Goal: Task Accomplishment & Management: Complete application form

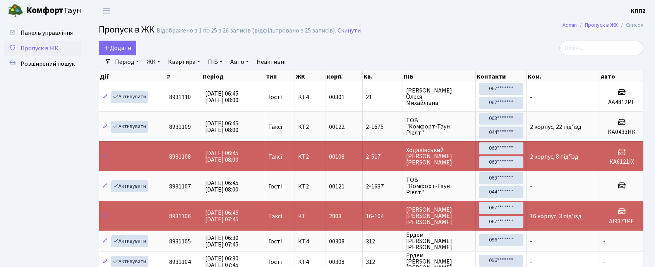
select select "25"
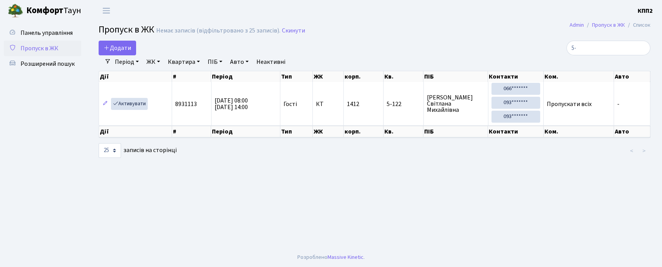
type input "5"
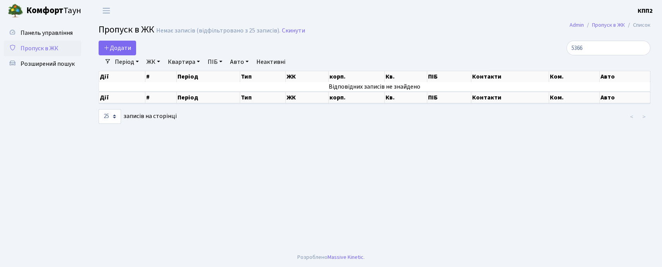
type input "5366"
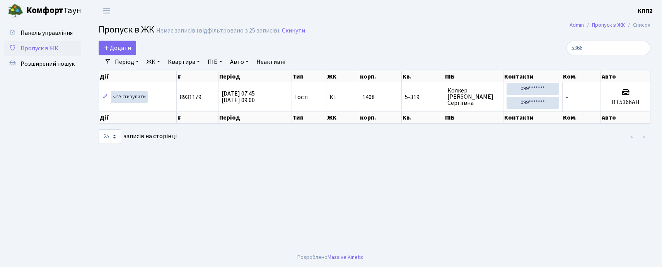
click at [118, 56] on link "Період" at bounding box center [127, 61] width 30 height 13
click at [115, 49] on span "Додати" at bounding box center [117, 48] width 27 height 9
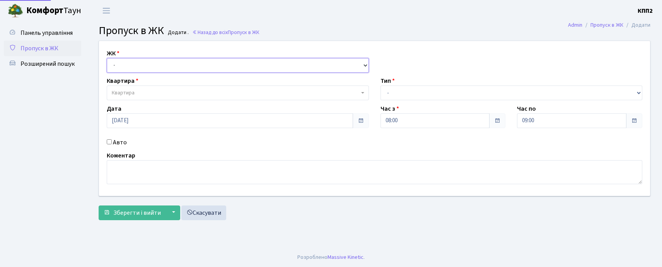
click at [132, 71] on select "- КТ, вул. Регенераторна, 4 КТ2, просп. Соборності, 17 КТ3, вул. Березнева, 16 …" at bounding box center [238, 65] width 262 height 15
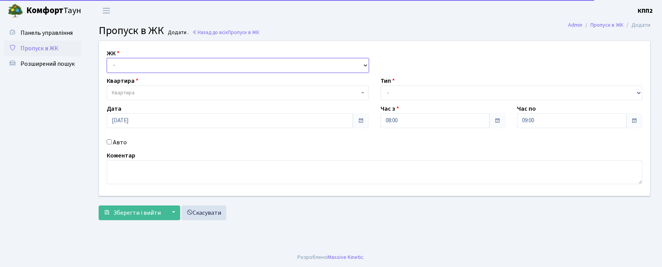
select select "271"
click at [107, 58] on select "- КТ, вул. Регенераторна, 4 КТ2, просп. Соборності, 17 КТ3, вул. Березнева, 16 …" at bounding box center [238, 65] width 262 height 15
select select
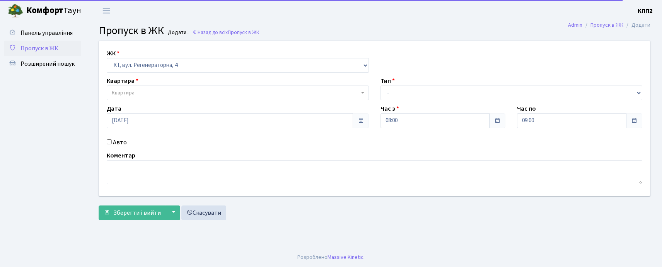
click at [149, 87] on span "Квартира" at bounding box center [238, 92] width 262 height 15
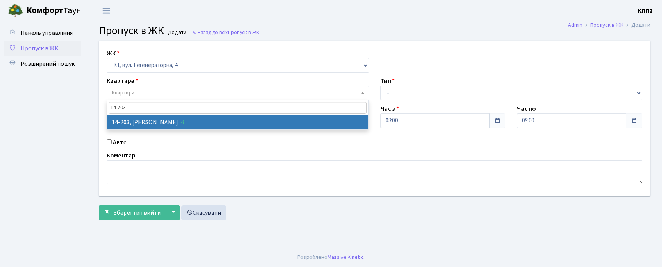
type input "14-203"
select select "7580"
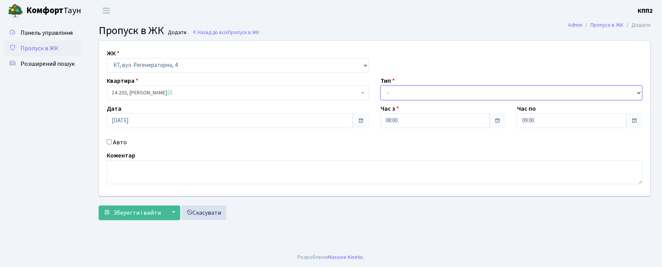
click at [422, 93] on select "- Доставка Таксі Гості Сервіс" at bounding box center [512, 92] width 262 height 15
select select "3"
click at [381, 85] on select "- Доставка Таксі Гості Сервіс" at bounding box center [512, 92] width 262 height 15
click at [108, 141] on input "Авто" at bounding box center [109, 141] width 5 height 5
checkbox input "true"
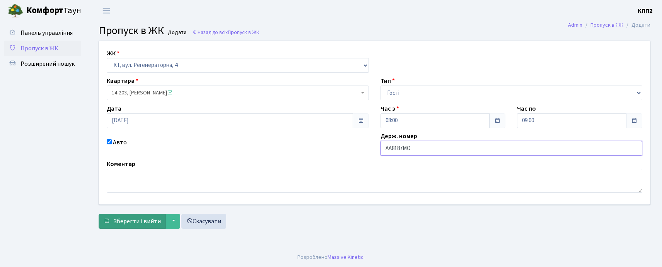
type input "АА8187МО"
click at [125, 224] on span "Зберегти і вийти" at bounding box center [137, 221] width 48 height 9
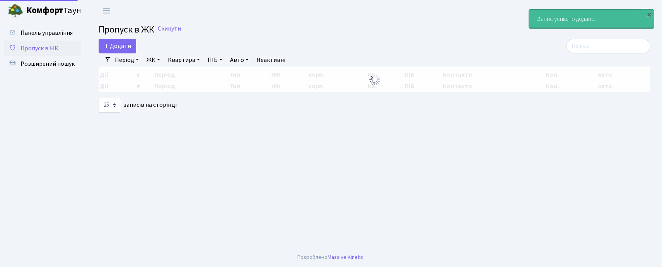
select select "25"
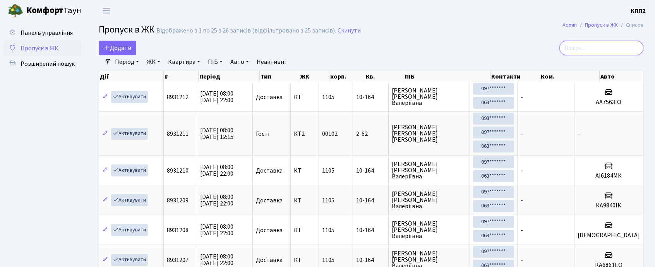
click at [606, 46] on input "search" at bounding box center [601, 48] width 84 height 15
type input "5-159"
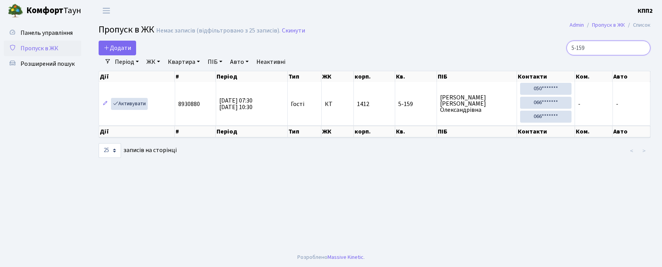
click at [598, 49] on input "5-159" at bounding box center [609, 48] width 84 height 15
type input "5"
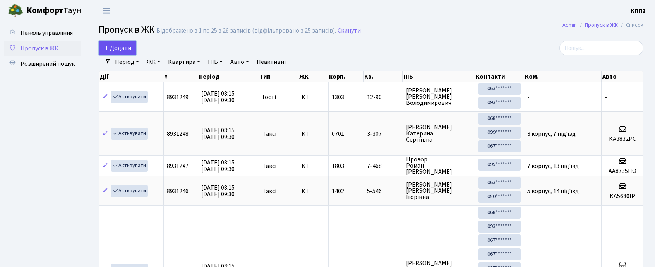
click at [122, 43] on link "Додати" at bounding box center [118, 48] width 38 height 15
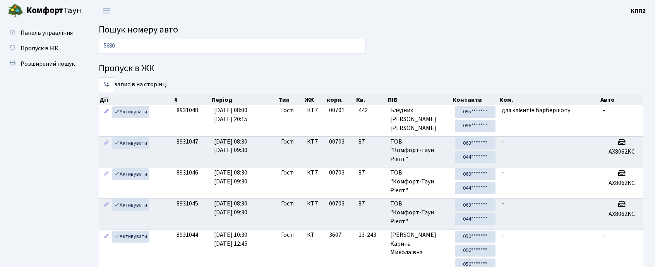
type input "5680"
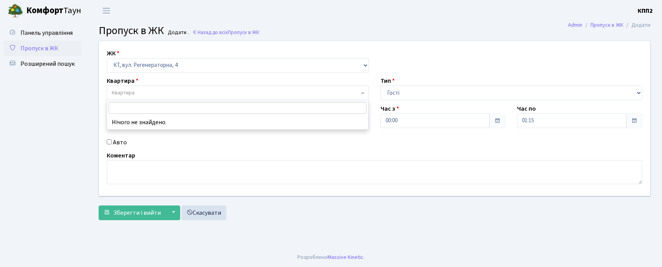
select select "271"
select select "3"
drag, startPoint x: 463, startPoint y: 91, endPoint x: 459, endPoint y: 98, distance: 8.3
click at [463, 91] on select "- Доставка Таксі Гості Сервіс" at bounding box center [512, 92] width 262 height 15
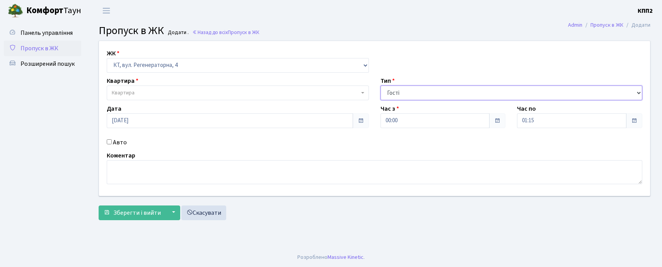
click at [381, 85] on select "- Доставка Таксі Гості Сервіс" at bounding box center [512, 92] width 262 height 15
click at [124, 143] on label "Авто" at bounding box center [120, 142] width 14 height 9
click at [112, 143] on input "Авто" at bounding box center [109, 141] width 5 height 5
checkbox input "true"
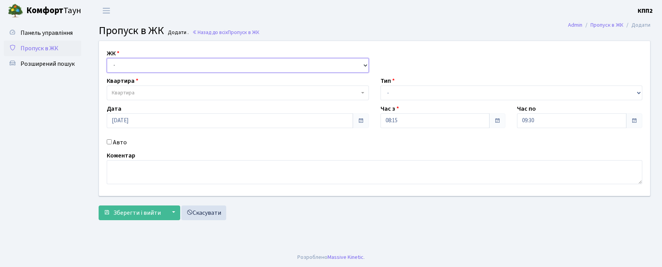
drag, startPoint x: 0, startPoint y: 0, endPoint x: 141, endPoint y: 64, distance: 154.6
click at [141, 64] on select "- КТ, вул. Регенераторна, 4 КТ2, просп. [STREET_ADDRESS] [STREET_ADDRESS] [PERS…" at bounding box center [238, 65] width 262 height 15
select select "271"
click at [107, 58] on select "- КТ, вул. Регенераторна, 4 КТ2, просп. [STREET_ADDRESS] [STREET_ADDRESS] [PERS…" at bounding box center [238, 65] width 262 height 15
select select
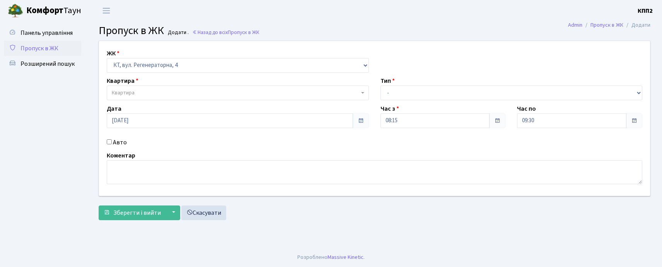
click at [124, 141] on label "Авто" at bounding box center [120, 142] width 14 height 9
click at [112, 141] on input "Авто" at bounding box center [109, 141] width 5 height 5
checkbox input "true"
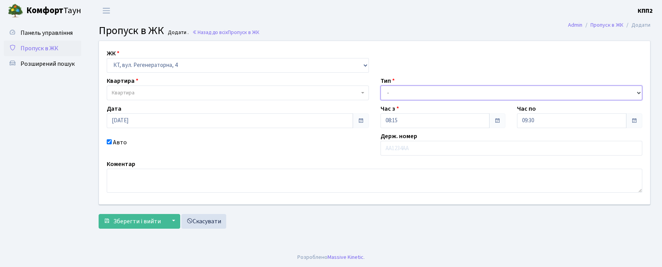
drag, startPoint x: 411, startPoint y: 91, endPoint x: 410, endPoint y: 98, distance: 7.0
click at [411, 91] on select "- Доставка Таксі Гості Сервіс" at bounding box center [512, 92] width 262 height 15
select select "3"
click at [381, 85] on select "- Доставка Таксі Гості Сервіс" at bounding box center [512, 92] width 262 height 15
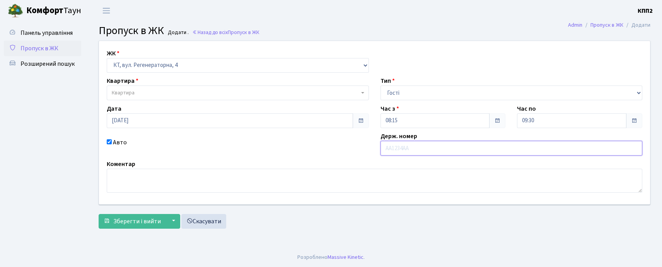
click at [398, 150] on input "text" at bounding box center [512, 148] width 262 height 15
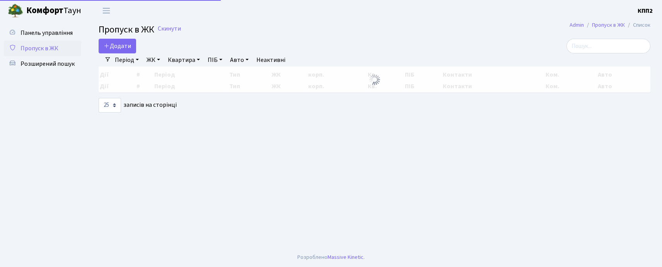
select select "25"
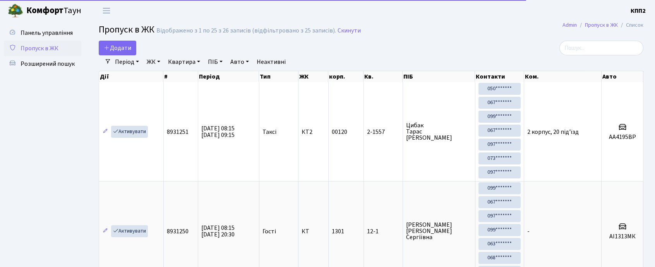
drag, startPoint x: 609, startPoint y: 39, endPoint x: 605, endPoint y: 42, distance: 4.7
click at [605, 42] on input "search" at bounding box center [601, 48] width 84 height 15
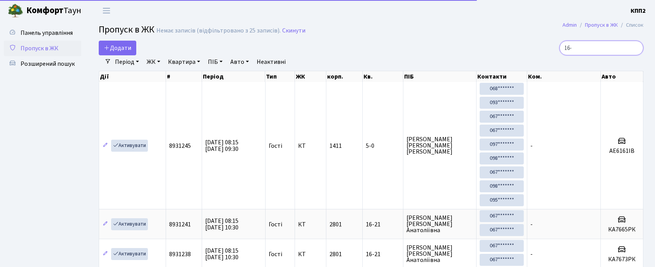
type input "16-1"
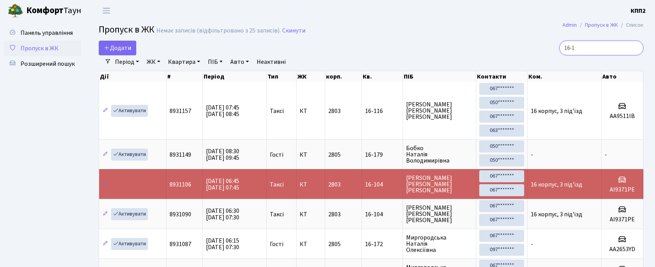
click at [593, 45] on input "16-1" at bounding box center [601, 48] width 84 height 15
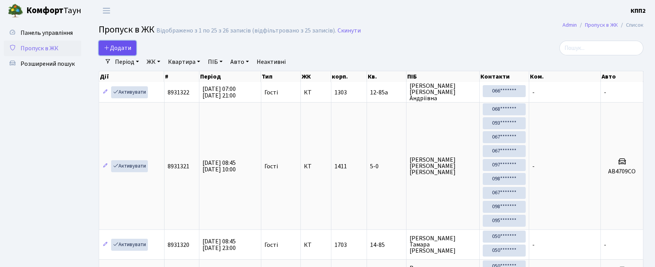
click at [126, 42] on link "Додати" at bounding box center [118, 48] width 38 height 15
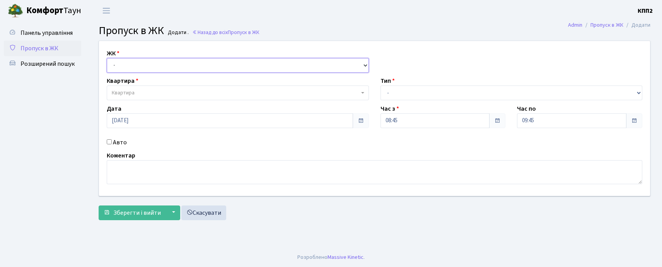
drag, startPoint x: 146, startPoint y: 65, endPoint x: 145, endPoint y: 72, distance: 6.6
click at [145, 68] on select "- КТ, вул. Регенераторна, 4 КТ2, просп. Соборності, 17 КТ3, вул. Березнева, 16 …" at bounding box center [238, 65] width 262 height 15
select select "271"
click at [107, 58] on select "- КТ, вул. Регенераторна, 4 КТ2, просп. Соборності, 17 КТ3, вул. Березнева, 16 …" at bounding box center [238, 65] width 262 height 15
select select
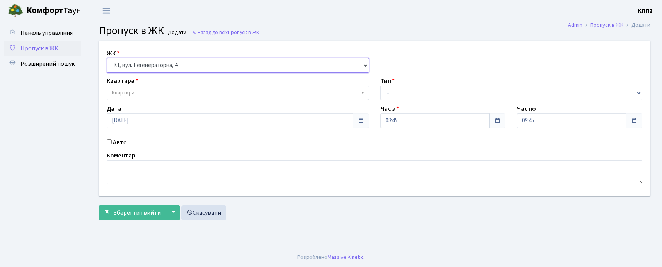
click at [141, 70] on select "- КТ, вул. Регенераторна, 4 КТ2, просп. Соборності, 17 КТ3, вул. Березнева, 16 …" at bounding box center [238, 65] width 262 height 15
select select "302"
click at [107, 58] on select "- КТ, вул. Регенераторна, 4 КТ2, просп. Соборності, 17 КТ3, вул. Березнева, 16 …" at bounding box center [238, 65] width 262 height 15
select select
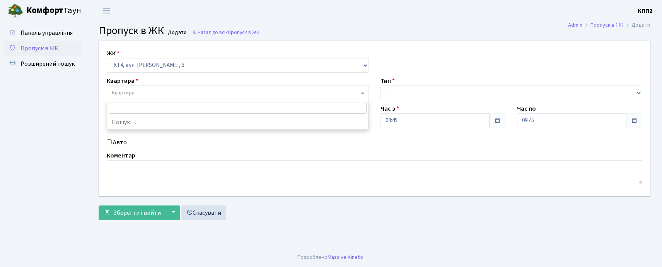
click at [145, 94] on span "Квартира" at bounding box center [236, 93] width 248 height 8
type input "249"
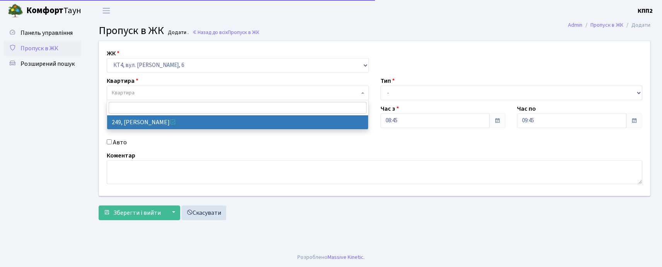
select select "16966"
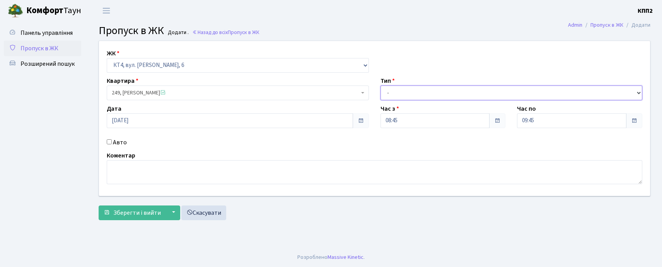
drag, startPoint x: 411, startPoint y: 93, endPoint x: 412, endPoint y: 99, distance: 5.9
click at [411, 93] on select "- Доставка Таксі Гості Сервіс" at bounding box center [512, 92] width 262 height 15
select select "3"
click at [381, 85] on select "- Доставка Таксі Гості Сервіс" at bounding box center [512, 92] width 262 height 15
click at [121, 145] on label "Авто" at bounding box center [120, 142] width 14 height 9
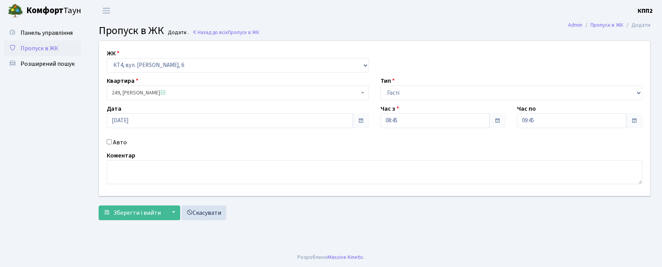
click at [112, 144] on input "Авто" at bounding box center [109, 141] width 5 height 5
checkbox input "true"
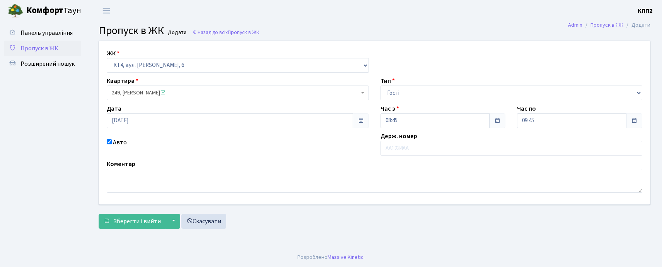
click at [210, 89] on span "249, Рибас Наталя Володимирівна" at bounding box center [236, 93] width 248 height 8
type input "250"
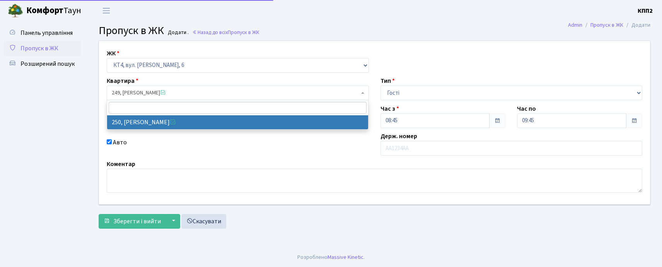
select select "16967"
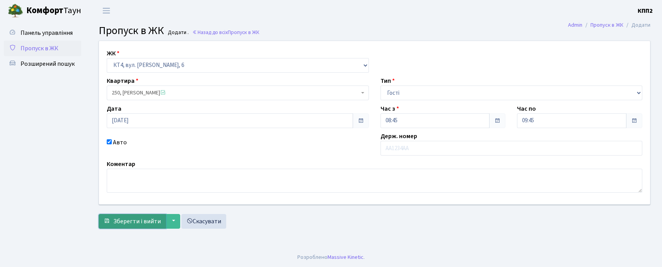
click at [137, 228] on button "Зберегти і вийти" at bounding box center [132, 221] width 67 height 15
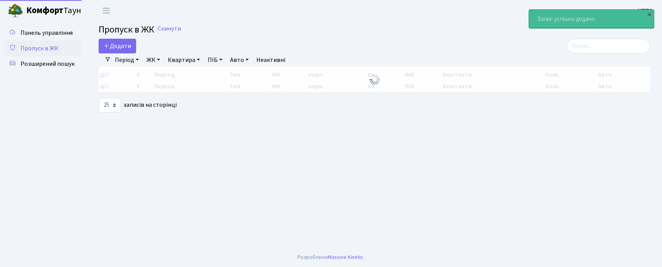
select select "25"
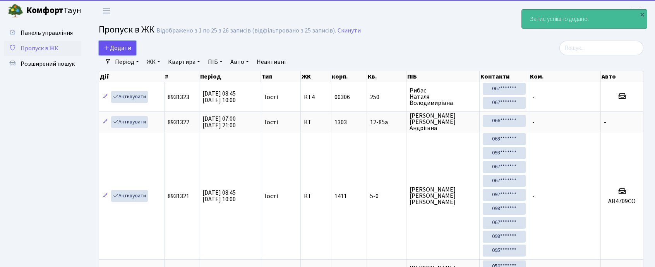
click at [126, 48] on span "Додати" at bounding box center [117, 48] width 27 height 9
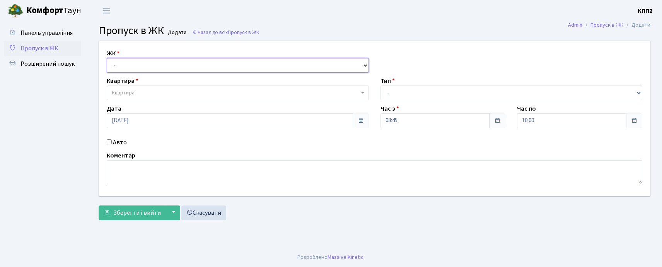
drag, startPoint x: 142, startPoint y: 60, endPoint x: 142, endPoint y: 71, distance: 11.6
click at [142, 60] on select "- КТ, вул. Регенераторна, 4 КТ2, просп. [STREET_ADDRESS] [STREET_ADDRESS] [PERS…" at bounding box center [238, 65] width 262 height 15
select select "271"
click at [107, 58] on select "- КТ, вул. Регенераторна, 4 КТ2, просп. Соборності, 17 КТ3, вул. Березнева, 16 …" at bounding box center [238, 65] width 262 height 15
select select
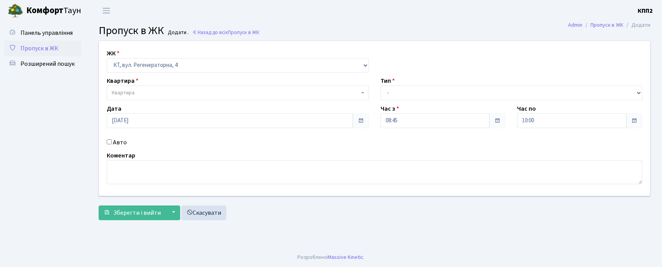
drag, startPoint x: 110, startPoint y: 140, endPoint x: 149, endPoint y: 140, distance: 38.3
click at [110, 140] on input "Авто" at bounding box center [109, 141] width 5 height 5
checkbox input "true"
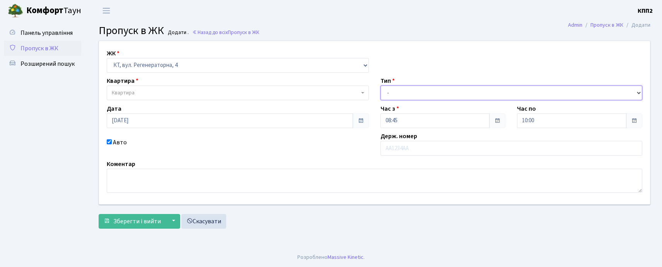
click at [404, 96] on select "- Доставка Таксі Гості Сервіс" at bounding box center [512, 92] width 262 height 15
select select "3"
click at [381, 85] on select "- Доставка Таксі Гості Сервіс" at bounding box center [512, 92] width 262 height 15
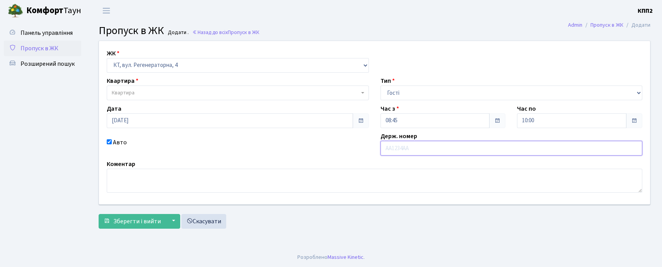
click at [401, 145] on input "text" at bounding box center [512, 148] width 262 height 15
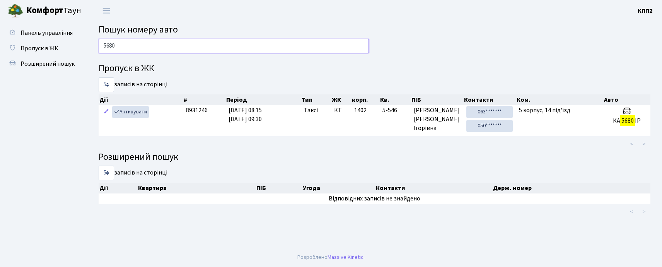
click at [143, 43] on input "5680" at bounding box center [234, 46] width 270 height 15
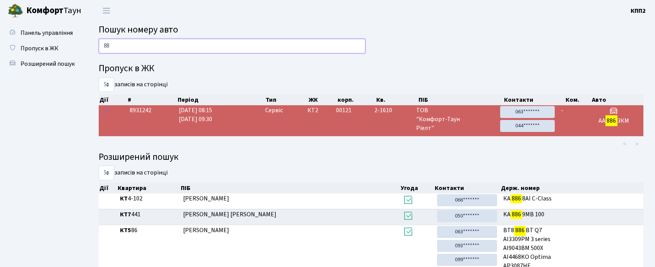
type input "8"
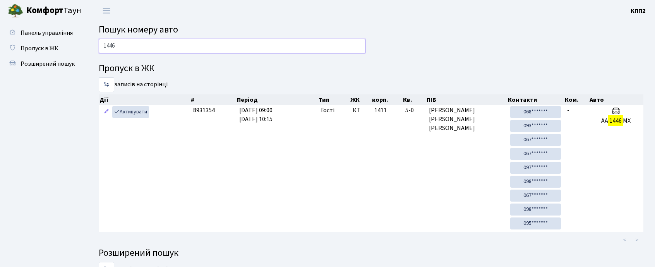
click at [159, 49] on input "1446" at bounding box center [232, 46] width 267 height 15
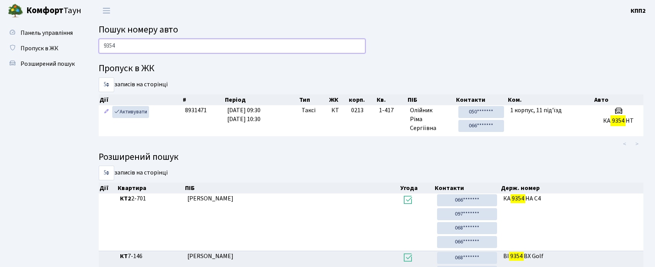
click at [137, 48] on input "9354" at bounding box center [232, 46] width 267 height 15
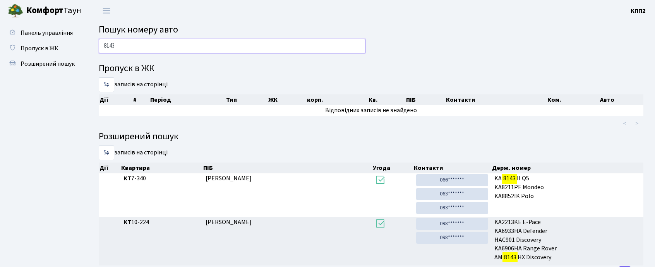
click at [177, 42] on input "8143" at bounding box center [232, 46] width 267 height 15
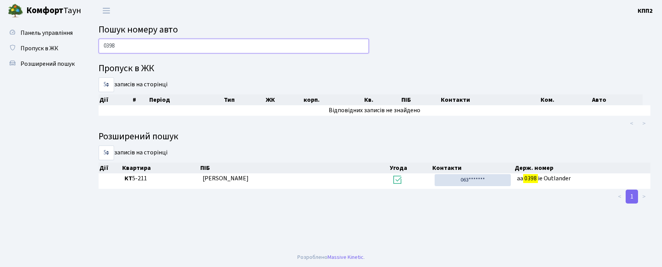
click at [128, 46] on input "0398" at bounding box center [234, 46] width 270 height 15
click at [128, 47] on input "0398" at bounding box center [234, 46] width 270 height 15
type input "-"
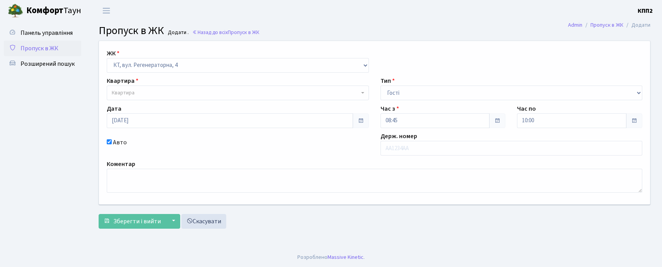
select select "271"
select select "3"
click at [156, 94] on span "Квартира" at bounding box center [236, 93] width 248 height 8
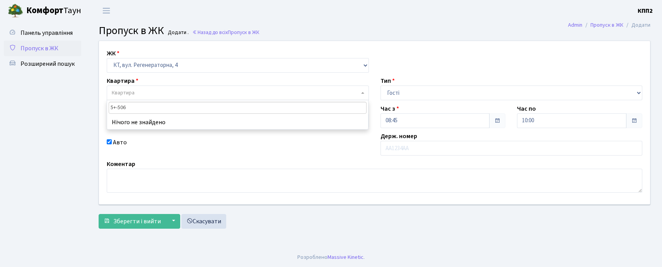
type input "5-506"
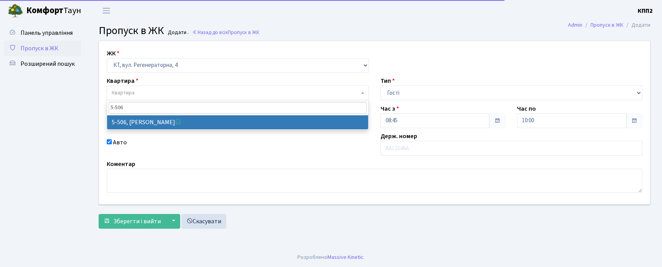
select select "2034"
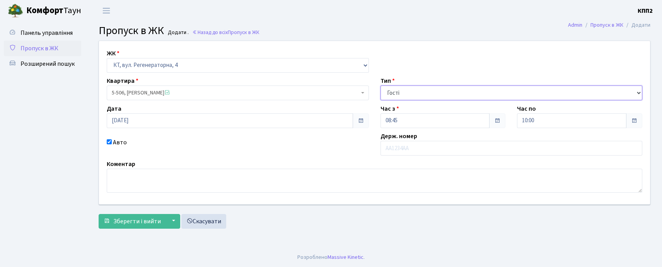
click at [395, 96] on select "- Доставка Таксі Гості Сервіс" at bounding box center [512, 92] width 262 height 15
select select "2"
click at [381, 85] on select "- Доставка Таксі Гості Сервіс" at bounding box center [512, 92] width 262 height 15
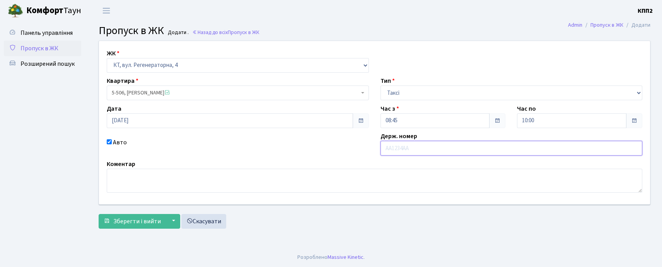
click at [401, 148] on input "text" at bounding box center [512, 148] width 262 height 15
type input "АА0995МН"
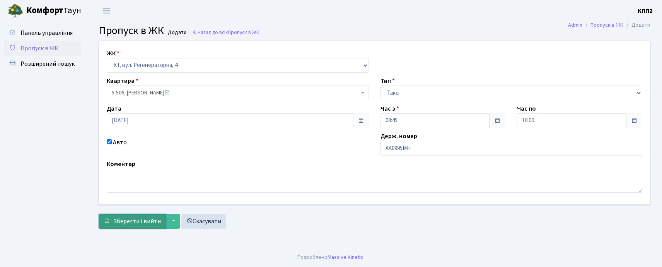
click at [120, 218] on span "Зберегти і вийти" at bounding box center [137, 221] width 48 height 9
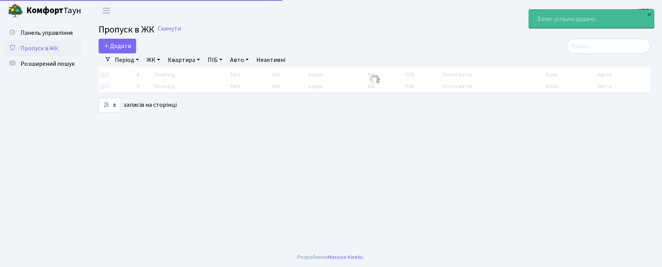
select select "25"
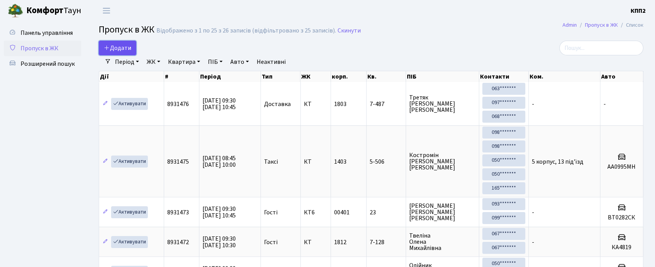
click at [120, 49] on span "Додати" at bounding box center [117, 48] width 27 height 9
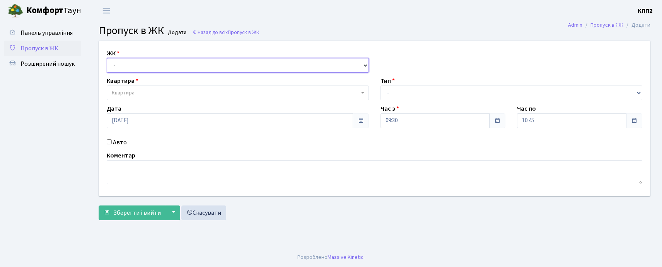
drag, startPoint x: 119, startPoint y: 69, endPoint x: 126, endPoint y: 72, distance: 7.6
click at [120, 69] on select "- КТ, вул. Регенераторна, 4 КТ2, просп. Соборності, 17 КТ3, вул. Березнева, 16 …" at bounding box center [238, 65] width 262 height 15
select select "271"
click at [107, 58] on select "- КТ, вул. Регенераторна, 4 КТ2, просп. Соборності, 17 КТ3, вул. Березнева, 16 …" at bounding box center [238, 65] width 262 height 15
select select
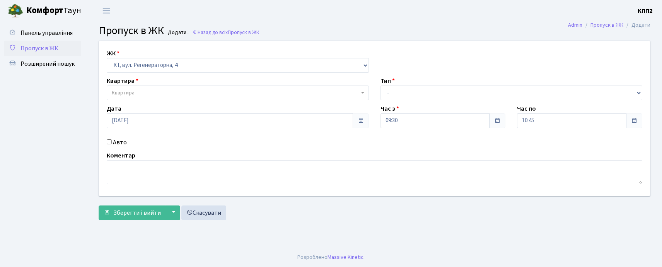
click at [118, 141] on label "Авто" at bounding box center [120, 142] width 14 height 9
click at [112, 141] on input "Авто" at bounding box center [109, 141] width 5 height 5
checkbox input "true"
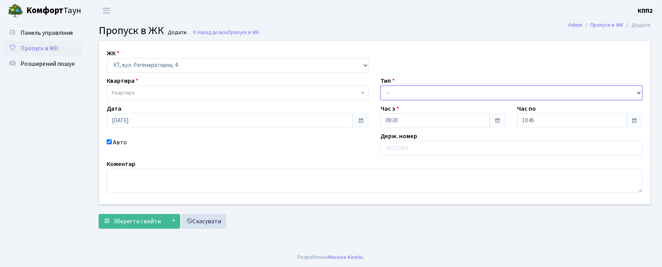
drag, startPoint x: 396, startPoint y: 90, endPoint x: 398, endPoint y: 97, distance: 6.8
click at [397, 93] on select "- Доставка Таксі Гості Сервіс" at bounding box center [512, 92] width 262 height 15
select select "3"
click at [381, 85] on select "- Доставка Таксі Гості Сервіс" at bounding box center [512, 92] width 262 height 15
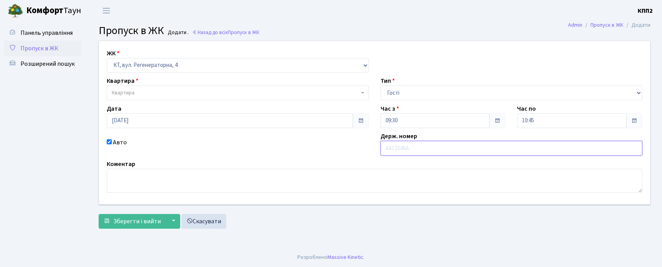
click at [398, 147] on input "text" at bounding box center [512, 148] width 262 height 15
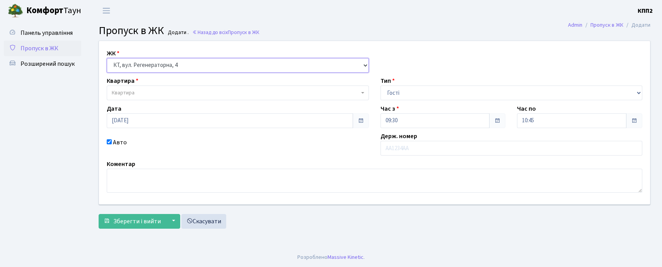
drag, startPoint x: 159, startPoint y: 67, endPoint x: 159, endPoint y: 72, distance: 4.7
click at [159, 67] on select "- КТ, вул. Регенераторна, 4 КТ2, просп. Соборності, 17 КТ3, вул. Березнева, 16 …" at bounding box center [238, 65] width 262 height 15
select select "302"
click at [107, 58] on select "- КТ, вул. Регенераторна, 4 КТ2, просп. Соборності, 17 КТ3, вул. Березнева, 16 …" at bounding box center [238, 65] width 262 height 15
select select
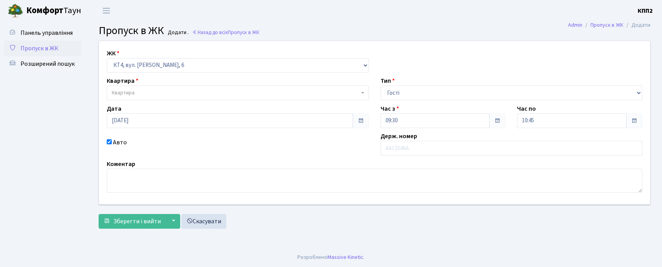
click at [150, 97] on span "Квартира" at bounding box center [236, 93] width 248 height 8
type input "373"
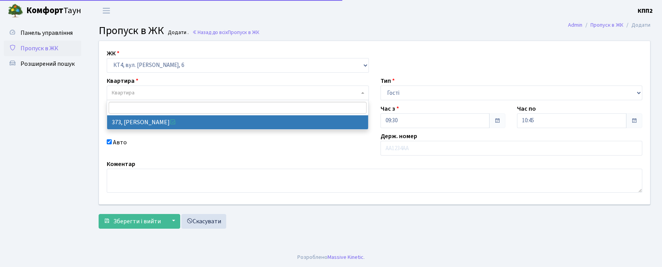
select select "17080"
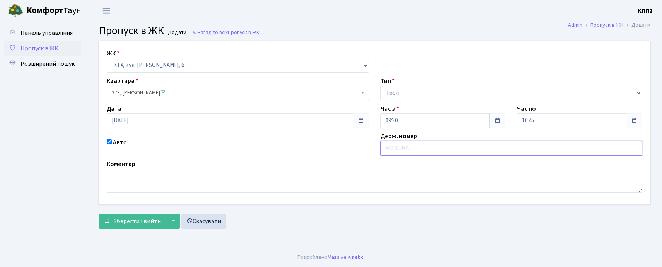
click at [431, 149] on input "text" at bounding box center [512, 148] width 262 height 15
type input "КА6017ІХ"
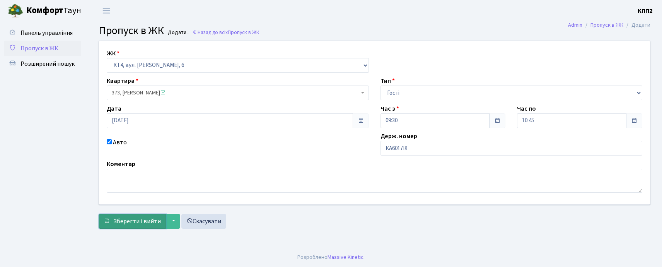
click at [143, 226] on button "Зберегти і вийти" at bounding box center [132, 221] width 67 height 15
select select "271"
select select "3"
click at [56, 46] on span "Пропуск в ЖК" at bounding box center [40, 48] width 38 height 9
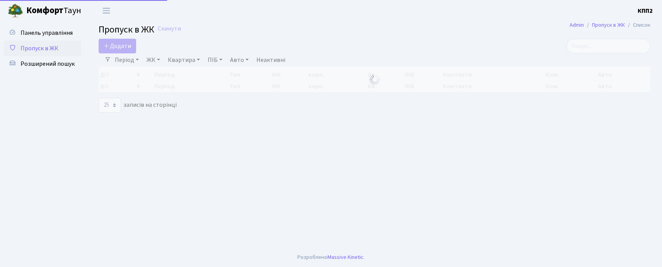
select select "25"
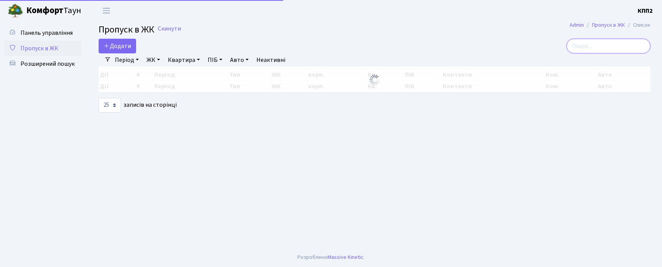
click at [607, 45] on input "search" at bounding box center [609, 46] width 84 height 15
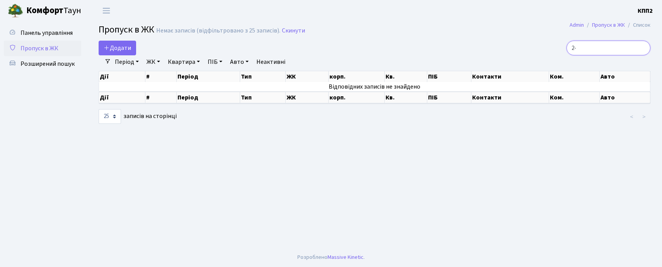
type input "2"
type input "1"
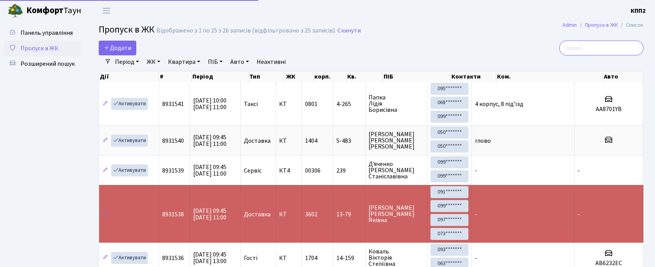
click at [580, 52] on input "search" at bounding box center [601, 48] width 84 height 15
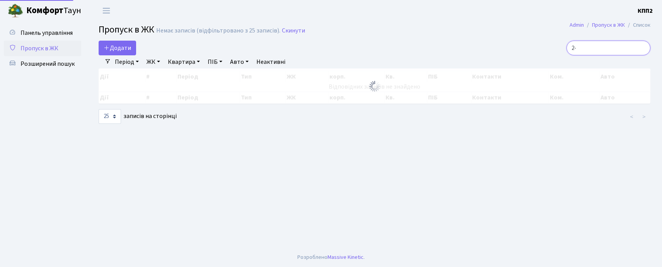
type input "2"
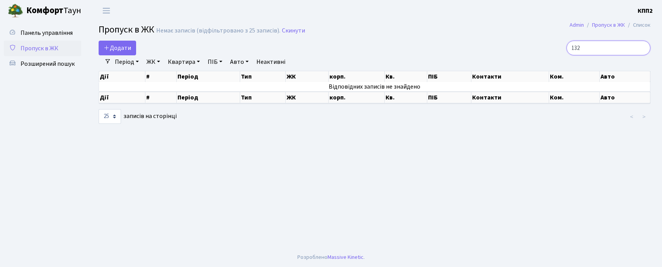
type input "132"
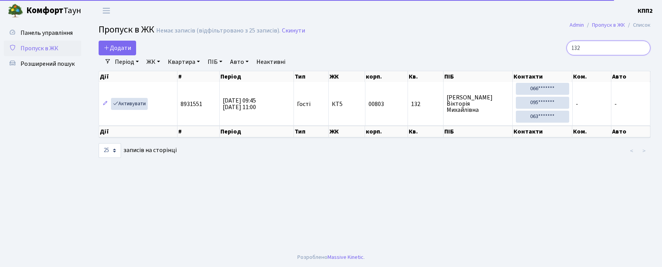
click at [627, 55] on input "132" at bounding box center [609, 48] width 84 height 15
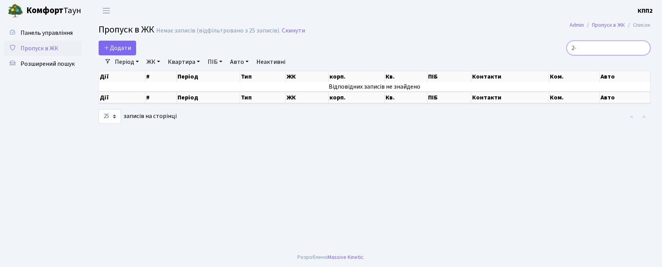
type input "2"
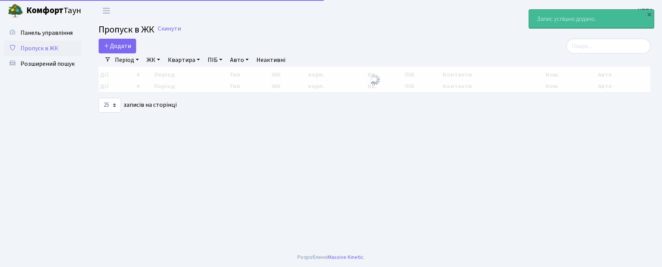
select select "25"
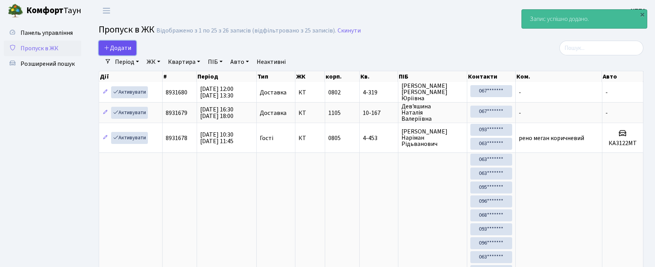
click at [133, 46] on link "Додати" at bounding box center [118, 48] width 38 height 15
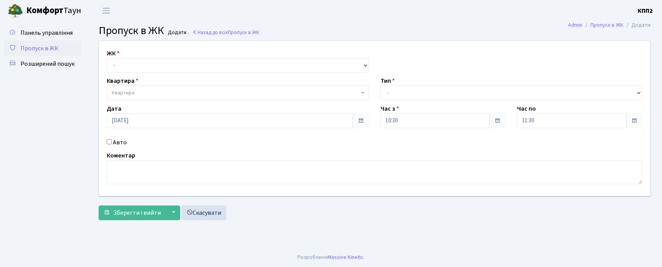
click at [121, 144] on label "Авто" at bounding box center [120, 142] width 14 height 9
click at [112, 144] on input "Авто" at bounding box center [109, 141] width 5 height 5
checkbox input "true"
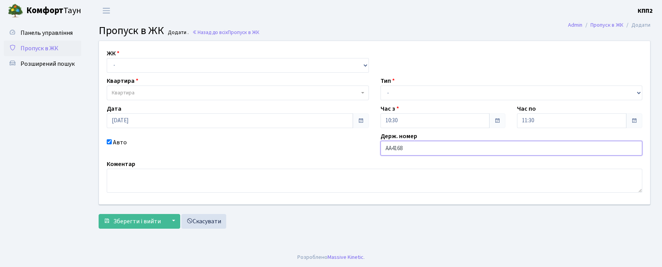
type input "АА4168YA"
click at [207, 55] on div "ЖК - КТ, вул. Регенераторна, 4 КТ2, просп. Соборності, 17 КТ3, вул. Березнева, …" at bounding box center [238, 61] width 274 height 24
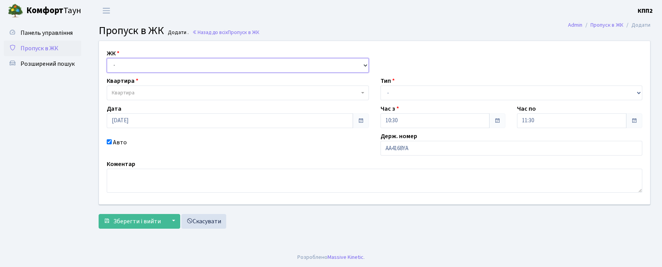
click at [206, 65] on select "- КТ, вул. Регенераторна, 4 КТ2, просп. Соборності, 17 КТ3, вул. Березнева, 16 …" at bounding box center [238, 65] width 262 height 15
select select "295"
click at [107, 58] on select "- КТ, вул. Регенераторна, 4 КТ2, просп. Соборності, 17 КТ3, вул. Березнева, 16 …" at bounding box center [238, 65] width 262 height 15
select select
click at [197, 66] on select "- КТ, вул. Регенераторна, 4 КТ2, просп. Соборності, 17 КТ3, вул. Березнева, 16 …" at bounding box center [238, 65] width 262 height 15
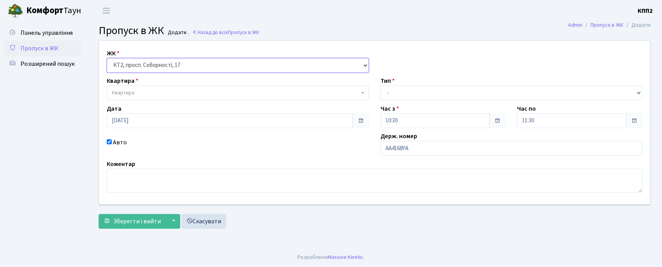
select select "271"
click at [107, 58] on select "- КТ, вул. Регенераторна, 4 КТ2, просп. Соборності, 17 КТ3, вул. Березнева, 16 …" at bounding box center [238, 65] width 262 height 15
select select
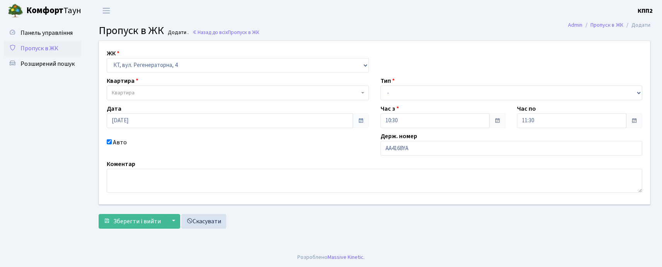
click at [193, 89] on span "Квартира" at bounding box center [238, 92] width 262 height 15
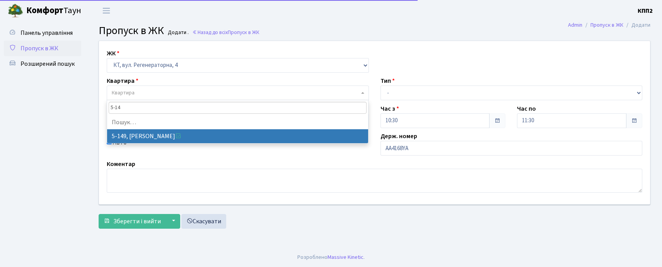
type input "5-149"
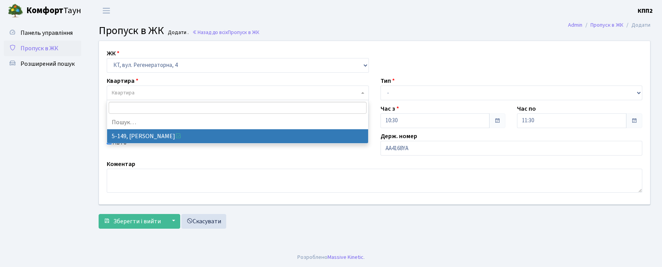
select select "2409"
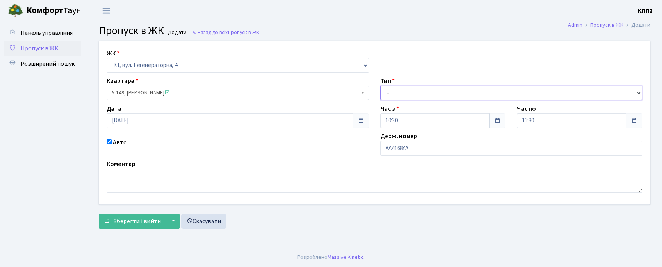
drag, startPoint x: 400, startPoint y: 93, endPoint x: 398, endPoint y: 99, distance: 5.9
click at [400, 93] on select "- Доставка Таксі Гості Сервіс" at bounding box center [512, 92] width 262 height 15
select select "2"
click at [381, 85] on select "- Доставка Таксі Гості Сервіс" at bounding box center [512, 92] width 262 height 15
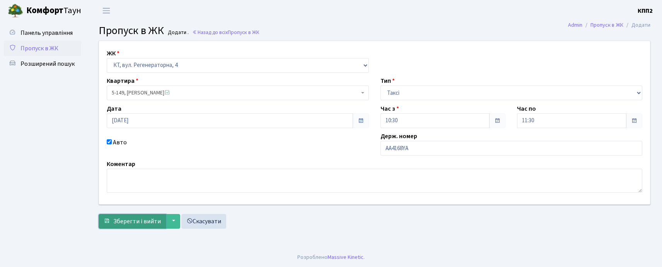
click at [122, 217] on span "Зберегти і вийти" at bounding box center [137, 221] width 48 height 9
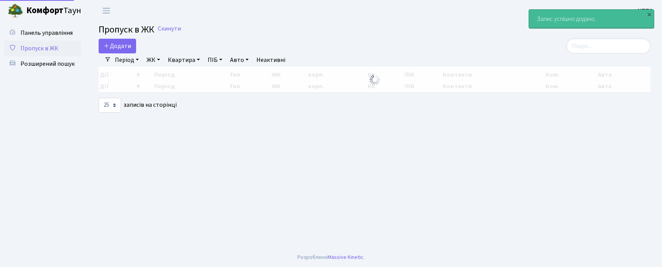
select select "25"
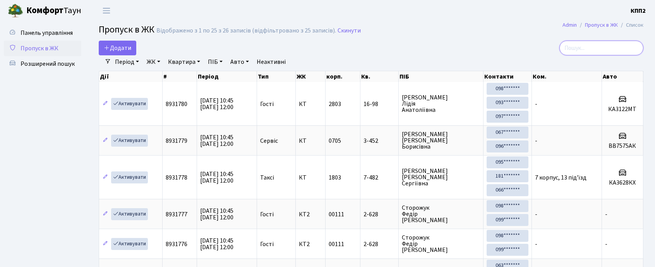
click at [595, 46] on input "search" at bounding box center [601, 48] width 84 height 15
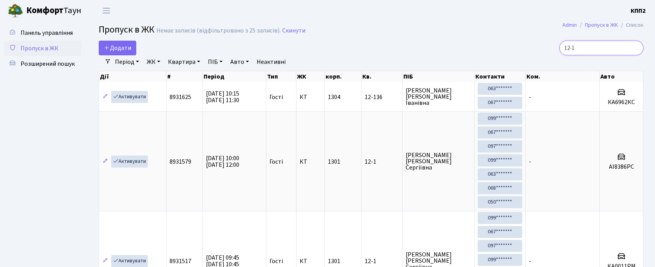
click at [595, 46] on input "12-1" at bounding box center [601, 48] width 84 height 15
type input "12-1"
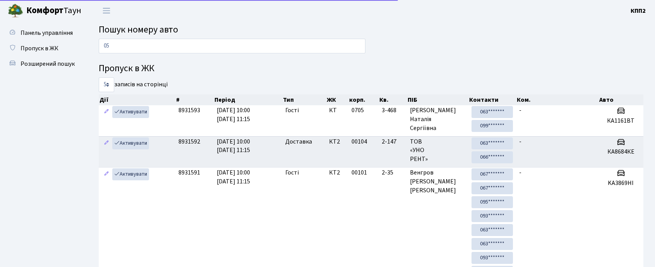
type input "0"
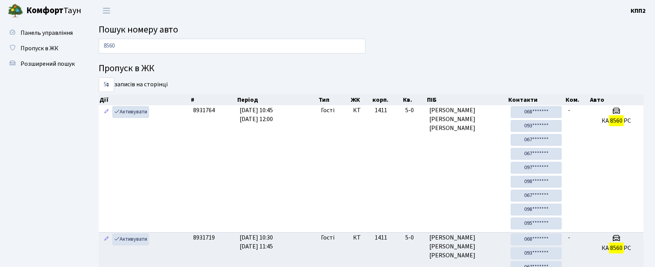
click at [141, 43] on input "8560" at bounding box center [232, 46] width 267 height 15
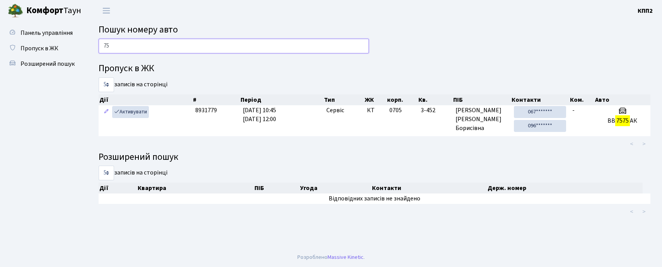
type input "7"
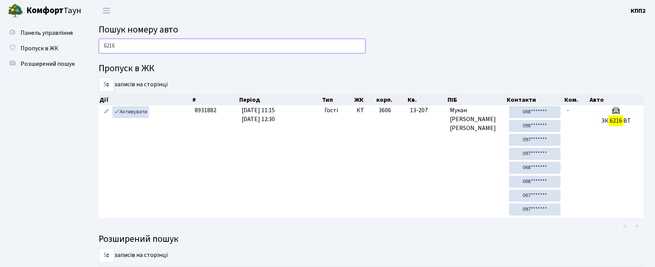
click at [142, 45] on input "6216" at bounding box center [232, 46] width 267 height 15
type input "1113"
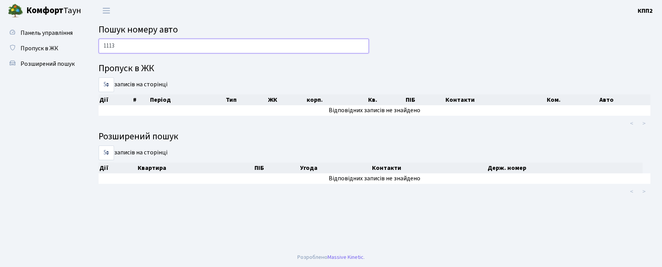
click at [284, 46] on input "1113" at bounding box center [234, 46] width 270 height 15
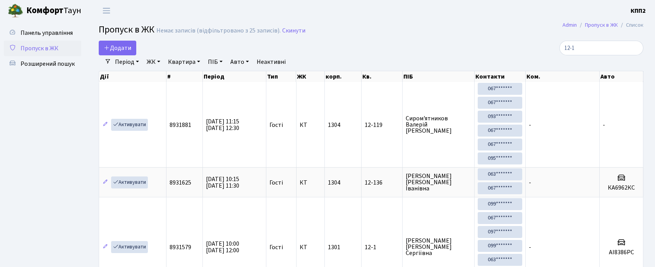
select select "25"
click at [124, 42] on link "Додати" at bounding box center [118, 48] width 38 height 15
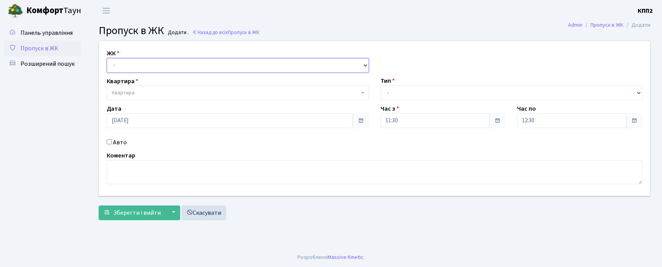
click at [123, 68] on select "- КТ, вул. Регенераторна, 4 КТ2, просп. Соборності, 17 КТ3, вул. Березнева, 16 …" at bounding box center [238, 65] width 262 height 15
select select "302"
click at [107, 58] on select "- КТ, вул. Регенераторна, 4 КТ2, просп. Соборності, 17 КТ3, вул. Березнева, 16 …" at bounding box center [238, 65] width 262 height 15
select select
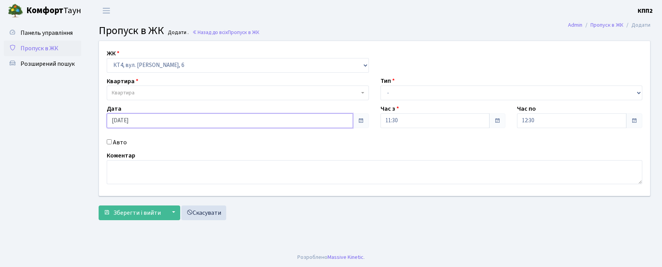
click at [131, 113] on input "30.08.2025" at bounding box center [230, 120] width 246 height 15
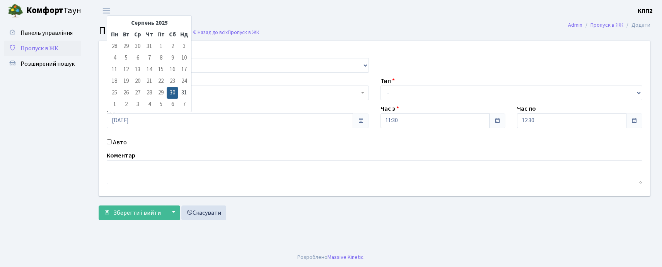
click at [120, 138] on label "Авто" at bounding box center [120, 142] width 14 height 9
click at [112, 139] on input "Авто" at bounding box center [109, 141] width 5 height 5
checkbox input "true"
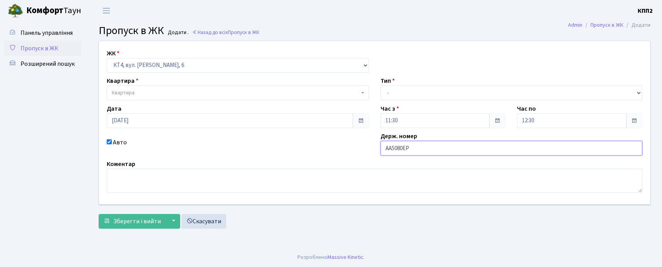
type input "АА5080ЕР"
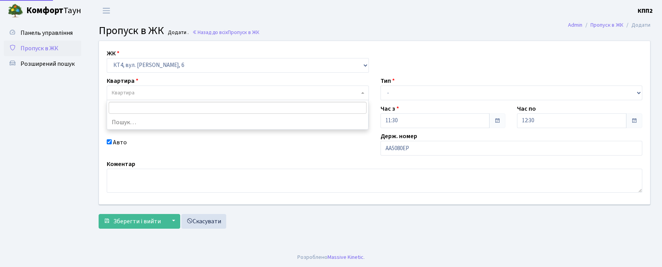
click at [129, 91] on span "Квартира" at bounding box center [123, 93] width 23 height 8
type input "146"
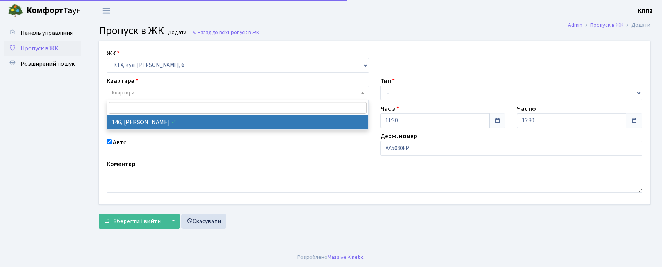
select select "16869"
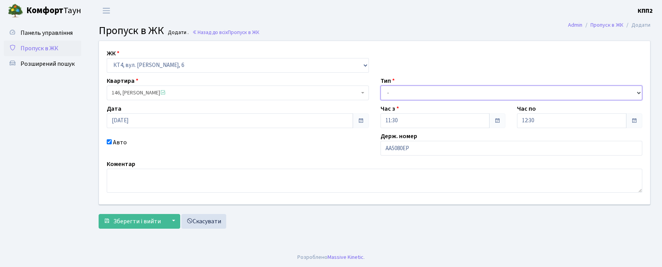
drag, startPoint x: 393, startPoint y: 92, endPoint x: 395, endPoint y: 100, distance: 8.4
click at [395, 100] on select "- Доставка Таксі Гості Сервіс" at bounding box center [512, 92] width 262 height 15
select select "18"
click at [381, 85] on select "- Доставка Таксі Гості Сервіс" at bounding box center [512, 92] width 262 height 15
drag, startPoint x: 132, startPoint y: 216, endPoint x: 170, endPoint y: 195, distance: 43.3
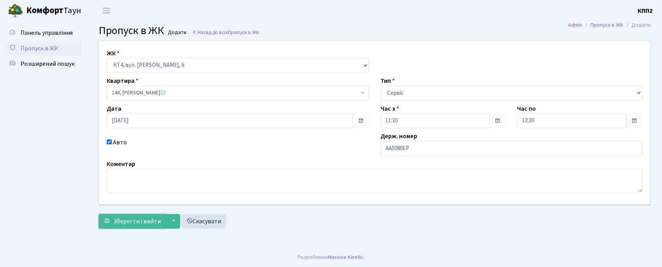
click at [132, 217] on button "Зберегти і вийти" at bounding box center [132, 221] width 67 height 15
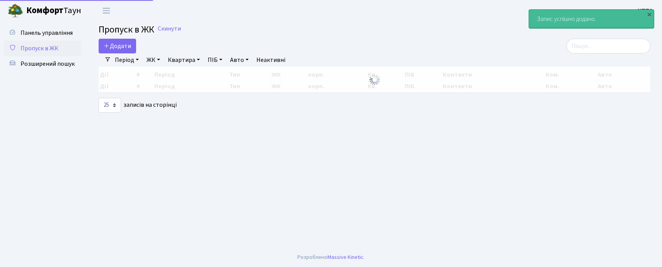
select select "25"
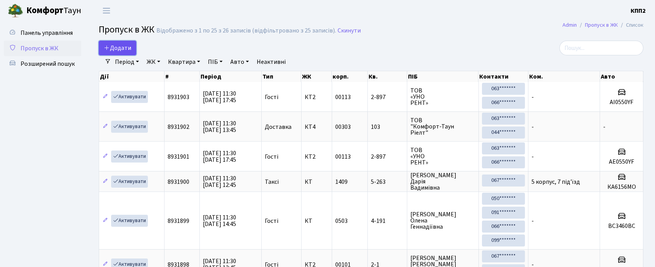
click at [116, 48] on span "Додати" at bounding box center [117, 48] width 27 height 9
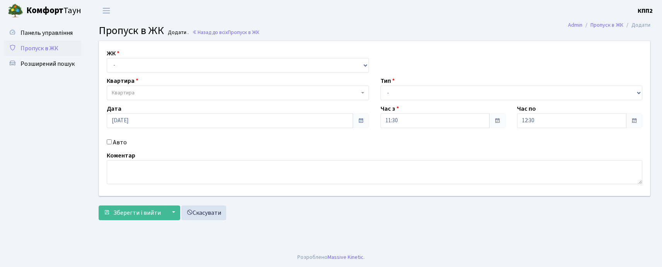
select select "271"
click at [107, 58] on select "- КТ, вул. Регенераторна, 4 КТ2, просп. [STREET_ADDRESS] [STREET_ADDRESS] [PERS…" at bounding box center [238, 65] width 262 height 15
select select
click at [123, 89] on span "Квартира" at bounding box center [238, 92] width 262 height 15
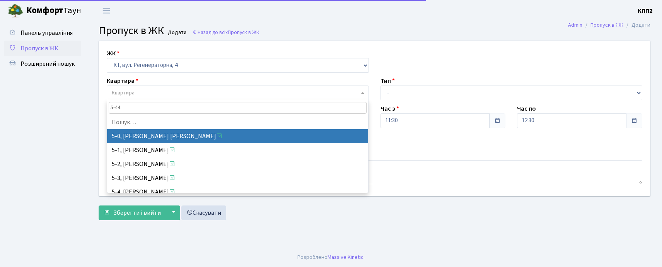
type input "5-443"
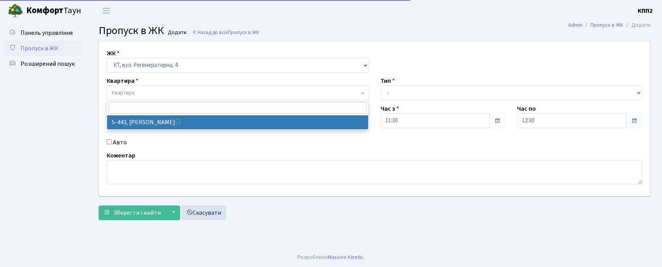
select select "2051"
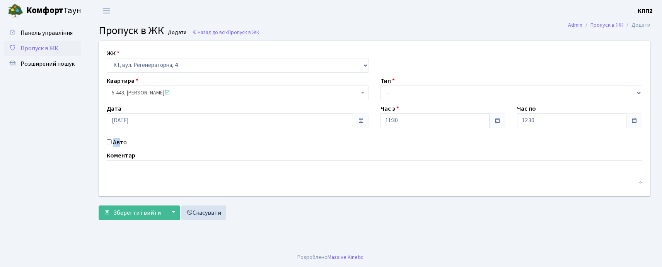
click at [121, 138] on label "Авто" at bounding box center [120, 142] width 14 height 9
click at [120, 146] on label "Авто" at bounding box center [120, 142] width 14 height 9
click at [112, 144] on input "Авто" at bounding box center [109, 141] width 5 height 5
checkbox input "true"
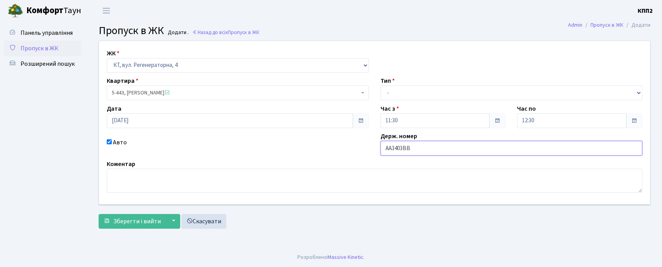
type input "АА3403ВВ"
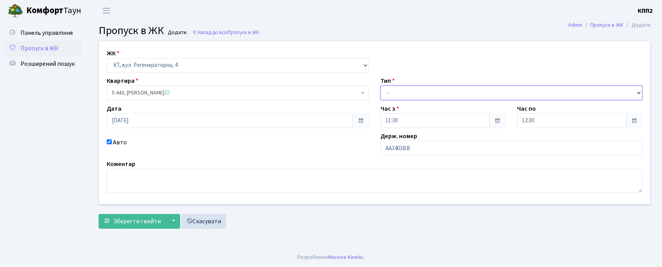
click at [398, 97] on select "- Доставка Таксі Гості Сервіс" at bounding box center [512, 92] width 262 height 15
select select "3"
click at [381, 85] on select "- Доставка Таксі Гості Сервіс" at bounding box center [512, 92] width 262 height 15
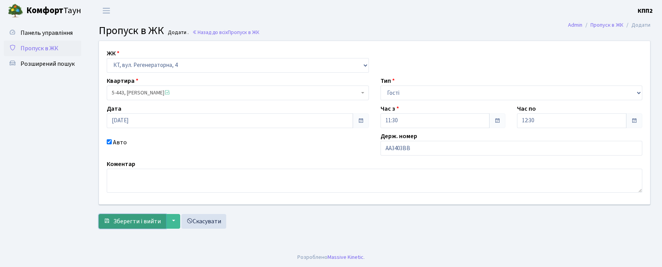
click at [118, 220] on span "Зберегти і вийти" at bounding box center [137, 221] width 48 height 9
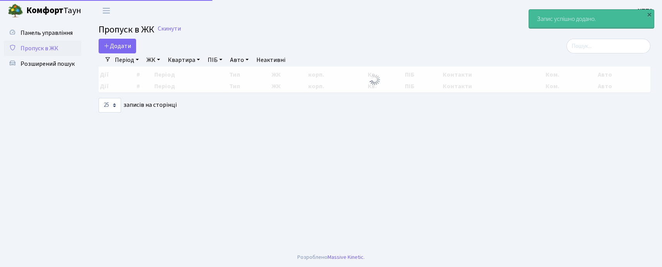
select select "25"
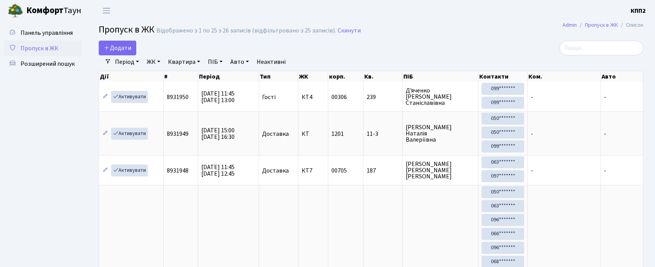
select select "25"
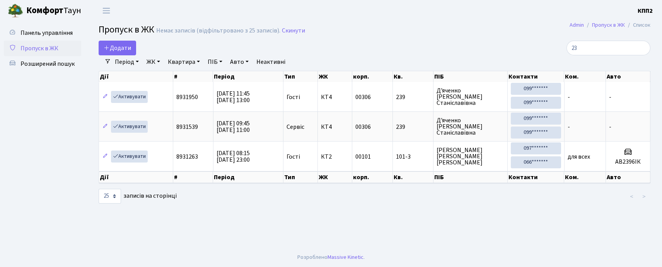
type input "2"
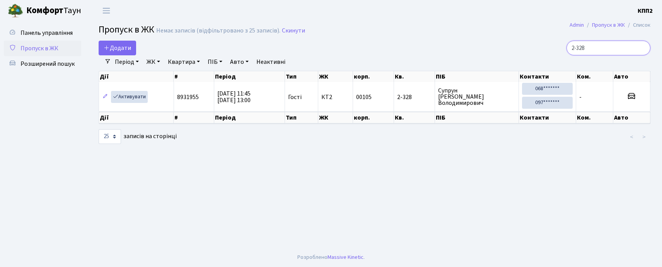
click at [607, 46] on input "2-328" at bounding box center [609, 48] width 84 height 15
type input "2"
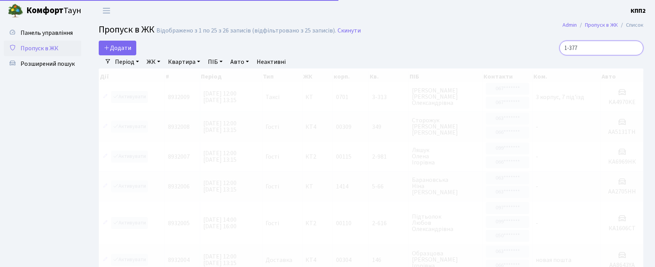
type input "1-377"
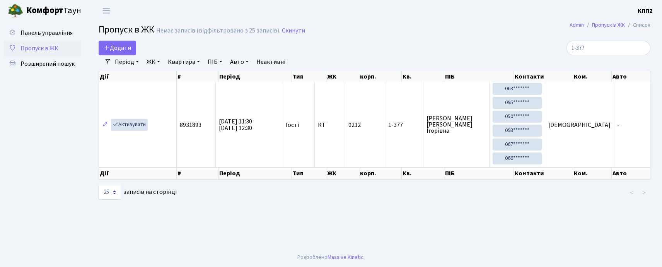
click at [51, 44] on span "Пропуск в ЖК" at bounding box center [40, 48] width 38 height 9
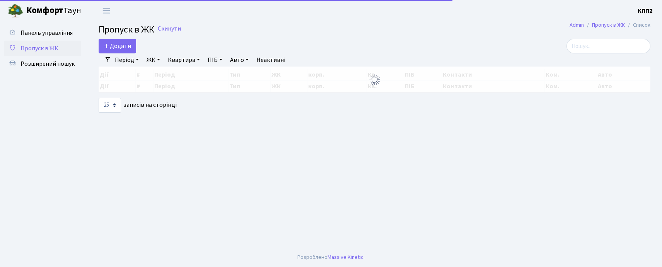
select select "25"
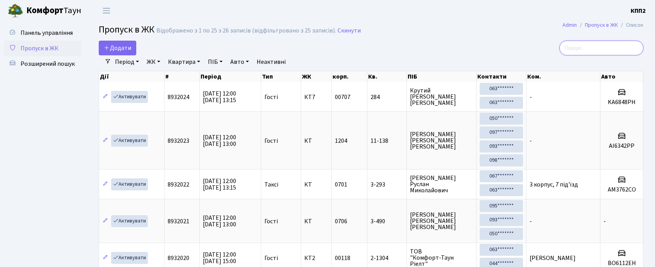
click at [582, 48] on input "search" at bounding box center [601, 48] width 84 height 15
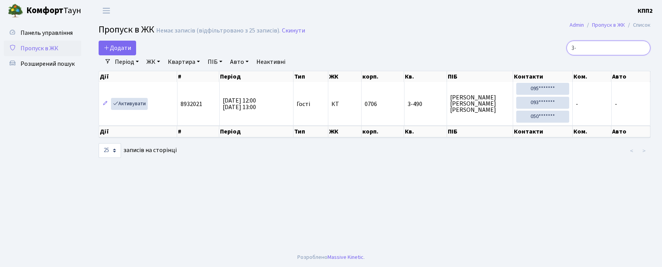
type input "3"
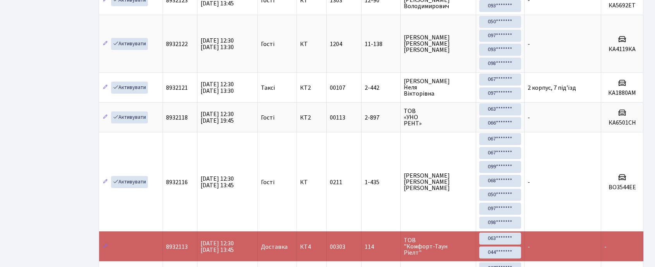
scroll to position [911, 0]
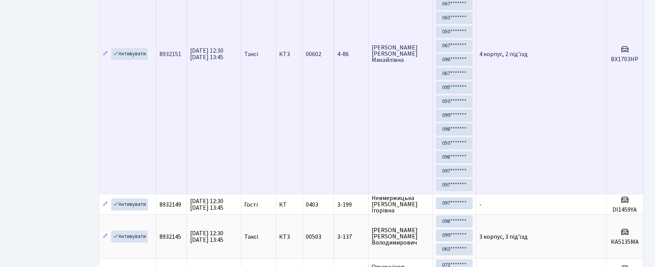
type input "1"
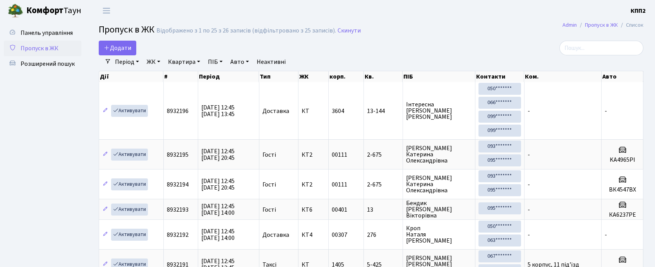
select select "25"
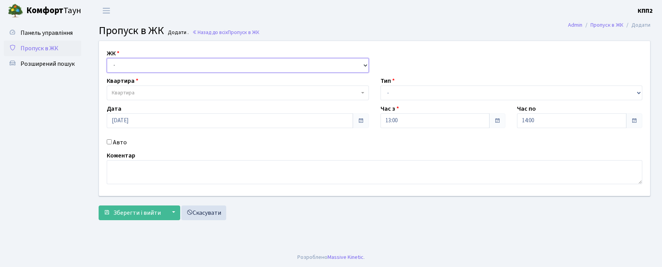
click at [127, 68] on select "- КТ, вул. Регенераторна, 4 КТ2, просп. Соборності, 17 КТ3, вул. Березнева, 16 …" at bounding box center [238, 65] width 262 height 15
select select "271"
click at [107, 58] on select "- КТ, вул. Регенераторна, 4 КТ2, просп. Соборності, 17 КТ3, вул. Березнева, 16 …" at bounding box center [238, 65] width 262 height 15
select select
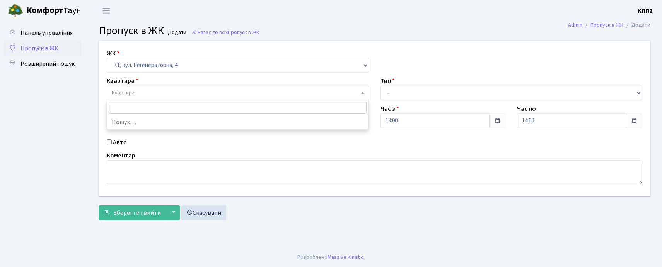
click at [127, 92] on span "Квартира" at bounding box center [123, 93] width 23 height 8
type input "5-311"
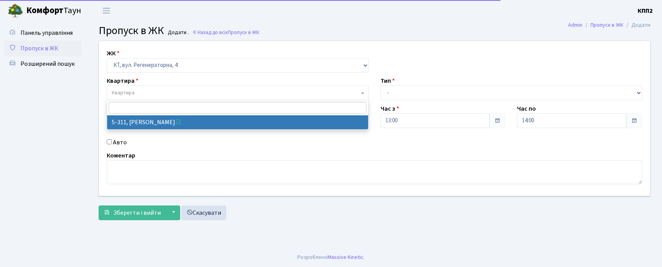
select select "2234"
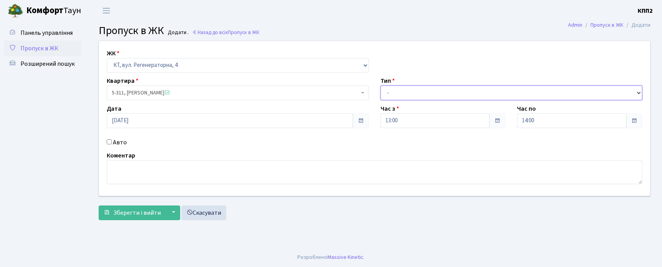
click at [391, 87] on select "- Доставка Таксі Гості Сервіс" at bounding box center [512, 92] width 262 height 15
select select "3"
click at [381, 85] on select "- Доставка Таксі Гості Сервіс" at bounding box center [512, 92] width 262 height 15
click at [125, 145] on label "Авто" at bounding box center [120, 142] width 14 height 9
click at [112, 144] on input "Авто" at bounding box center [109, 141] width 5 height 5
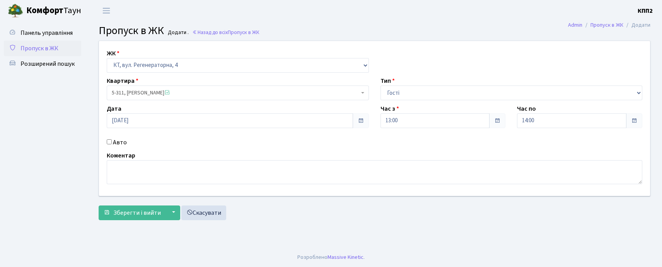
checkbox input "true"
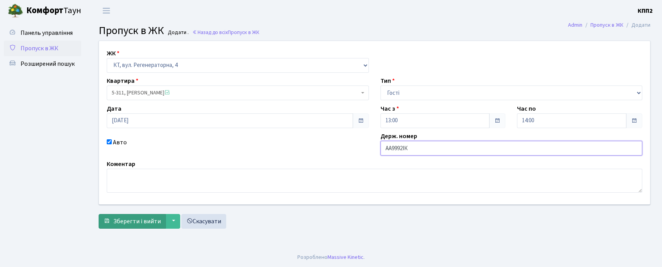
type input "АА9992ІК"
click at [138, 220] on span "Зберегти і вийти" at bounding box center [137, 221] width 48 height 9
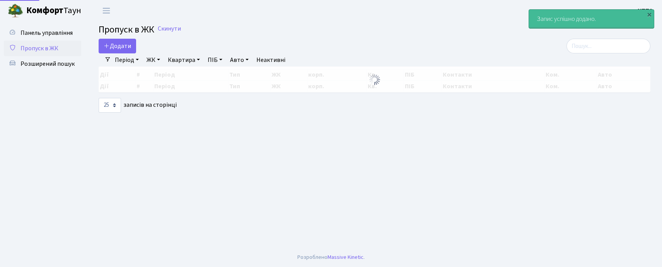
select select "25"
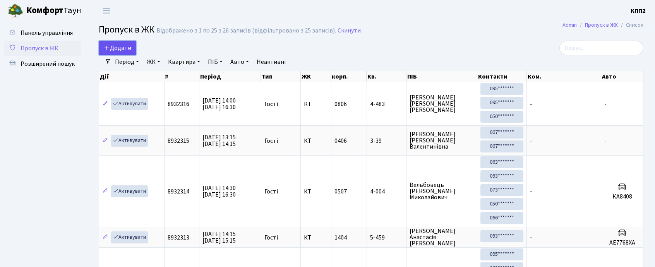
click at [125, 50] on span "Додати" at bounding box center [117, 48] width 27 height 9
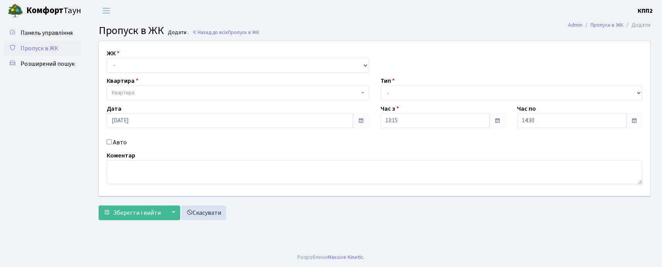
click at [121, 138] on label "Авто" at bounding box center [120, 142] width 14 height 9
click at [112, 139] on input "Авто" at bounding box center [109, 141] width 5 height 5
checkbox input "true"
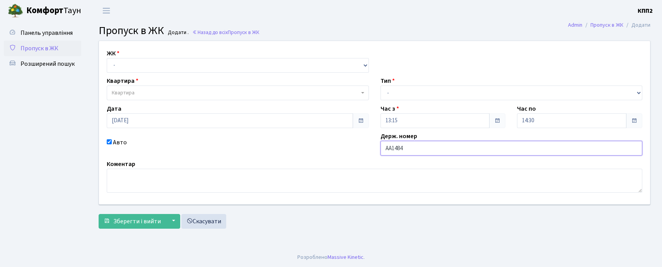
type input "АА1484НО"
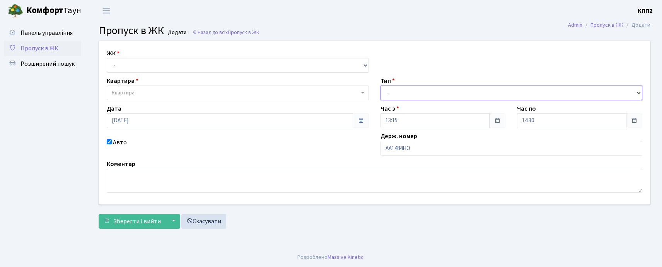
drag, startPoint x: 405, startPoint y: 92, endPoint x: 404, endPoint y: 99, distance: 7.4
click at [404, 97] on select "- Доставка Таксі Гості Сервіс" at bounding box center [512, 92] width 262 height 15
select select "1"
click at [381, 85] on select "- Доставка Таксі Гості Сервіс" at bounding box center [512, 92] width 262 height 15
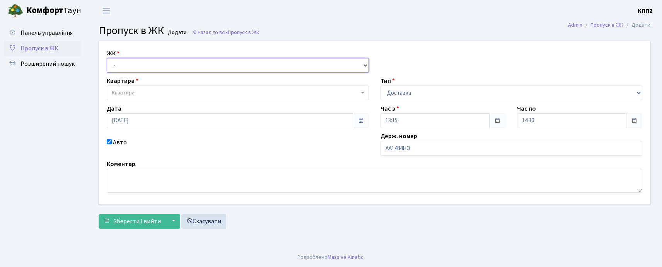
click at [196, 64] on select "- КТ, вул. Регенераторна, 4 КТ2, просп. Соборності, 17 КТ3, вул. Березнева, 16 …" at bounding box center [238, 65] width 262 height 15
select select "271"
click at [107, 58] on select "- КТ, вул. Регенераторна, 4 КТ2, просп. Соборності, 17 КТ3, вул. Березнева, 16 …" at bounding box center [238, 65] width 262 height 15
select select
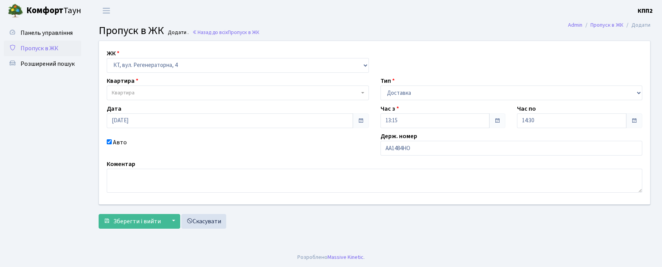
click at [147, 86] on span "Квартира" at bounding box center [238, 92] width 262 height 15
type input "6-79"
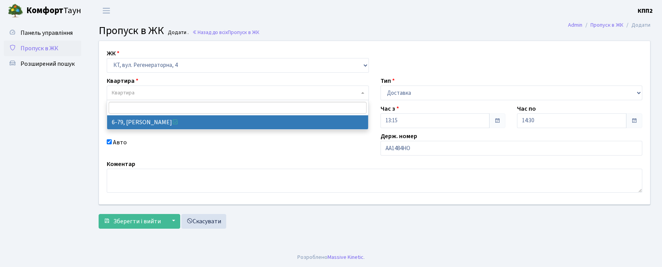
select select "5304"
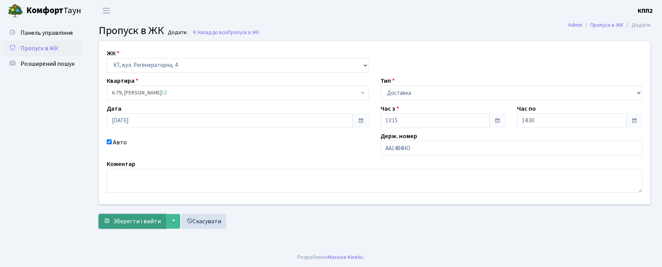
click at [137, 220] on span "Зберегти і вийти" at bounding box center [137, 221] width 48 height 9
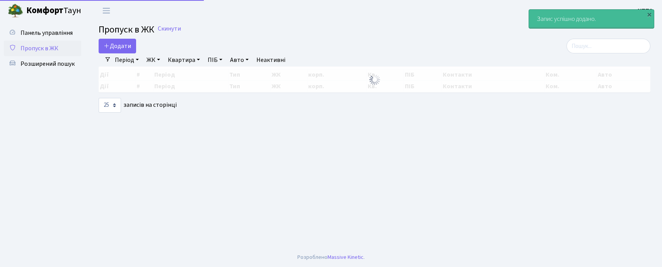
select select "25"
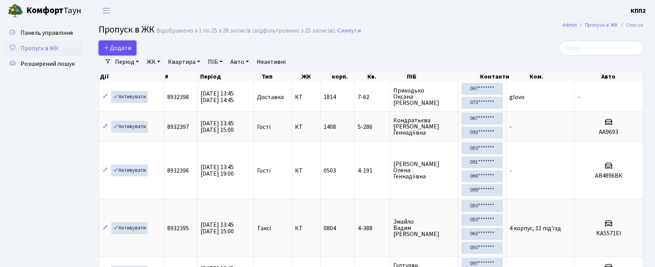
click at [124, 43] on link "Додати" at bounding box center [118, 48] width 38 height 15
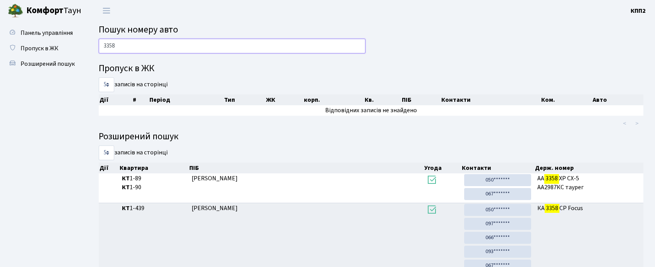
click at [206, 46] on input "3358" at bounding box center [232, 46] width 267 height 15
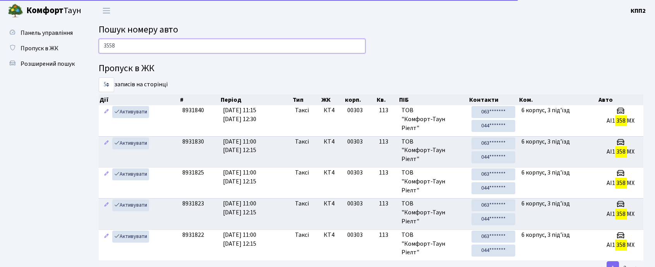
type input "3558"
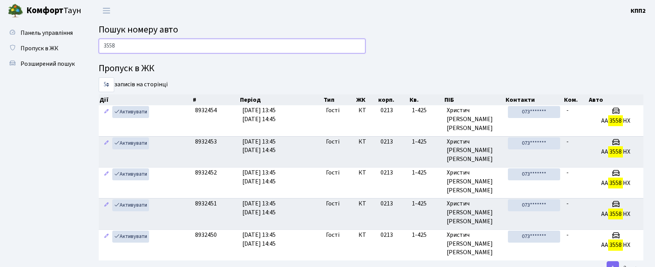
drag, startPoint x: 124, startPoint y: 45, endPoint x: 135, endPoint y: 10, distance: 37.3
click at [124, 45] on input "3558" at bounding box center [232, 46] width 267 height 15
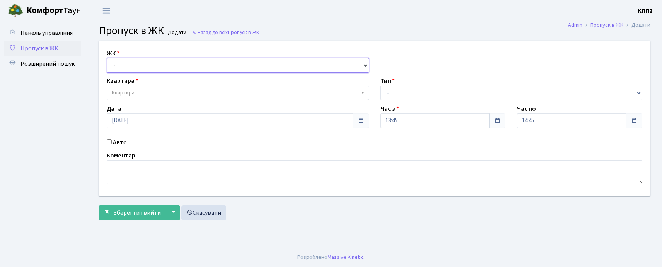
click at [118, 68] on select "- КТ, вул. Регенераторна, 4 КТ2, просп. [STREET_ADDRESS] [STREET_ADDRESS] [PERS…" at bounding box center [238, 65] width 262 height 15
select select "271"
click at [107, 58] on select "- КТ, вул. Регенераторна, 4 КТ2, просп. [STREET_ADDRESS] [STREET_ADDRESS] [PERS…" at bounding box center [238, 65] width 262 height 15
select select
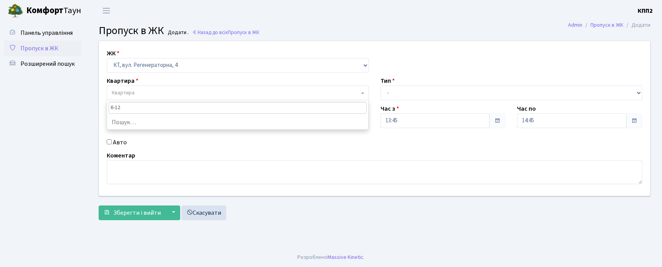
type input "6-121"
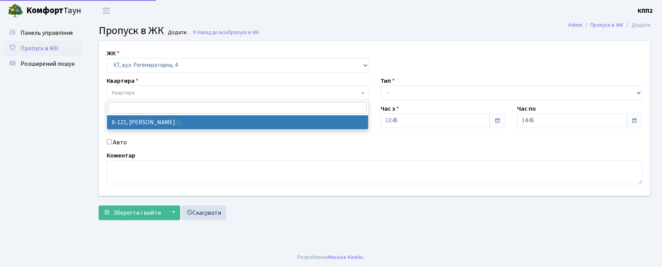
select select "5257"
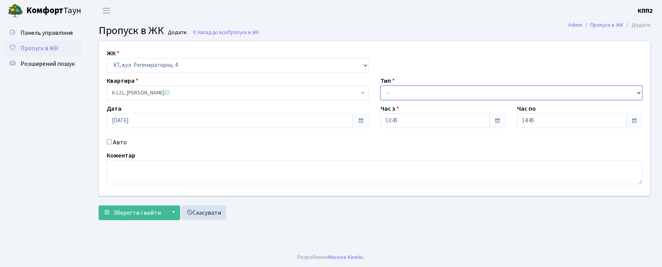
click at [391, 93] on select "- Доставка Таксі Гості Сервіс" at bounding box center [512, 92] width 262 height 15
select select "2"
click at [381, 85] on select "- Доставка Таксі Гості Сервіс" at bounding box center [512, 92] width 262 height 15
click at [114, 144] on label "Авто" at bounding box center [120, 142] width 14 height 9
click at [112, 144] on input "Авто" at bounding box center [109, 141] width 5 height 5
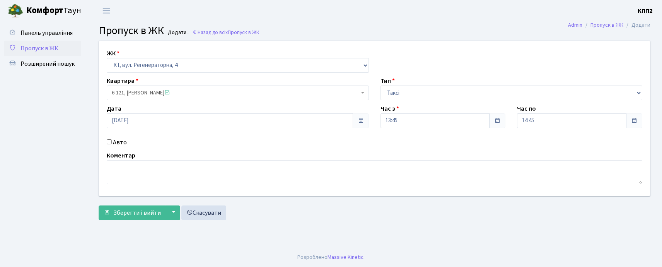
checkbox input "true"
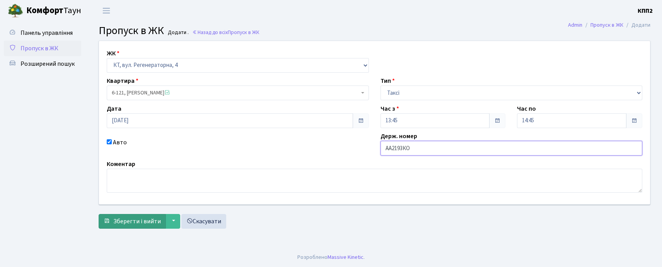
type input "АА2193КО"
click at [138, 226] on button "Зберегти і вийти" at bounding box center [132, 221] width 67 height 15
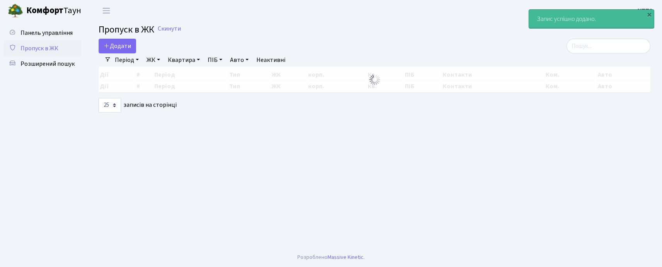
select select "25"
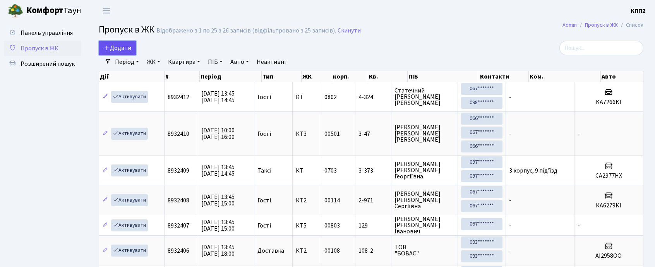
click at [127, 51] on span "Додати" at bounding box center [117, 48] width 27 height 9
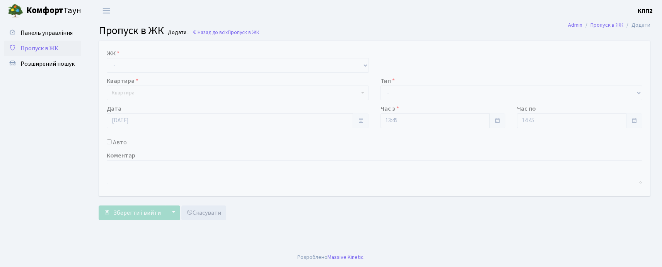
select select "271"
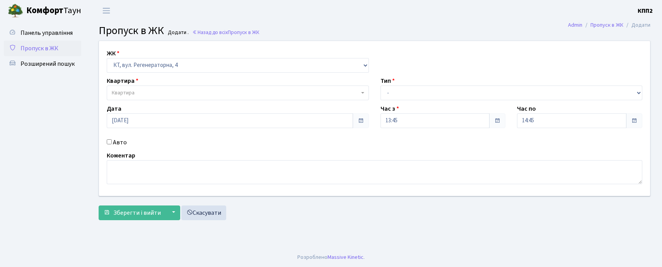
click at [107, 58] on select "- КТ, вул. Регенераторна, 4 КТ2, просп. [STREET_ADDRESS] [STREET_ADDRESS] [PERS…" at bounding box center [238, 65] width 262 height 15
select select
type input "5-506"
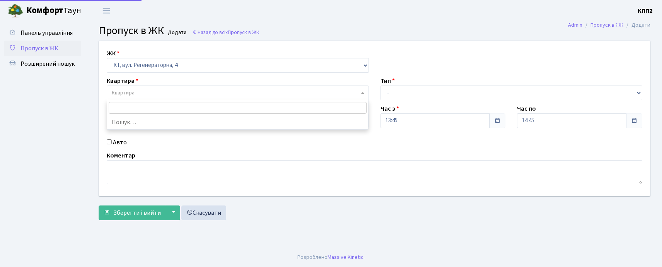
select select "2034"
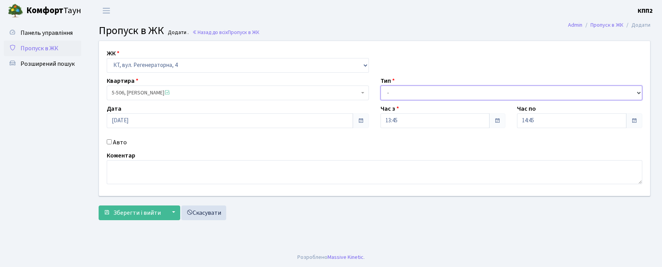
click at [393, 99] on select "- Доставка Таксі Гості Сервіс" at bounding box center [512, 92] width 262 height 15
select select "3"
click at [381, 85] on select "- Доставка Таксі Гості Сервіс" at bounding box center [512, 92] width 262 height 15
click at [108, 142] on input "Авто" at bounding box center [109, 141] width 5 height 5
checkbox input "true"
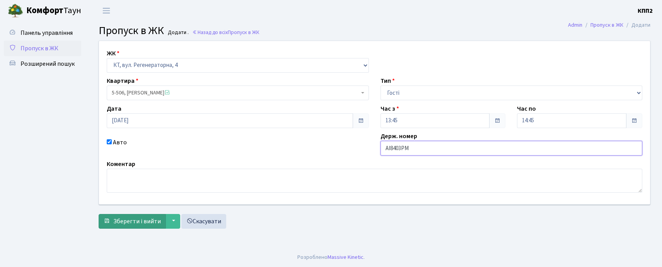
type input "АІ8403РМ"
click at [145, 225] on span "Зберегти і вийти" at bounding box center [137, 221] width 48 height 9
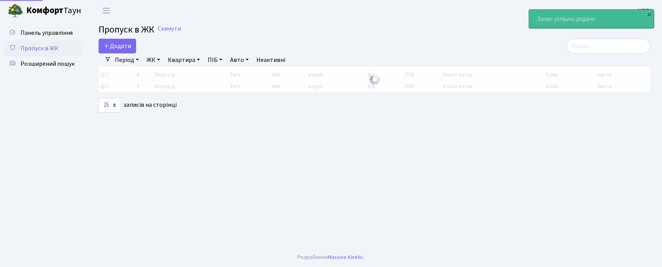
select select "25"
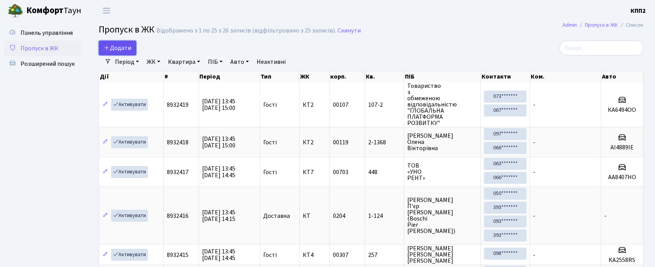
click at [121, 47] on span "Додати" at bounding box center [117, 48] width 27 height 9
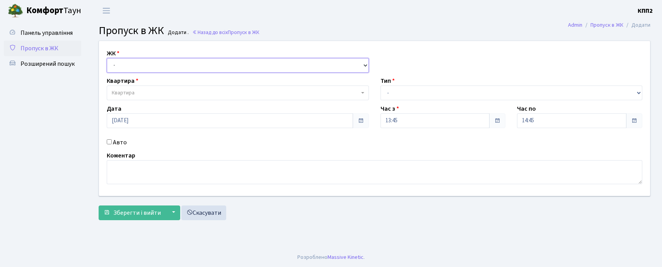
drag, startPoint x: 136, startPoint y: 63, endPoint x: 132, endPoint y: 72, distance: 9.2
click at [136, 64] on select "- КТ, вул. Регенераторна, 4 КТ2, просп. [STREET_ADDRESS] [STREET_ADDRESS] [PERS…" at bounding box center [238, 65] width 262 height 15
click at [107, 58] on select "- КТ, вул. Регенераторна, 4 КТ2, просп. [STREET_ADDRESS] [STREET_ADDRESS] [PERS…" at bounding box center [238, 65] width 262 height 15
drag, startPoint x: 129, startPoint y: 65, endPoint x: 129, endPoint y: 71, distance: 6.2
click at [129, 65] on select "- КТ, вул. Регенераторна, 4 КТ2, просп. [STREET_ADDRESS] [STREET_ADDRESS] [PERS…" at bounding box center [238, 65] width 262 height 15
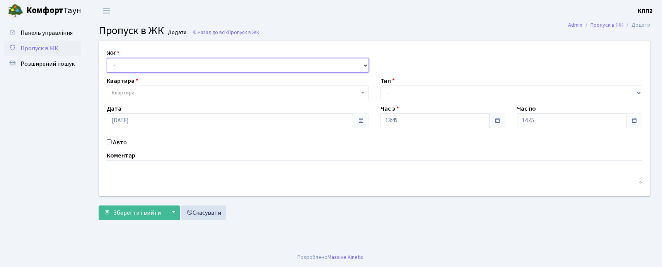
select select "271"
click at [107, 58] on select "- КТ, вул. Регенераторна, 4 КТ2, просп. [STREET_ADDRESS] [STREET_ADDRESS] [PERS…" at bounding box center [238, 65] width 262 height 15
select select
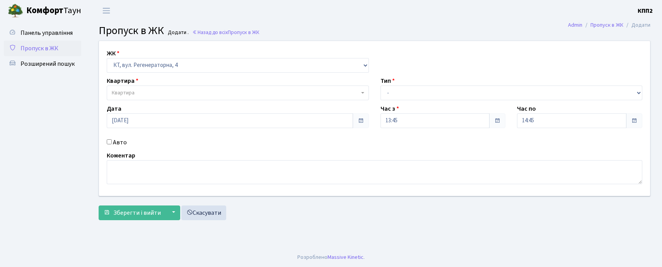
click at [117, 141] on label "Авто" at bounding box center [120, 142] width 14 height 9
click at [112, 141] on input "Авто" at bounding box center [109, 141] width 5 height 5
checkbox input "true"
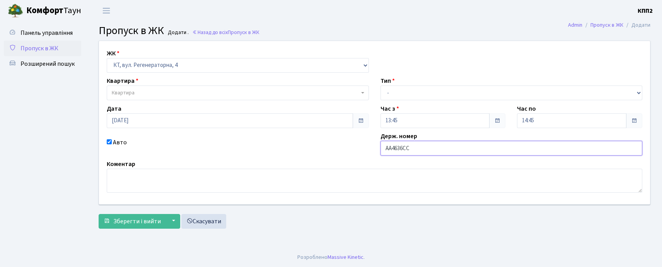
type input "АА4636СС"
click at [133, 95] on span "Квартира" at bounding box center [123, 93] width 23 height 8
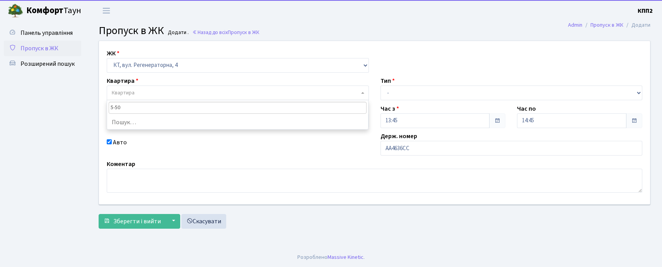
type input "5-506"
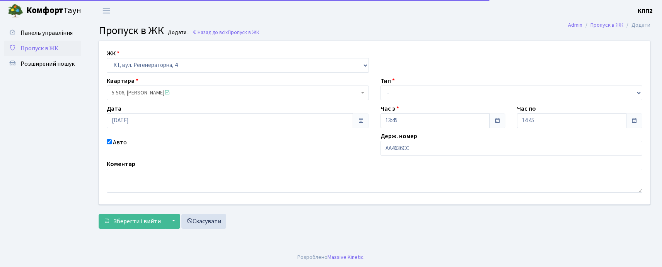
select select "2034"
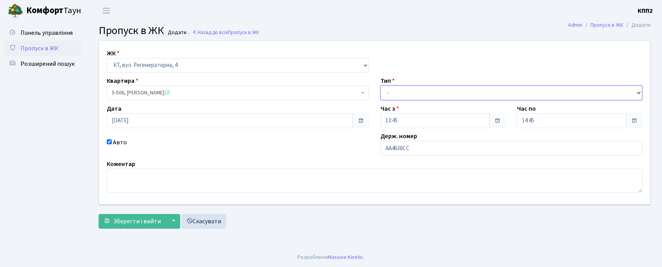
drag, startPoint x: 411, startPoint y: 94, endPoint x: 408, endPoint y: 100, distance: 6.9
click at [410, 94] on select "- Доставка Таксі Гості Сервіс" at bounding box center [512, 92] width 262 height 15
select select "3"
click at [381, 85] on select "- Доставка Таксі Гості Сервіс" at bounding box center [512, 92] width 262 height 15
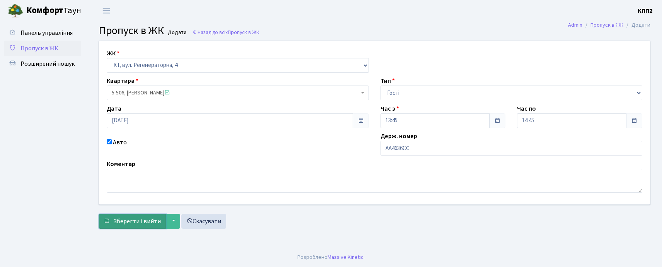
click at [138, 222] on span "Зберегти і вийти" at bounding box center [137, 221] width 48 height 9
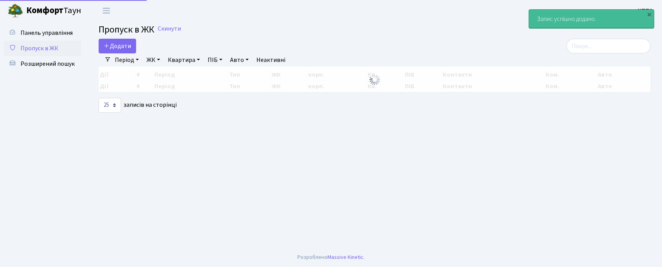
select select "25"
click at [121, 45] on span "Додати" at bounding box center [117, 46] width 27 height 9
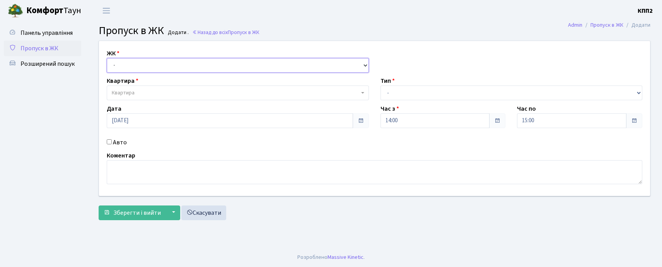
drag, startPoint x: 0, startPoint y: 0, endPoint x: 130, endPoint y: 72, distance: 148.9
click at [130, 64] on select "- КТ, вул. Регенераторна, 4 КТ2, просп. Соборності, 17 КТ3, вул. Березнева, 16 …" at bounding box center [238, 65] width 262 height 15
select select "271"
click at [107, 58] on select "- КТ, вул. Регенераторна, 4 КТ2, просп. Соборності, 17 КТ3, вул. Березнева, 16 …" at bounding box center [238, 65] width 262 height 15
select select
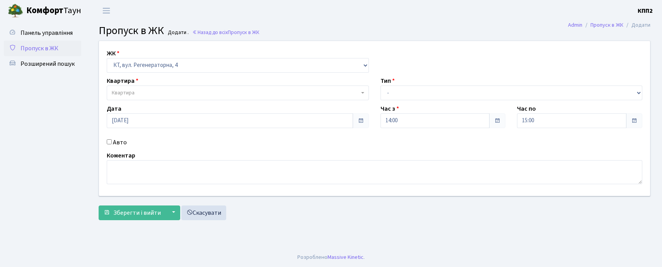
click at [130, 88] on span "Квартира" at bounding box center [238, 92] width 262 height 15
type input "5-119"
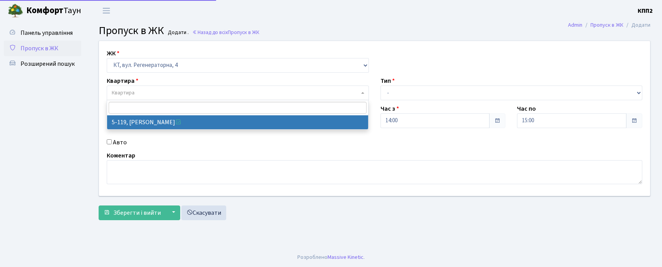
select select "2379"
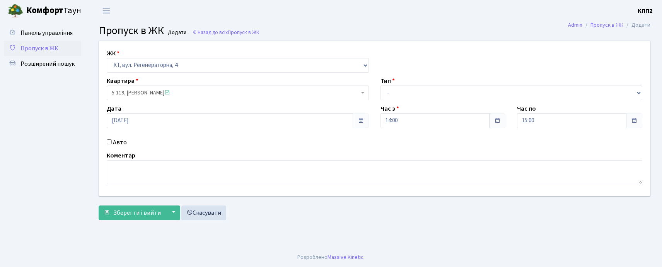
click at [118, 146] on label "Авто" at bounding box center [120, 142] width 14 height 9
click at [112, 144] on input "Авто" at bounding box center [109, 141] width 5 height 5
checkbox input "true"
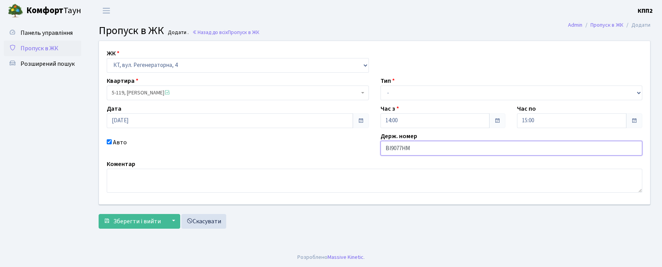
type input "ВІ9077НМ"
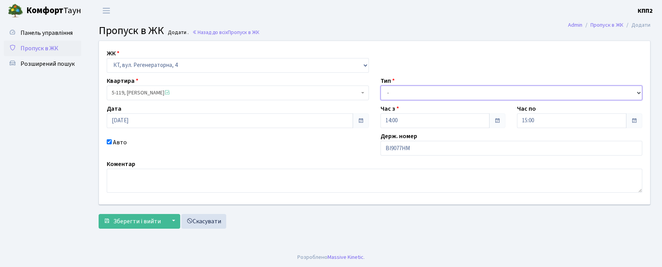
drag, startPoint x: 400, startPoint y: 89, endPoint x: 404, endPoint y: 99, distance: 10.8
click at [402, 91] on select "- Доставка Таксі Гості Сервіс" at bounding box center [512, 92] width 262 height 15
select select "3"
click at [381, 85] on select "- Доставка Таксі Гості Сервіс" at bounding box center [512, 92] width 262 height 15
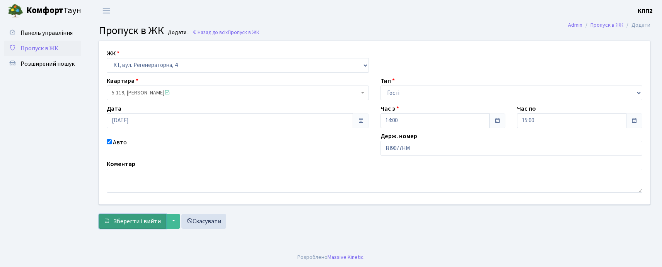
click at [132, 217] on span "Зберегти і вийти" at bounding box center [137, 221] width 48 height 9
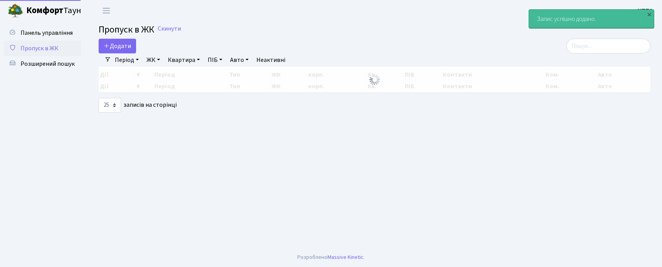
select select "25"
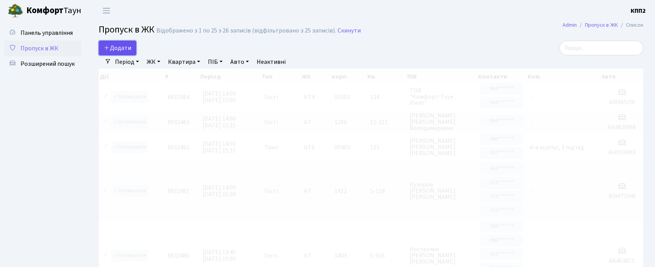
click at [109, 48] on icon at bounding box center [107, 47] width 6 height 6
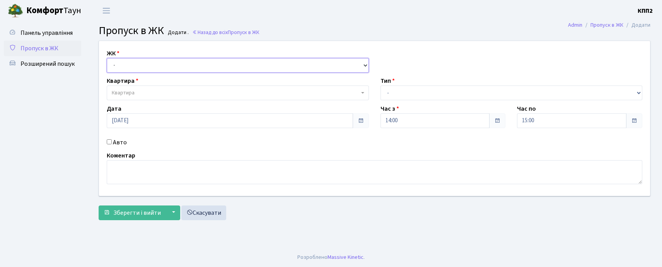
drag, startPoint x: 123, startPoint y: 65, endPoint x: 123, endPoint y: 70, distance: 4.6
click at [123, 70] on select "- КТ, вул. Регенераторна, 4 КТ2, просп. [STREET_ADDRESS] [STREET_ADDRESS] [PERS…" at bounding box center [238, 65] width 262 height 15
select select "271"
click at [107, 58] on select "- КТ, вул. Регенераторна, 4 КТ2, просп. [STREET_ADDRESS] [STREET_ADDRESS] [PERS…" at bounding box center [238, 65] width 262 height 15
select select
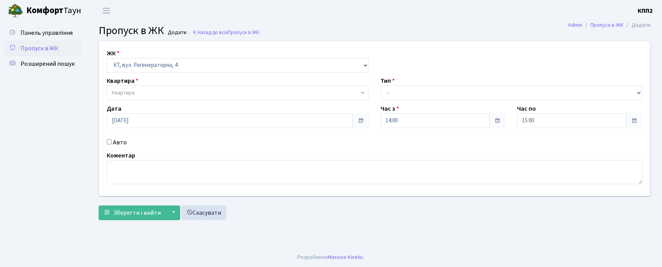
click at [120, 141] on label "Авто" at bounding box center [120, 142] width 14 height 9
click at [112, 141] on input "Авто" at bounding box center [109, 141] width 5 height 5
checkbox input "true"
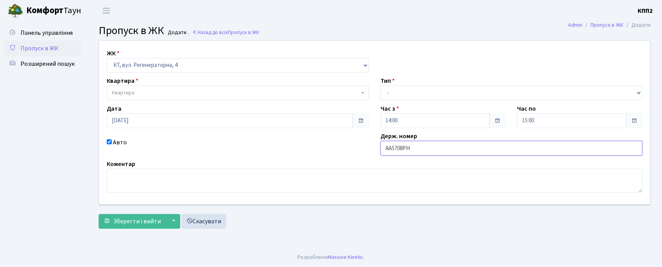
type input "АА5708РН"
click at [161, 94] on span "Квартира" at bounding box center [236, 93] width 248 height 8
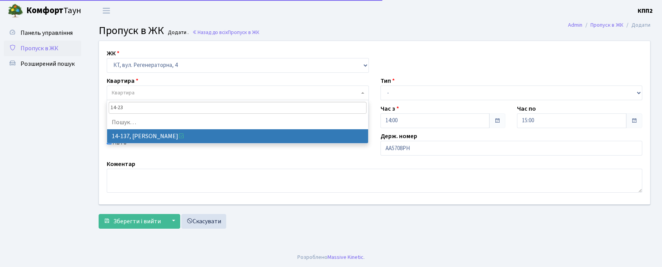
type input "14-237"
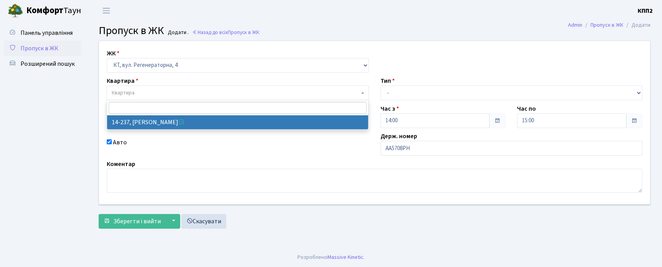
select select "7614"
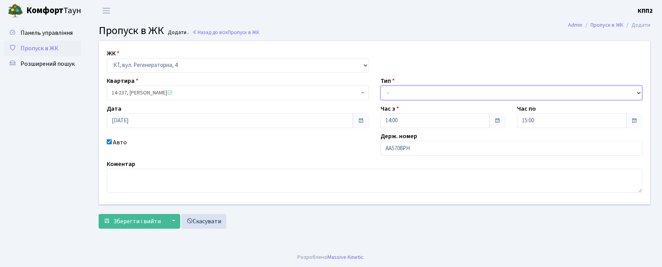
drag, startPoint x: 392, startPoint y: 90, endPoint x: 395, endPoint y: 98, distance: 8.7
click at [392, 90] on select "- Доставка Таксі Гості Сервіс" at bounding box center [512, 92] width 262 height 15
select select "3"
click at [381, 85] on select "- Доставка Таксі Гості Сервіс" at bounding box center [512, 92] width 262 height 15
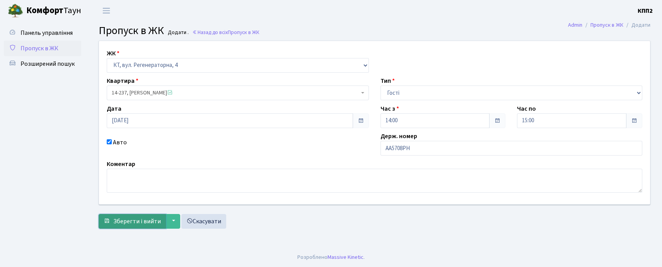
click at [132, 218] on span "Зберегти і вийти" at bounding box center [137, 221] width 48 height 9
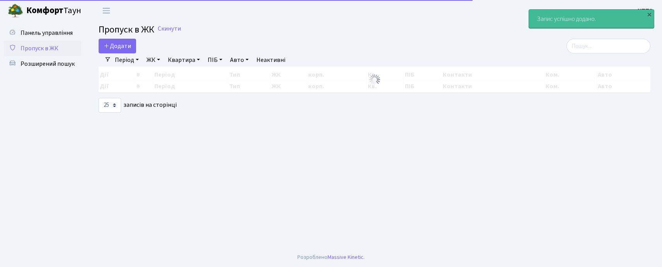
select select "25"
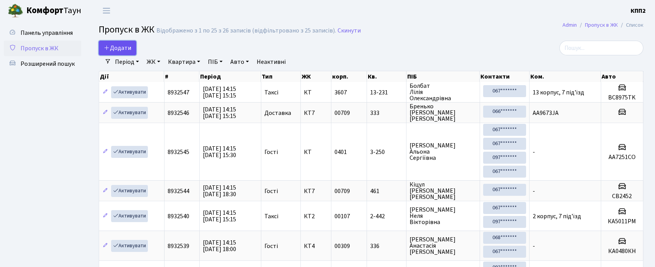
click at [113, 53] on link "Додати" at bounding box center [118, 48] width 38 height 15
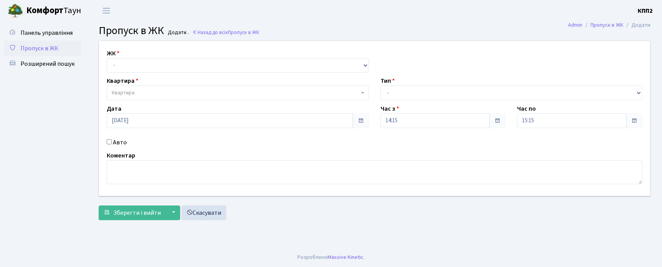
select select "271"
click at [107, 58] on select "- КТ, вул. Регенераторна, 4 КТ2, просп. [STREET_ADDRESS] [STREET_ADDRESS] [PERS…" at bounding box center [238, 65] width 262 height 15
select select
click at [130, 98] on span "Квартира" at bounding box center [238, 92] width 262 height 15
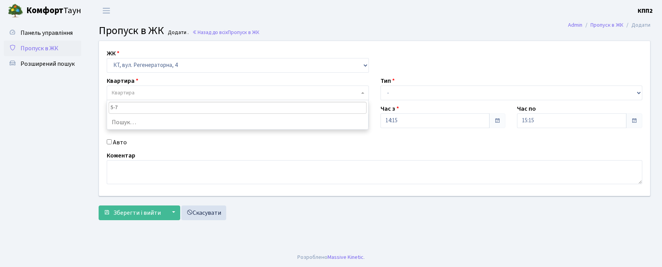
type input "5-77"
select select "2487"
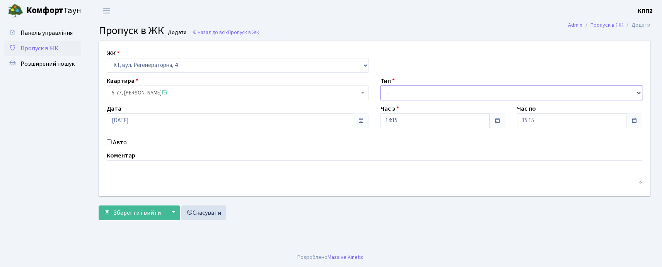
click at [401, 95] on select "- Доставка Таксі Гості Сервіс" at bounding box center [512, 92] width 262 height 15
select select "2"
click at [381, 85] on select "- Доставка Таксі Гості Сервіс" at bounding box center [512, 92] width 262 height 15
click at [126, 142] on div "Авто" at bounding box center [238, 142] width 274 height 9
click at [116, 143] on label "Авто" at bounding box center [120, 142] width 14 height 9
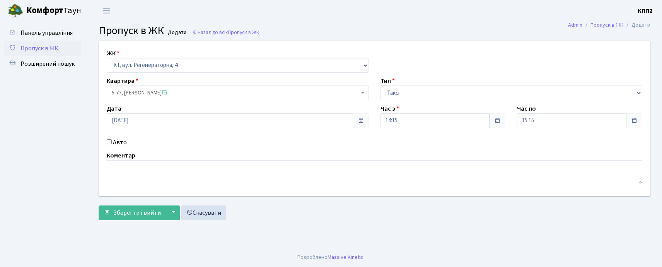
click at [112, 143] on input "Авто" at bounding box center [109, 141] width 5 height 5
checkbox input "true"
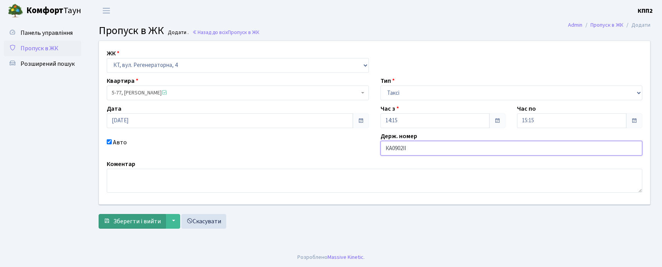
type input "КА0902ІІ"
click at [133, 220] on span "Зберегти і вийти" at bounding box center [137, 221] width 48 height 9
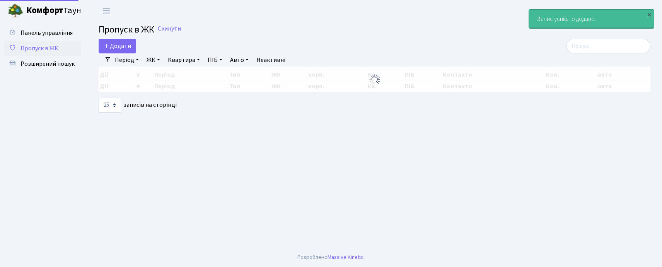
select select "25"
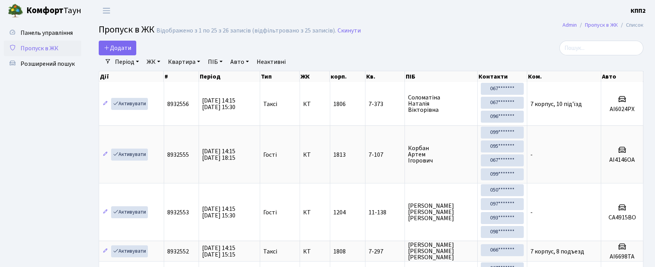
click at [585, 56] on div "Період [DATE] - [DATE] ЖК - КТ, вул. Регенераторна, 4 КТ2, просп. [STREET_ADDRE…" at bounding box center [374, 61] width 526 height 13
click at [586, 54] on input "search" at bounding box center [601, 48] width 84 height 15
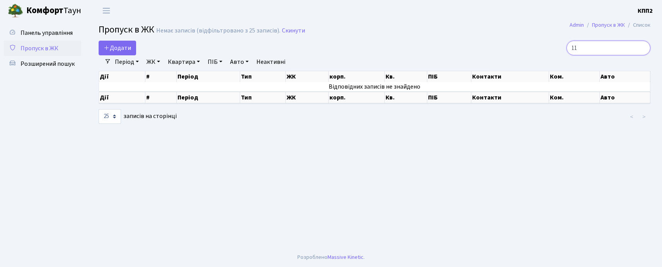
type input "1"
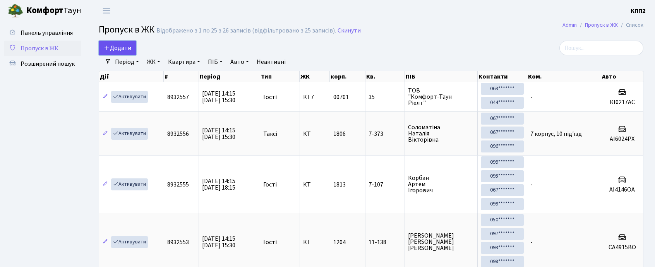
click at [135, 53] on link "Додати" at bounding box center [118, 48] width 38 height 15
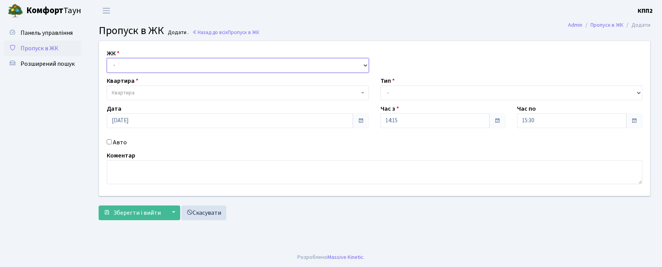
drag, startPoint x: 0, startPoint y: 0, endPoint x: 135, endPoint y: 67, distance: 150.9
click at [135, 66] on select "- КТ, вул. Регенераторна, 4 КТ2, просп. Соборності, 17 КТ3, вул. Березнева, 16 …" at bounding box center [238, 65] width 262 height 15
select select "271"
click at [107, 58] on select "- КТ, вул. Регенераторна, 4 КТ2, просп. Соборності, 17 КТ3, вул. Березнева, 16 …" at bounding box center [238, 65] width 262 height 15
select select
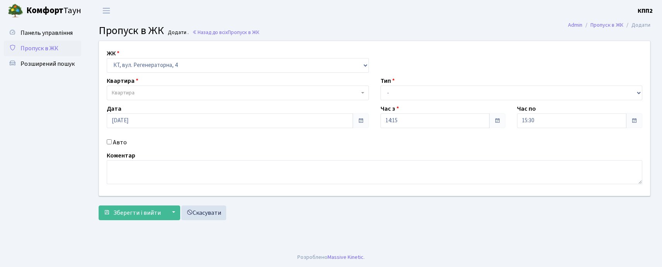
click at [115, 142] on label "Авто" at bounding box center [120, 142] width 14 height 9
click at [112, 142] on input "Авто" at bounding box center [109, 141] width 5 height 5
checkbox input "true"
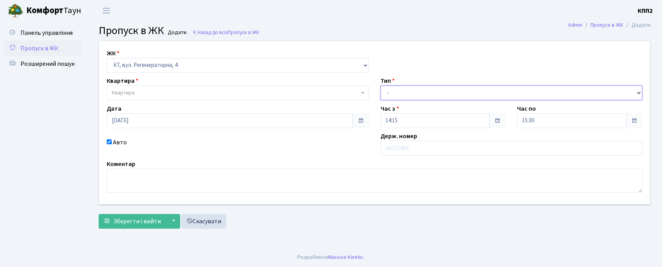
drag, startPoint x: 405, startPoint y: 89, endPoint x: 405, endPoint y: 100, distance: 10.8
click at [405, 95] on select "- Доставка Таксі Гості Сервіс" at bounding box center [512, 92] width 262 height 15
click at [381, 85] on select "- Доставка Таксі Гості Сервіс" at bounding box center [512, 92] width 262 height 15
click at [401, 99] on select "- Доставка Таксі Гості Сервіс" at bounding box center [512, 92] width 262 height 15
select select "3"
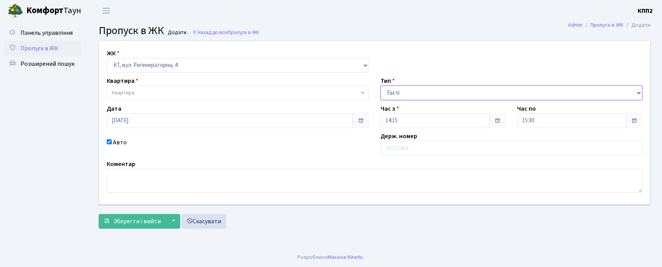
click at [381, 85] on select "- Доставка Таксі Гості Сервіс" at bounding box center [512, 92] width 262 height 15
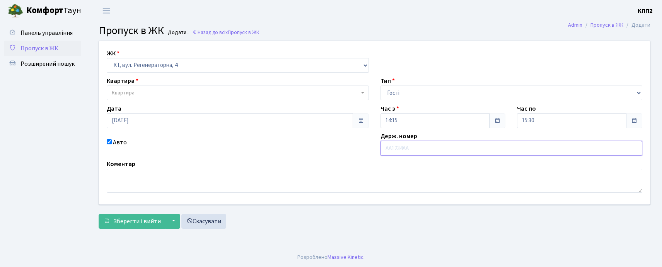
click at [401, 142] on input "text" at bounding box center [512, 148] width 262 height 15
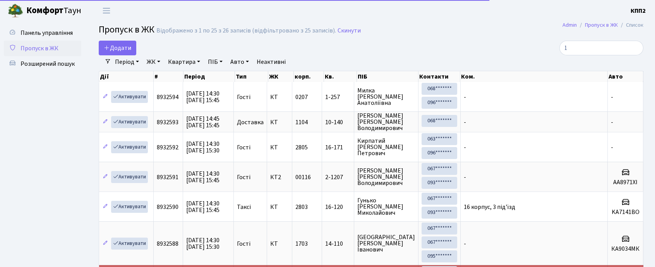
select select "25"
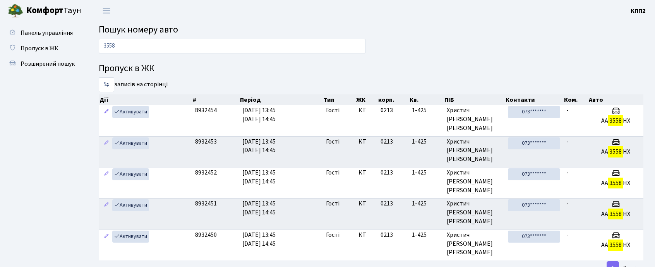
click at [126, 46] on input "3558" at bounding box center [232, 46] width 267 height 15
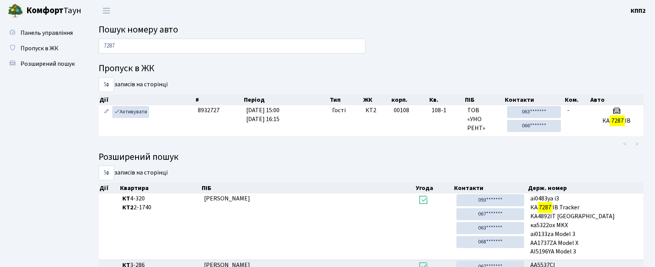
click at [128, 54] on div "7287" at bounding box center [232, 48] width 278 height 19
click at [130, 43] on input "7287" at bounding box center [232, 46] width 267 height 15
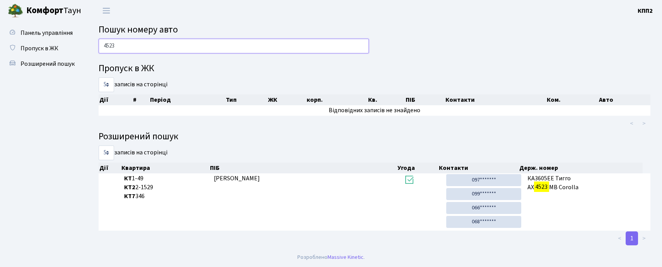
click at [166, 41] on input "4523" at bounding box center [234, 46] width 270 height 15
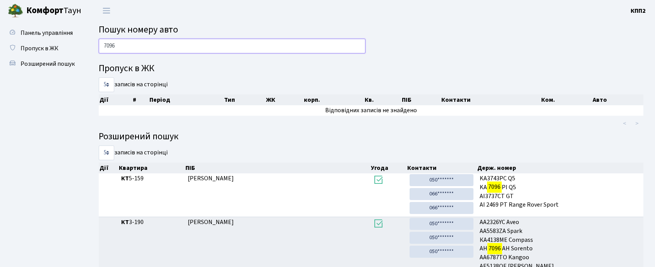
click at [166, 47] on input "7096" at bounding box center [232, 46] width 267 height 15
type input "7331"
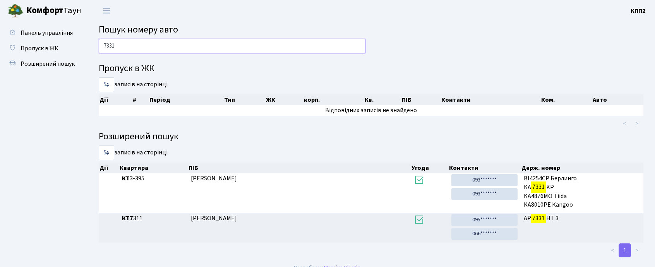
click at [141, 47] on input "7331" at bounding box center [232, 46] width 267 height 15
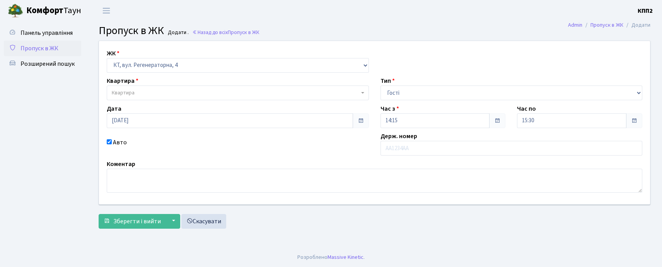
select select "271"
select select "3"
click at [138, 95] on span "Квартира" at bounding box center [236, 93] width 248 height 8
click at [399, 153] on input "text" at bounding box center [512, 148] width 262 height 15
type input "КА5227ЕВ"
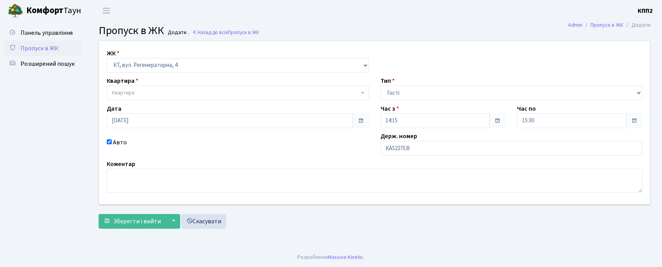
click at [155, 101] on div "ЖК - КТ, вул. Регенераторна, 4 КТ2, просп. Соборності, 17 КТ3, вул. Березнева, …" at bounding box center [374, 122] width 563 height 163
click at [156, 96] on span "Квартира" at bounding box center [236, 93] width 248 height 8
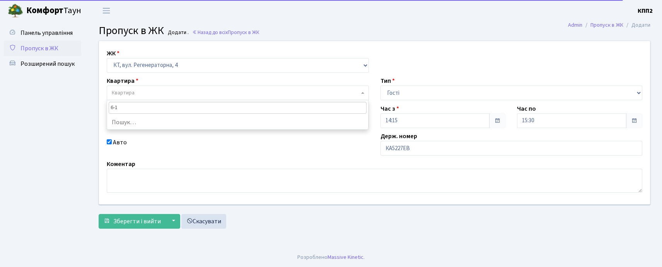
type input "6-19"
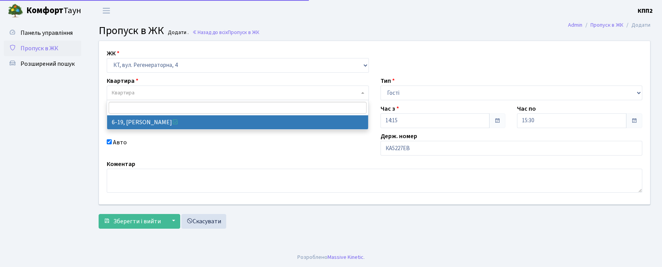
select select "5199"
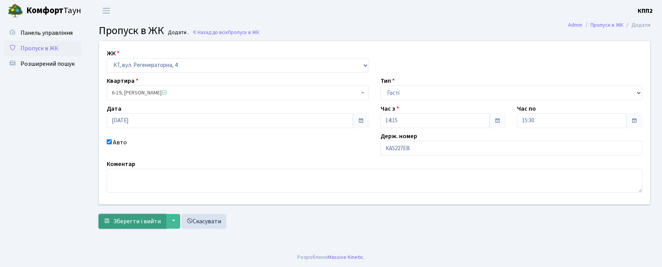
click at [136, 222] on span "Зберегти і вийти" at bounding box center [137, 221] width 48 height 9
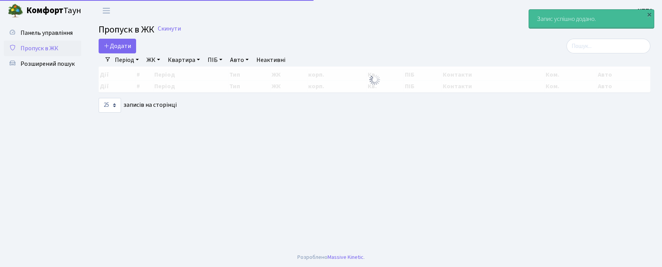
select select "25"
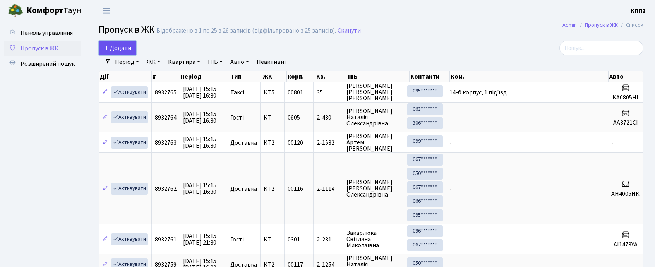
click at [121, 50] on span "Додати" at bounding box center [117, 48] width 27 height 9
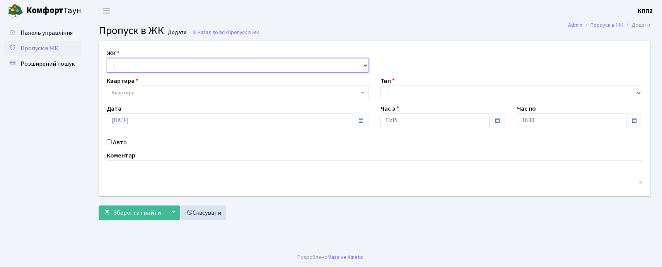
click at [136, 69] on select "- КТ, вул. Регенераторна, 4 КТ2, просп. Соборності, 17 КТ3, вул. Березнева, 16 …" at bounding box center [238, 65] width 262 height 15
select select "271"
click at [107, 58] on select "- КТ, вул. Регенераторна, 4 КТ2, просп. Соборності, 17 КТ3, вул. Березнева, 16 …" at bounding box center [238, 65] width 262 height 15
select select
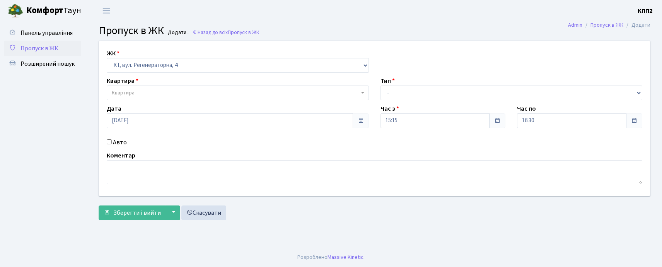
click at [135, 90] on span "Квартира" at bounding box center [123, 93] width 23 height 8
type input "5-315"
select select "2238"
click at [393, 95] on select "- Доставка Таксі Гості Сервіс" at bounding box center [512, 92] width 262 height 15
select select "1"
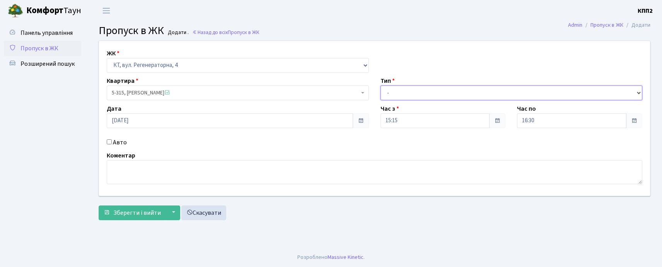
click at [381, 85] on select "- Доставка Таксі Гості Сервіс" at bounding box center [512, 92] width 262 height 15
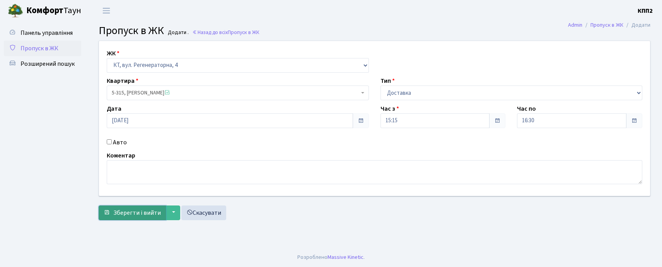
click at [118, 214] on span "Зберегти і вийти" at bounding box center [137, 213] width 48 height 9
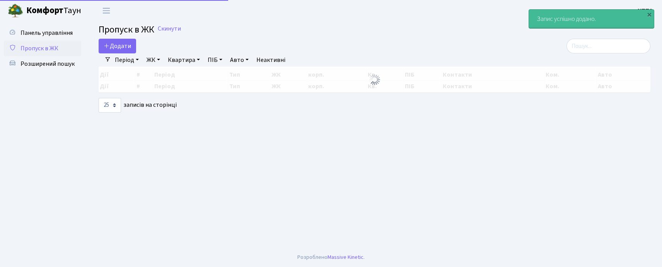
select select "25"
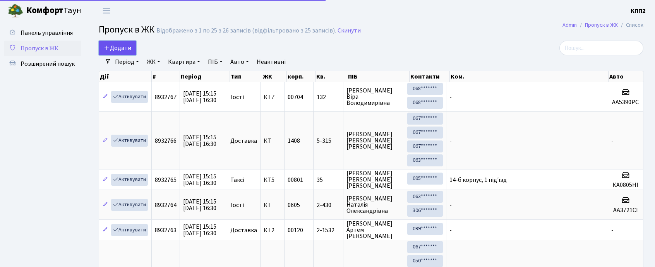
click at [121, 50] on span "Додати" at bounding box center [117, 48] width 27 height 9
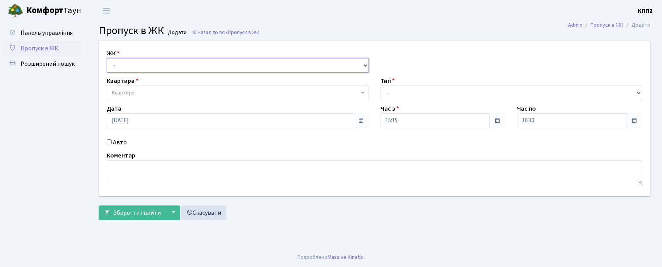
click at [130, 68] on select "- КТ, вул. Регенераторна, 4 КТ2, просп. [STREET_ADDRESS] [STREET_ADDRESS] [PERS…" at bounding box center [238, 65] width 262 height 15
select select "271"
click at [107, 58] on select "- КТ, вул. Регенераторна, 4 КТ2, просп. [STREET_ADDRESS] [STREET_ADDRESS] [PERS…" at bounding box center [238, 65] width 262 height 15
select select
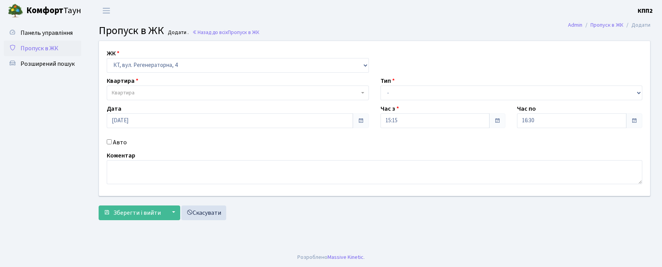
click at [120, 145] on label "Авто" at bounding box center [120, 142] width 14 height 9
click at [112, 144] on input "Авто" at bounding box center [109, 141] width 5 height 5
checkbox input "true"
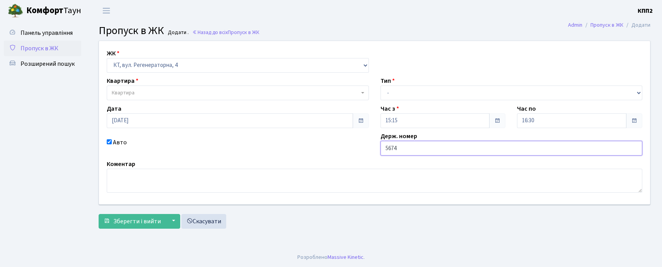
click at [386, 147] on input "5674" at bounding box center [512, 148] width 262 height 15
type input "56747КТ"
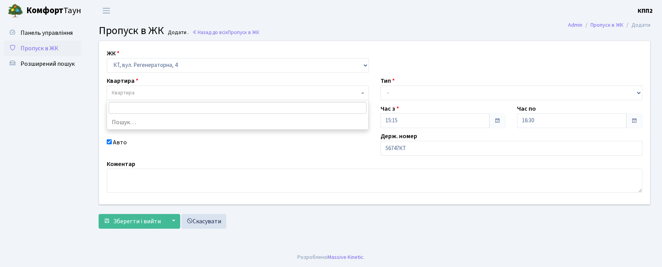
click at [127, 94] on span "Квартира" at bounding box center [123, 93] width 23 height 8
type input "5-405"
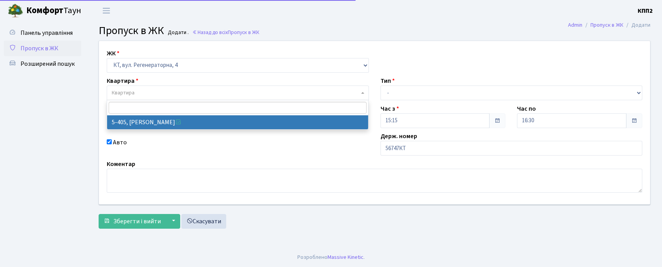
select select "2163"
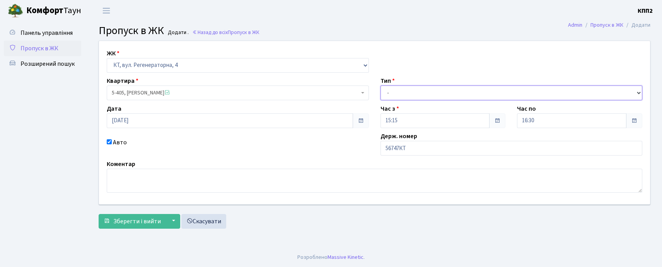
drag, startPoint x: 400, startPoint y: 90, endPoint x: 400, endPoint y: 97, distance: 6.6
click at [400, 90] on select "- Доставка Таксі Гості Сервіс" at bounding box center [512, 92] width 262 height 15
select select "2"
click at [381, 85] on select "- Доставка Таксі Гості Сервіс" at bounding box center [512, 92] width 262 height 15
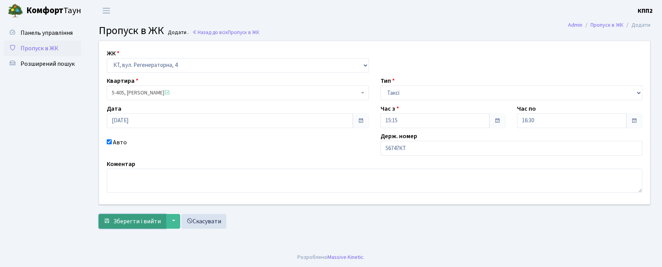
click at [127, 218] on span "Зберегти і вийти" at bounding box center [137, 221] width 48 height 9
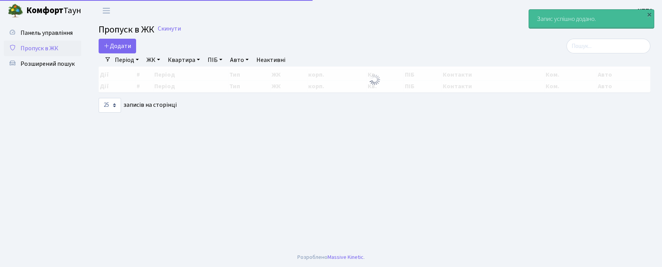
select select "25"
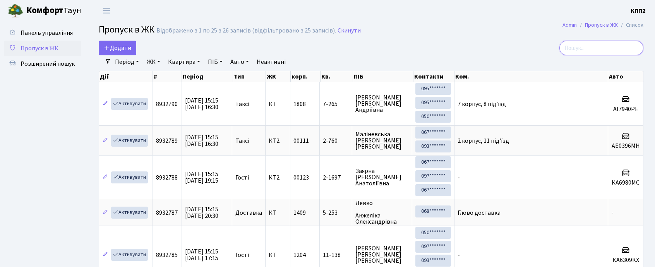
click at [615, 47] on input "search" at bounding box center [601, 48] width 84 height 15
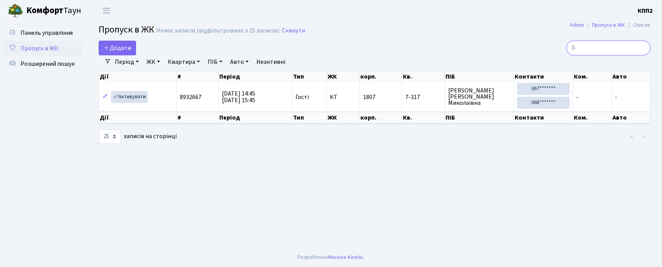
type input "7"
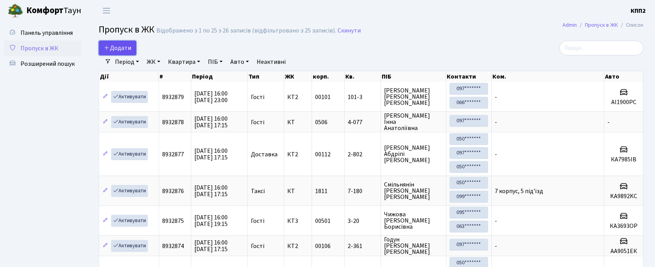
click at [123, 50] on span "Додати" at bounding box center [117, 48] width 27 height 9
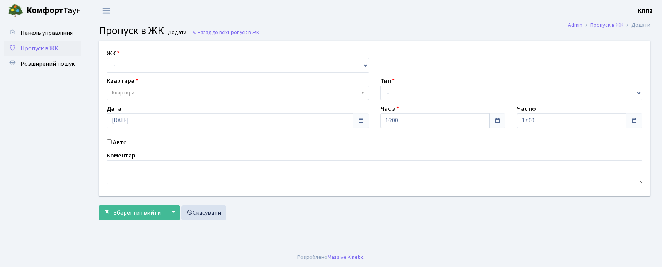
select select "271"
click at [107, 58] on select "- КТ, вул. Регенераторна, 4 КТ2, просп. [STREET_ADDRESS] [STREET_ADDRESS] [PERS…" at bounding box center [238, 65] width 262 height 15
select select
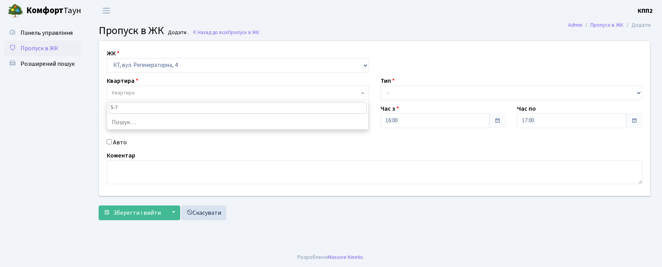
type input "5-77"
select select "2487"
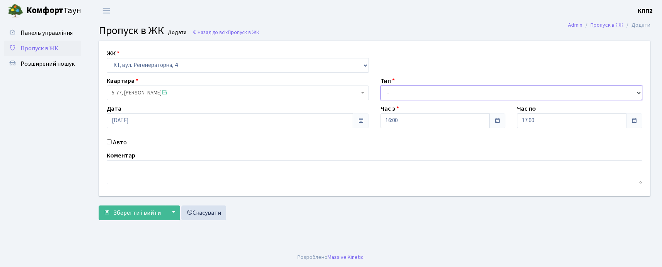
click at [398, 96] on select "- Доставка Таксі Гості Сервіс" at bounding box center [512, 92] width 262 height 15
select select "3"
click at [381, 85] on select "- Доставка Таксі Гості Сервіс" at bounding box center [512, 92] width 262 height 15
click at [128, 144] on div "Авто" at bounding box center [238, 142] width 274 height 9
click at [116, 141] on label "Авто" at bounding box center [120, 142] width 14 height 9
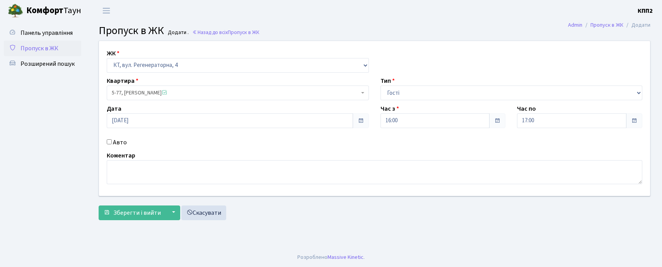
click at [112, 141] on input "Авто" at bounding box center [109, 141] width 5 height 5
checkbox input "true"
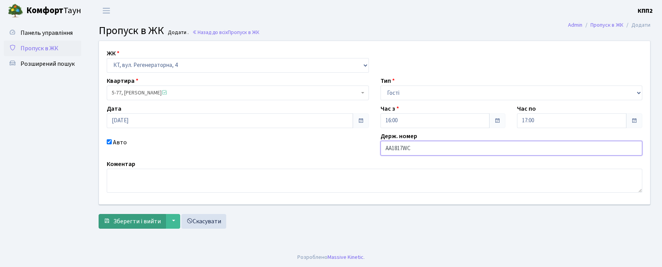
type input "АА1817WC"
click at [145, 220] on span "Зберегти і вийти" at bounding box center [137, 221] width 48 height 9
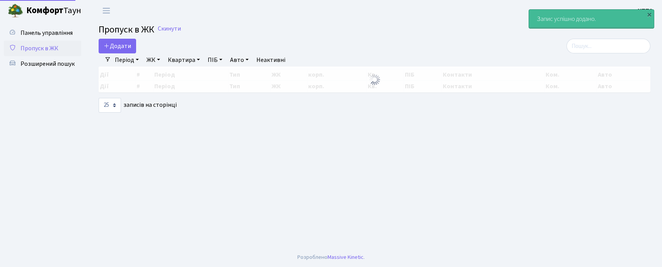
select select "25"
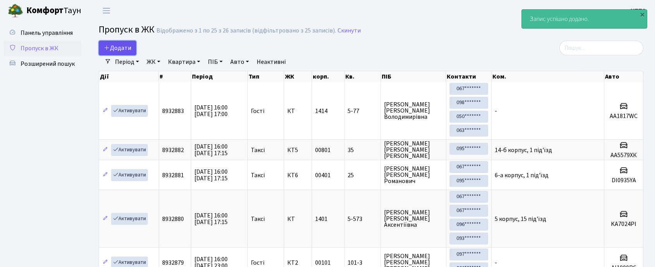
click at [129, 48] on span "Додати" at bounding box center [117, 48] width 27 height 9
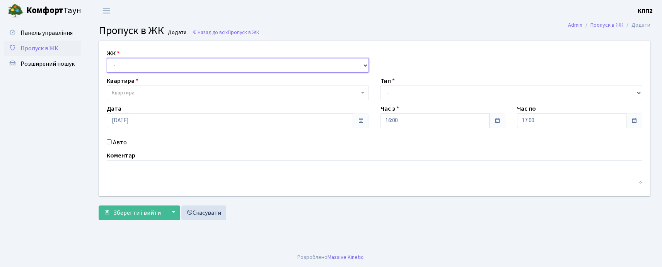
drag, startPoint x: 0, startPoint y: 0, endPoint x: 135, endPoint y: 71, distance: 153.0
click at [135, 69] on select "- КТ, вул. Регенераторна, 4 КТ2, просп. [STREET_ADDRESS] [STREET_ADDRESS] [PERS…" at bounding box center [238, 65] width 262 height 15
select select "271"
click at [107, 58] on select "- КТ, вул. Регенераторна, 4 КТ2, просп. [STREET_ADDRESS] [STREET_ADDRESS] [PERS…" at bounding box center [238, 65] width 262 height 15
select select
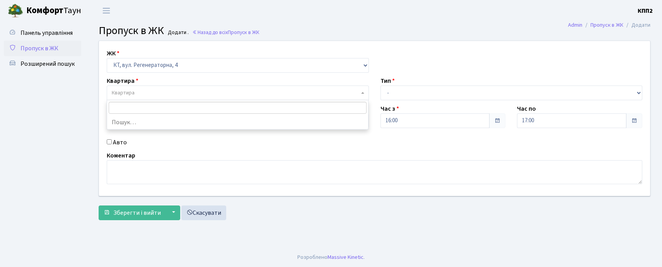
click at [139, 92] on span "Квартира" at bounding box center [236, 93] width 248 height 8
click at [116, 137] on div "ЖК - КТ, вул. Регенераторна, 4 КТ2, просп. Соборності, 17 КТ3, вул. Березнева, …" at bounding box center [374, 118] width 563 height 155
click at [116, 140] on label "Авто" at bounding box center [120, 142] width 14 height 9
click at [112, 140] on input "Авто" at bounding box center [109, 141] width 5 height 5
checkbox input "true"
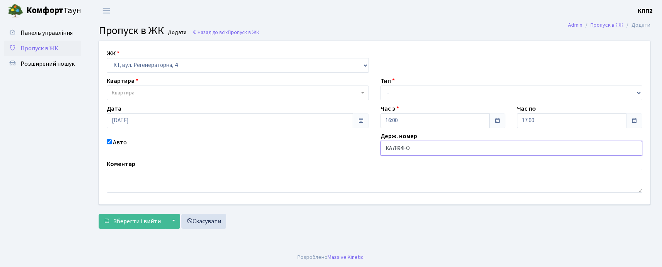
type input "КА7894ЕО"
click at [118, 90] on span "Квартира" at bounding box center [123, 93] width 23 height 8
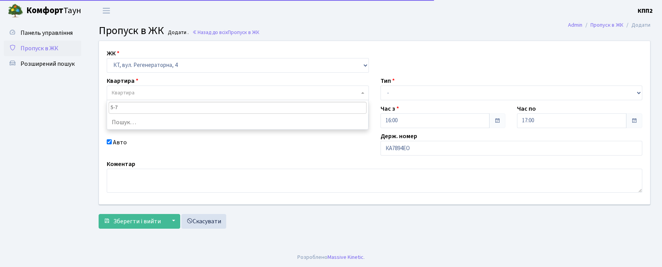
type input "5-77"
select select "2487"
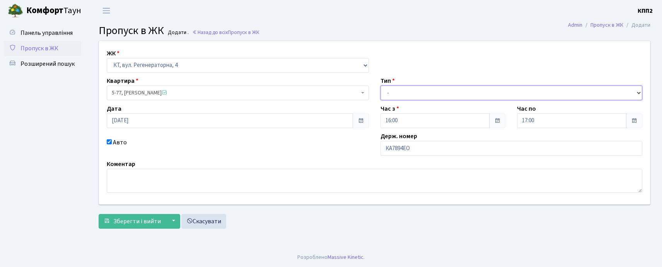
click at [390, 96] on select "- Доставка Таксі Гості Сервіс" at bounding box center [512, 92] width 262 height 15
select select "3"
click at [381, 85] on select "- Доставка Таксі Гості Сервіс" at bounding box center [512, 92] width 262 height 15
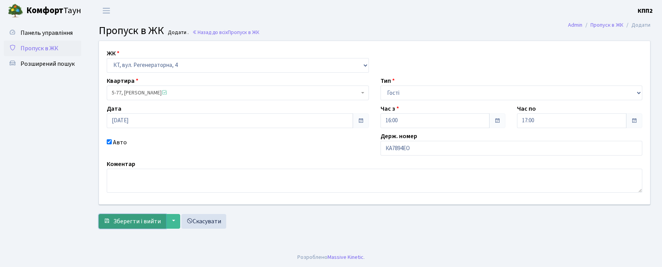
click at [145, 217] on span "Зберегти і вийти" at bounding box center [137, 221] width 48 height 9
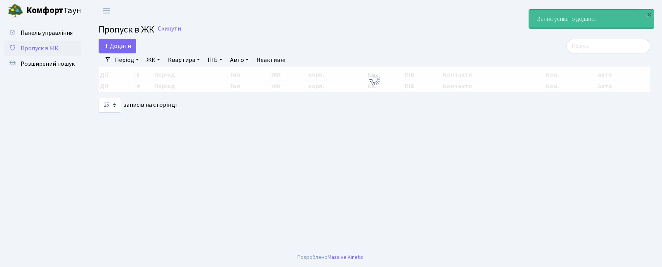
select select "25"
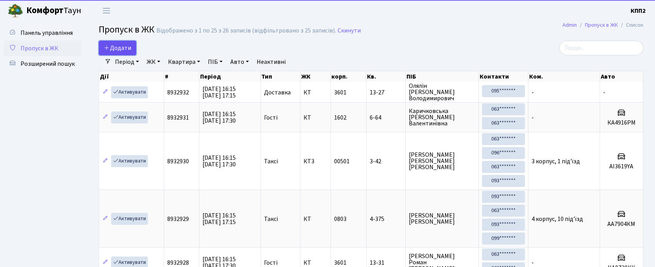
click at [124, 49] on span "Додати" at bounding box center [117, 48] width 27 height 9
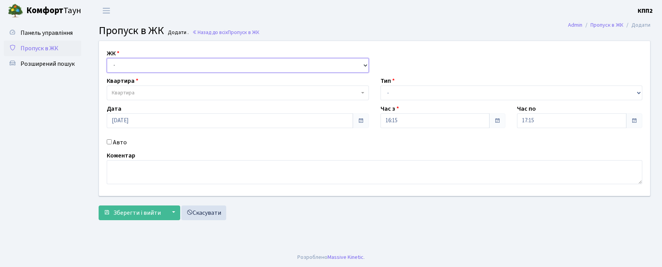
drag, startPoint x: 0, startPoint y: 0, endPoint x: 127, endPoint y: 68, distance: 144.5
click at [127, 68] on select "- КТ, вул. Регенераторна, 4 КТ2, просп. Соборності, 17 КТ3, вул. Березнева, 16 …" at bounding box center [238, 65] width 262 height 15
select select "271"
click at [107, 58] on select "- КТ, вул. Регенераторна, 4 КТ2, просп. Соборності, 17 КТ3, вул. Березнева, 16 …" at bounding box center [238, 65] width 262 height 15
select select
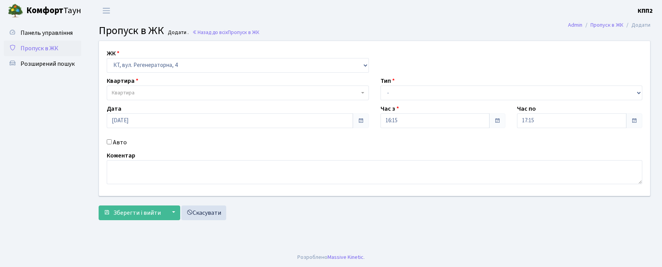
click at [124, 147] on div "ЖК - КТ, вул. Регенераторна, 4 КТ2, просп. Соборності, 17 КТ3, вул. Березнева, …" at bounding box center [374, 118] width 563 height 155
click at [118, 145] on label "Авто" at bounding box center [120, 142] width 14 height 9
click at [112, 144] on input "Авто" at bounding box center [109, 141] width 5 height 5
checkbox input "true"
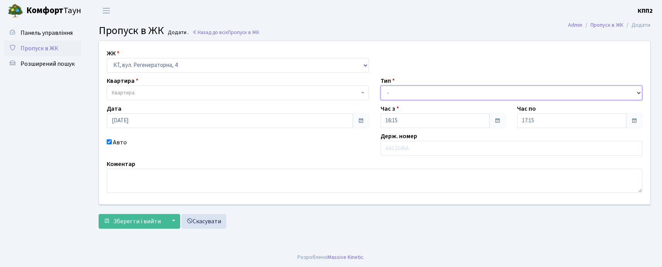
click at [396, 97] on select "- Доставка Таксі Гості Сервіс" at bounding box center [512, 92] width 262 height 15
select select "3"
click at [381, 85] on select "- Доставка Таксі Гості Сервіс" at bounding box center [512, 92] width 262 height 15
click at [152, 95] on span "Квартира" at bounding box center [236, 93] width 248 height 8
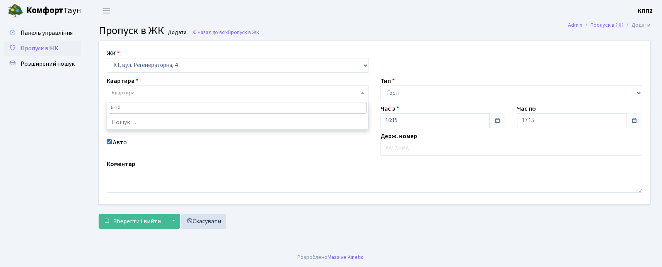
type input "6-100"
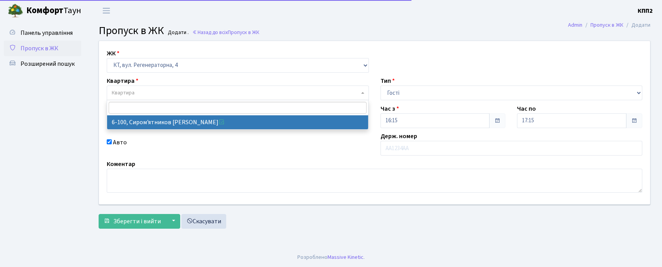
select select "5236"
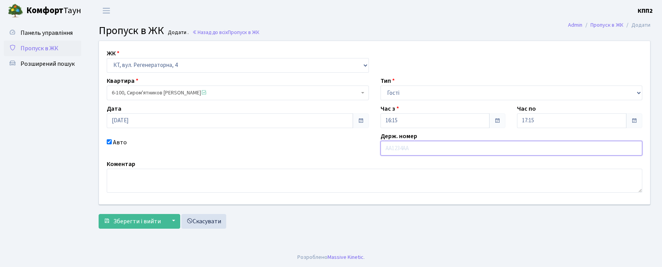
click at [443, 142] on input "text" at bounding box center [512, 148] width 262 height 15
type input "КА5000МІ"
click at [152, 214] on form "ЖК - КТ, вул. Регенераторна, 4 КТ2, просп. Соборності, 17 КТ3, вул. Березнева, …" at bounding box center [375, 135] width 552 height 188
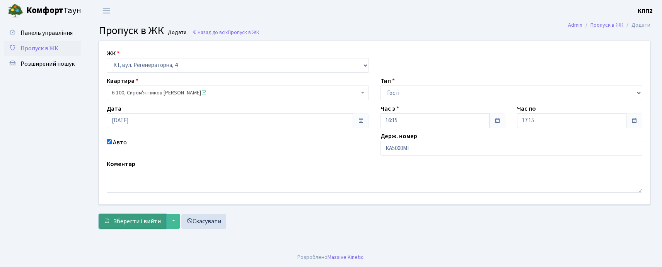
click at [146, 215] on button "Зберегти і вийти" at bounding box center [132, 221] width 67 height 15
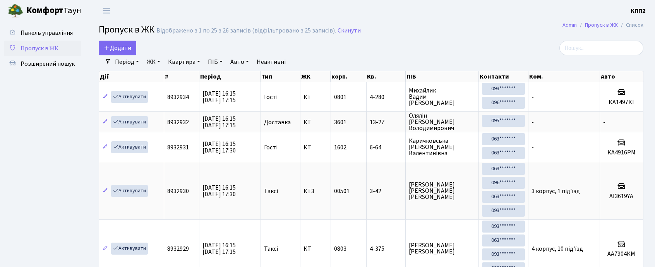
select select "25"
click at [47, 63] on span "Розширений пошук" at bounding box center [48, 64] width 54 height 9
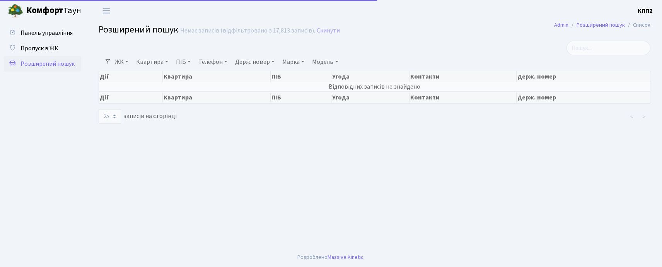
select select "25"
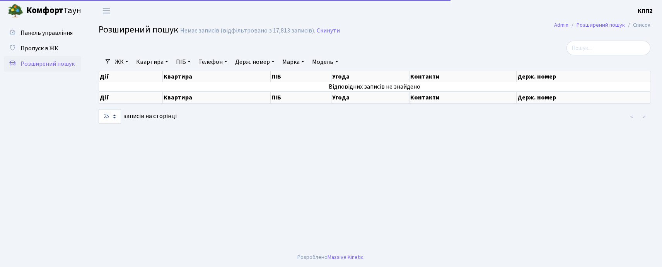
click at [147, 60] on link "Квартира" at bounding box center [152, 61] width 38 height 13
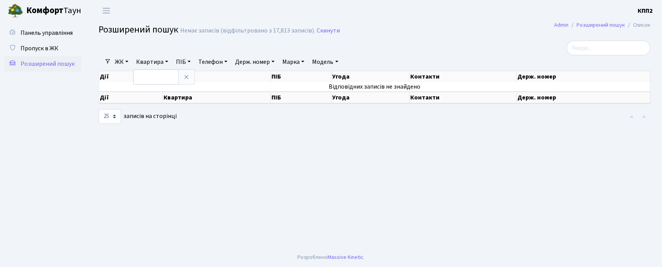
click at [243, 61] on link "Держ. номер" at bounding box center [255, 61] width 46 height 13
type input "7457"
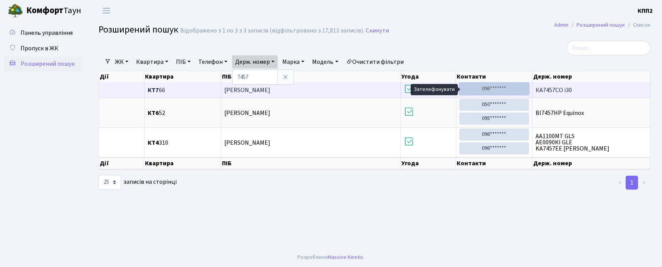
click at [489, 84] on link "096*******" at bounding box center [495, 89] width 70 height 12
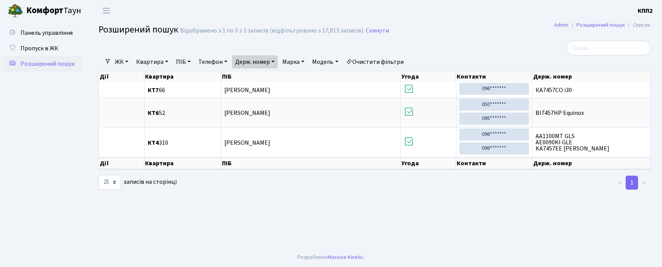
click at [156, 56] on link "Квартира" at bounding box center [152, 61] width 38 height 13
click at [278, 66] on link "Держ. номер" at bounding box center [255, 61] width 46 height 13
click at [289, 79] on icon at bounding box center [285, 77] width 6 height 6
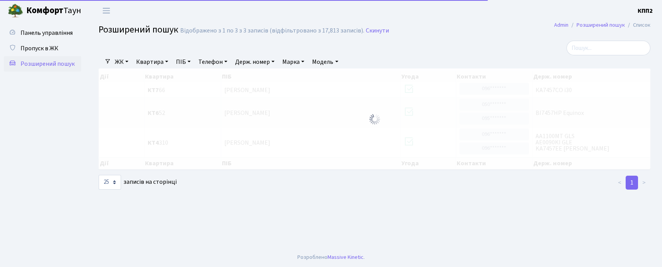
click at [142, 62] on link "Квартира" at bounding box center [152, 61] width 38 height 13
click at [147, 72] on input "text" at bounding box center [155, 77] width 45 height 15
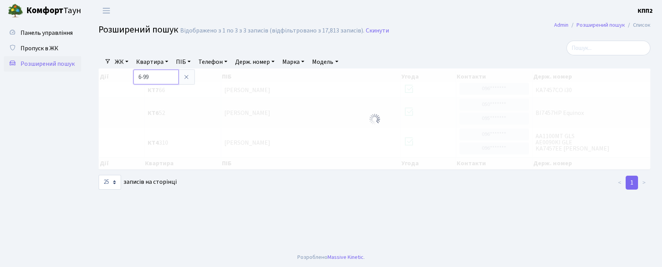
type input "6-99"
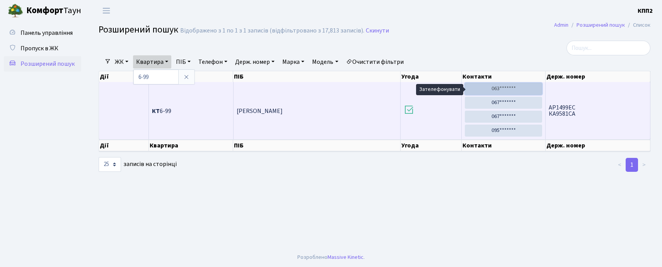
click at [503, 93] on link "063*******" at bounding box center [503, 89] width 77 height 12
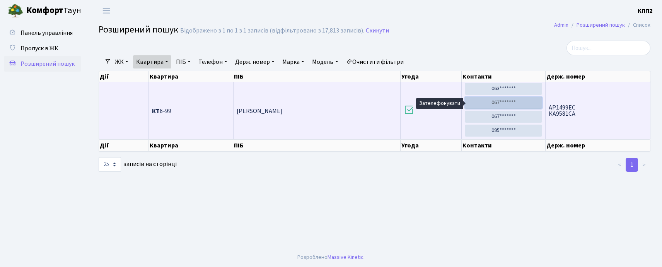
click at [509, 100] on link "067*******" at bounding box center [503, 103] width 77 height 12
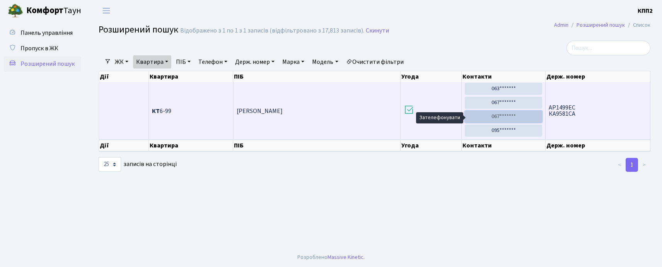
click at [482, 122] on link "067*******" at bounding box center [503, 117] width 77 height 12
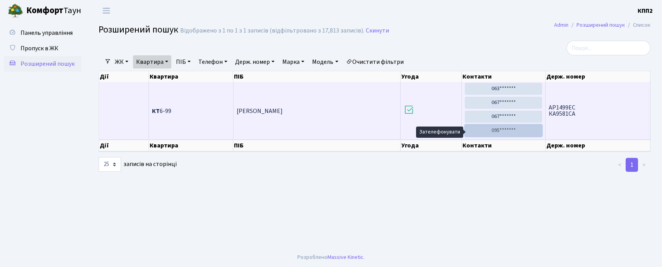
click at [477, 131] on link "095*******" at bounding box center [503, 131] width 77 height 12
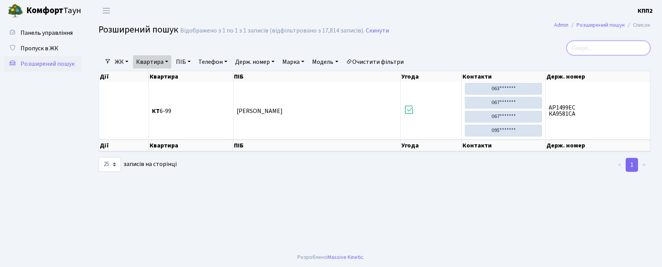
click at [605, 50] on input "search" at bounding box center [609, 48] width 84 height 15
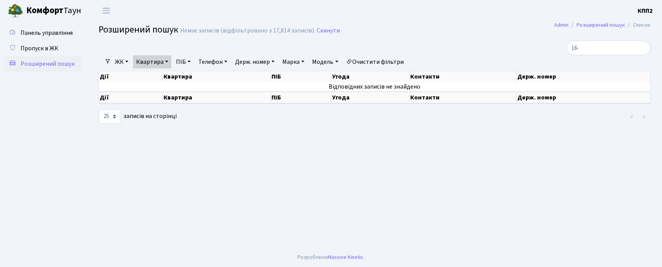
click at [145, 52] on div at bounding box center [281, 48] width 376 height 15
click at [146, 62] on link "Квартира" at bounding box center [152, 61] width 38 height 13
click at [187, 81] on link at bounding box center [186, 77] width 16 height 15
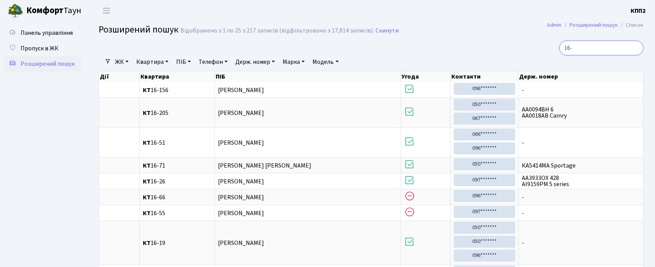
click at [591, 50] on input "16-" at bounding box center [601, 48] width 84 height 15
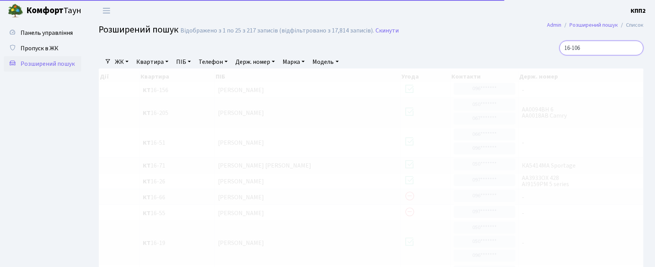
type input "16-106"
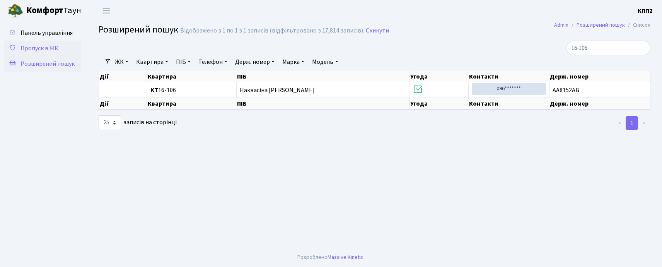
click at [63, 46] on link "Пропуск в ЖК" at bounding box center [42, 48] width 77 height 15
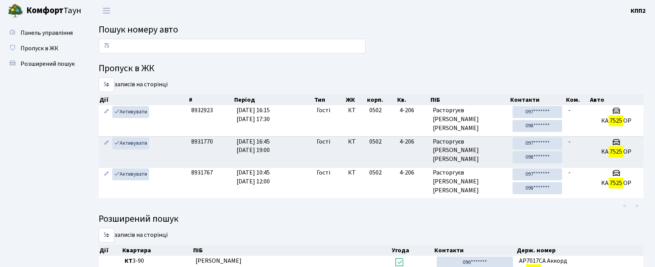
type input "7"
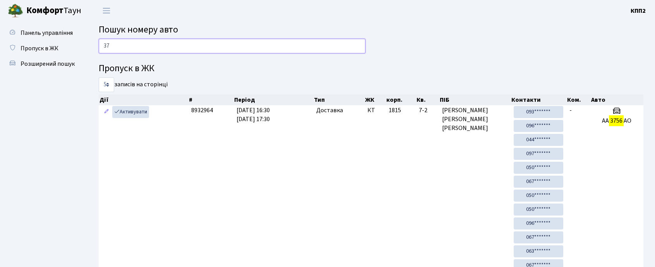
type input "3"
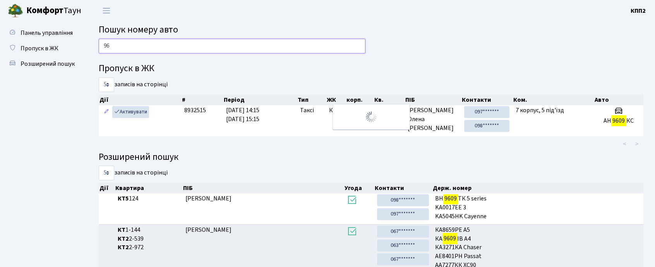
type input "9"
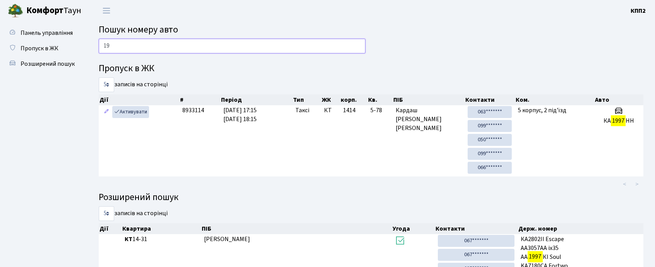
type input "1"
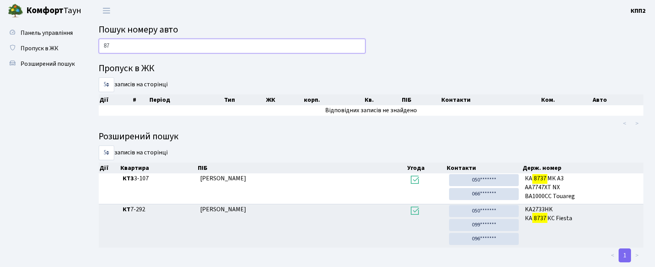
type input "8"
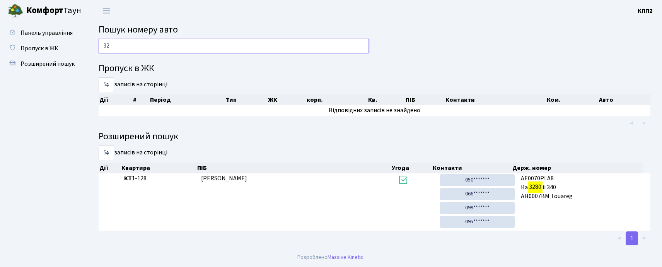
type input "3"
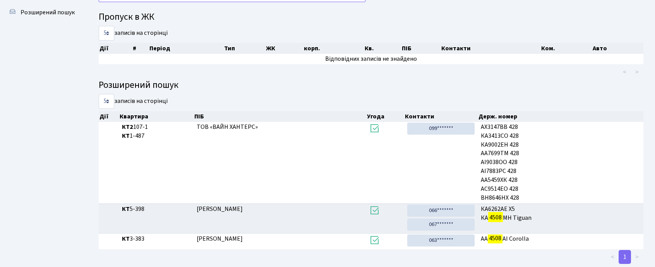
scroll to position [42, 0]
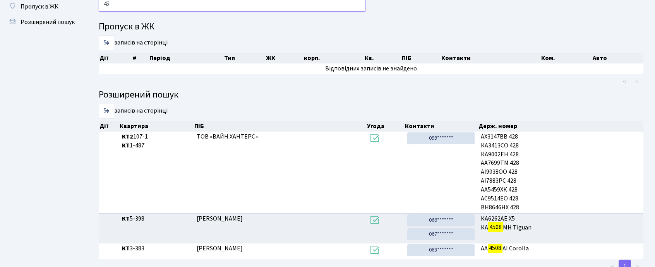
type input "4"
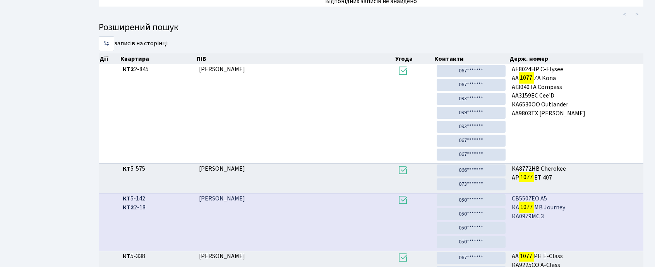
scroll to position [0, 0]
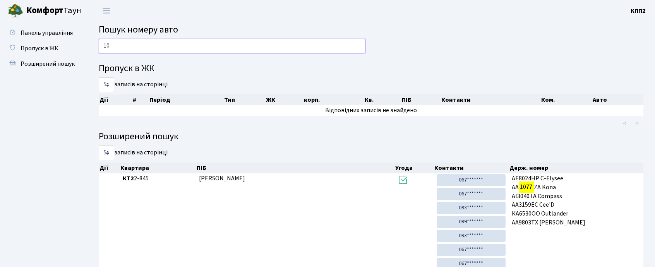
type input "1"
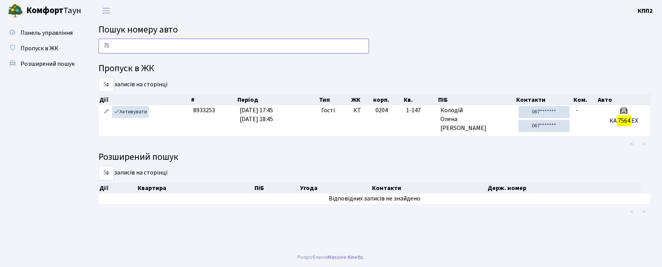
type input "7"
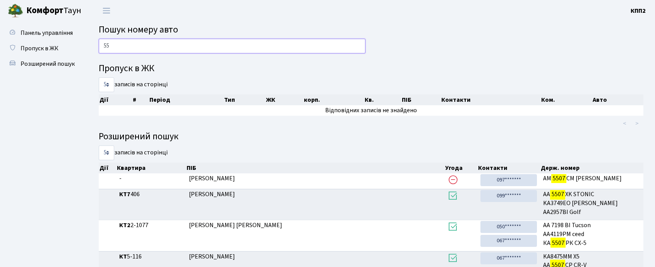
type input "5"
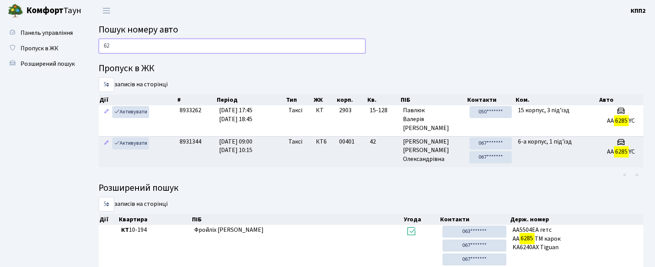
type input "6"
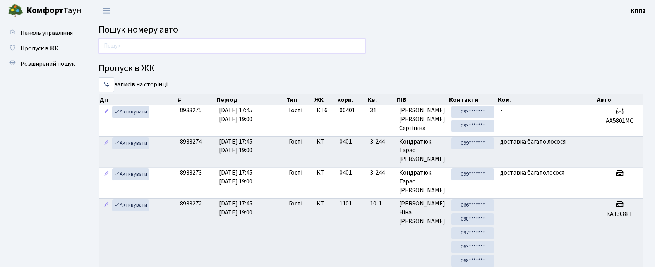
click at [129, 44] on input "text" at bounding box center [232, 46] width 267 height 15
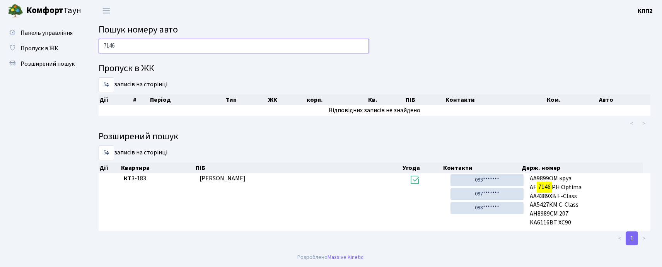
click at [159, 45] on input "7146" at bounding box center [234, 46] width 270 height 15
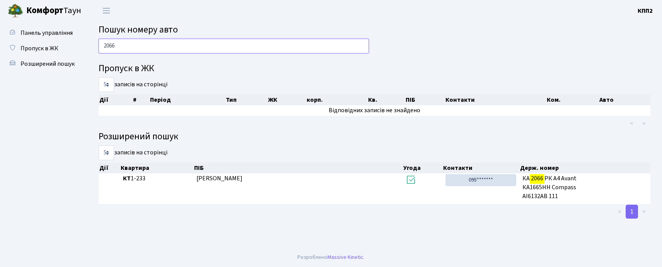
click at [147, 42] on input "2066" at bounding box center [234, 46] width 270 height 15
drag, startPoint x: 147, startPoint y: 42, endPoint x: 144, endPoint y: 44, distance: 4.0
click at [145, 44] on input "2066" at bounding box center [234, 46] width 270 height 15
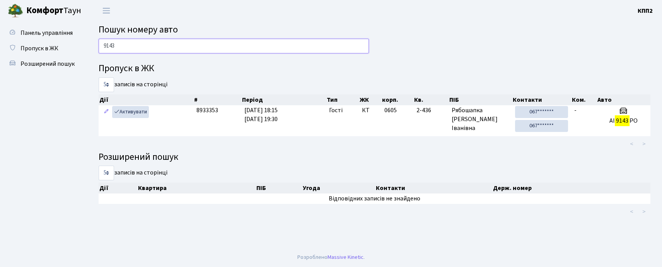
click at [129, 42] on input "9143" at bounding box center [234, 46] width 270 height 15
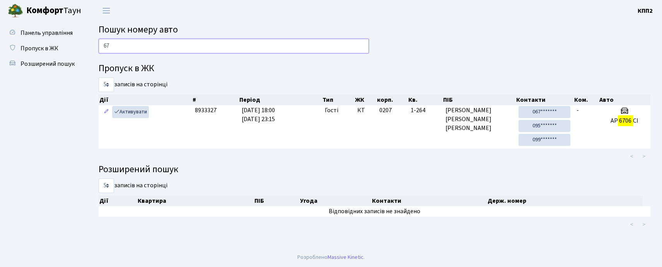
type input "6"
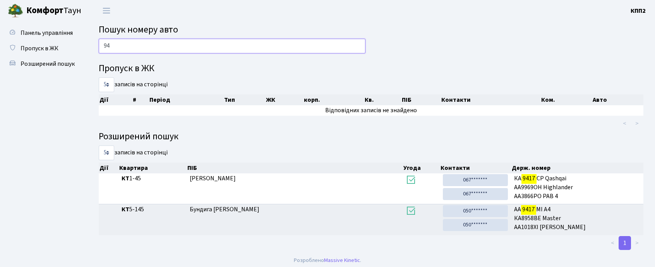
type input "9"
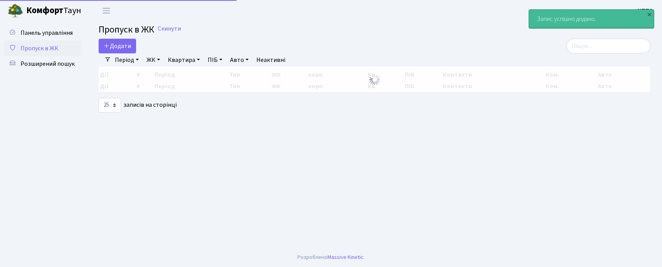
select select "25"
click at [121, 46] on span "Додати" at bounding box center [117, 46] width 27 height 9
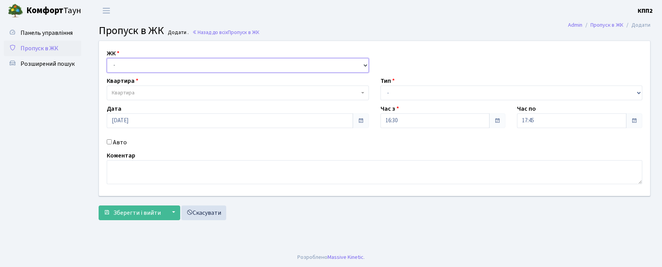
click at [132, 68] on select "- КТ, вул. Регенераторна, 4 КТ2, просп. [STREET_ADDRESS] [STREET_ADDRESS] [PERS…" at bounding box center [238, 65] width 262 height 15
select select "271"
click at [107, 58] on select "- КТ, вул. Регенераторна, 4 КТ2, просп. Соборності, 17 КТ3, вул. Березнева, 16 …" at bounding box center [238, 65] width 262 height 15
select select
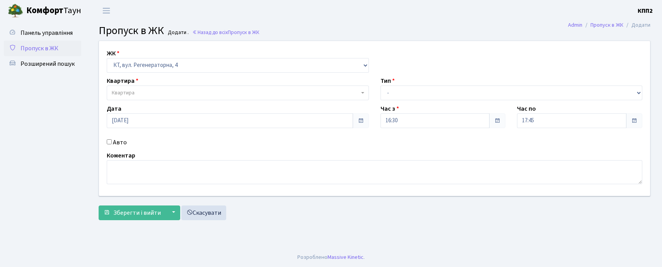
click at [118, 144] on label "Авто" at bounding box center [120, 142] width 14 height 9
click at [112, 144] on input "Авто" at bounding box center [109, 141] width 5 height 5
checkbox input "true"
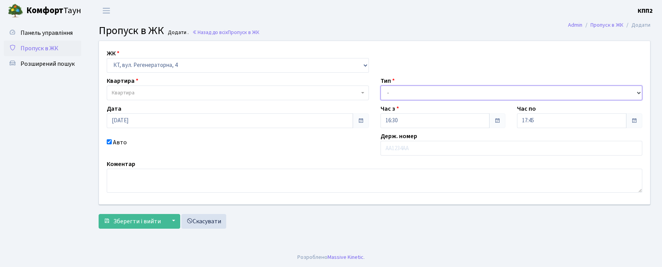
click at [391, 93] on select "- Доставка Таксі Гості Сервіс" at bounding box center [512, 92] width 262 height 15
select select "3"
click at [381, 85] on select "- Доставка Таксі Гості Сервіс" at bounding box center [512, 92] width 262 height 15
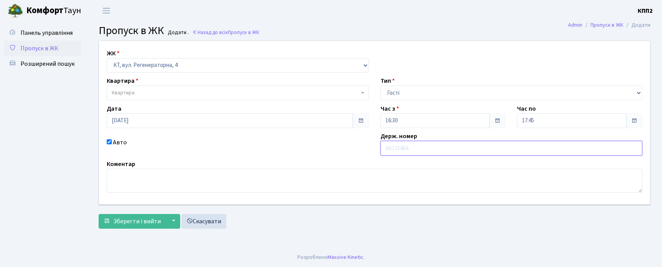
click at [393, 152] on input "text" at bounding box center [512, 148] width 262 height 15
type input "ВВ0076ВМ"
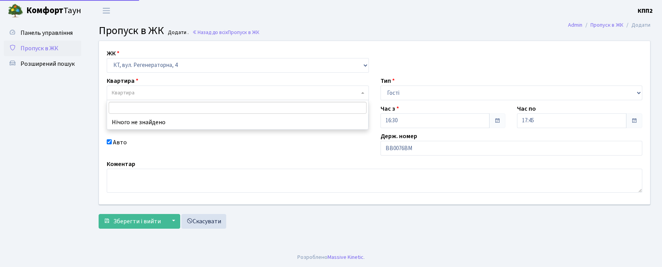
click at [132, 91] on span "Квартира" at bounding box center [123, 93] width 23 height 8
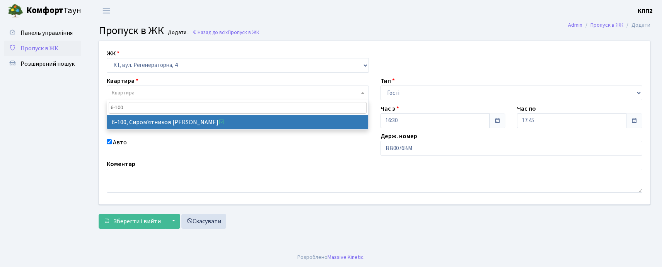
type input "6-100"
select select "5236"
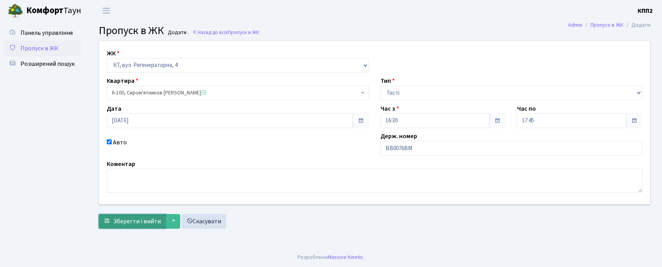
click at [132, 223] on span "Зберегти і вийти" at bounding box center [137, 221] width 48 height 9
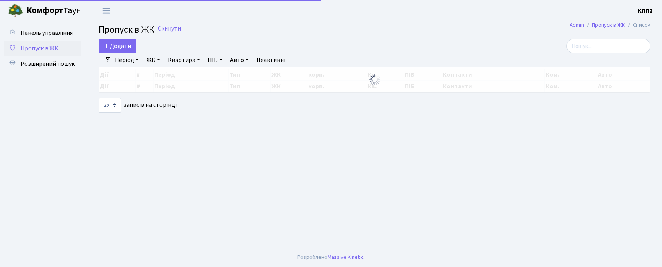
select select "25"
click at [586, 53] on input "search" at bounding box center [609, 46] width 84 height 15
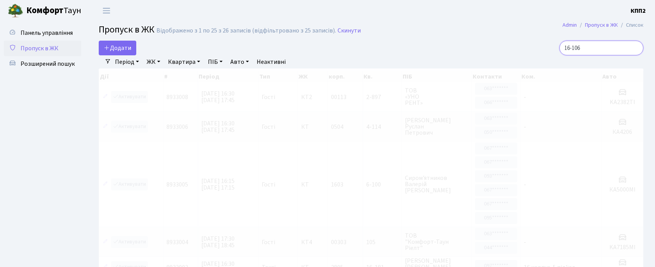
type input "16-106"
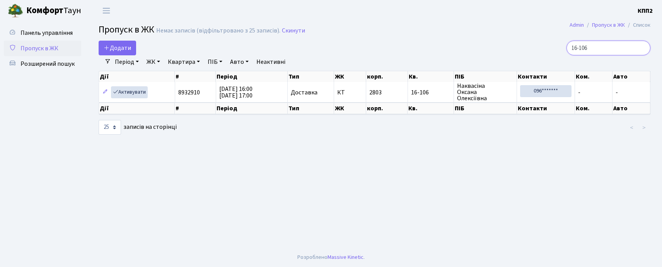
click at [619, 48] on input "16-106" at bounding box center [609, 48] width 84 height 15
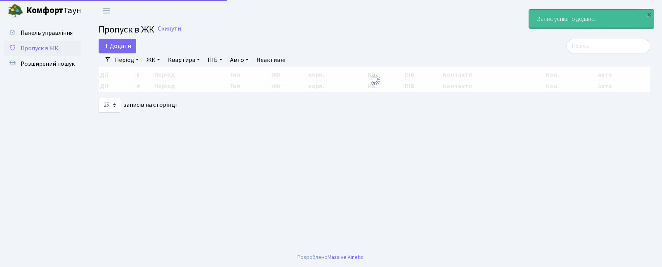
select select "25"
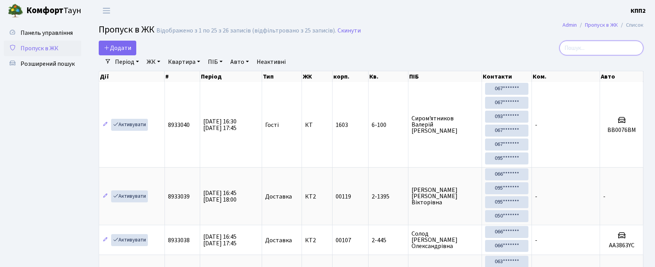
click at [591, 51] on input "search" at bounding box center [601, 48] width 84 height 15
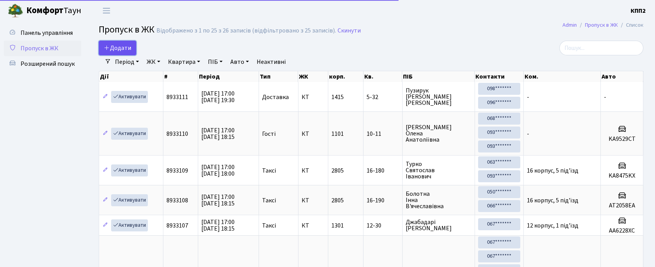
click at [127, 45] on span "Додати" at bounding box center [117, 48] width 27 height 9
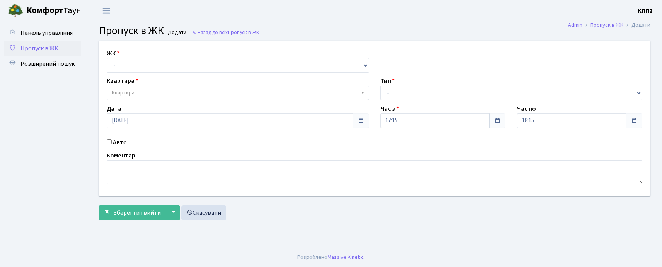
click at [108, 141] on input "Авто" at bounding box center [109, 141] width 5 height 5
checkbox input "true"
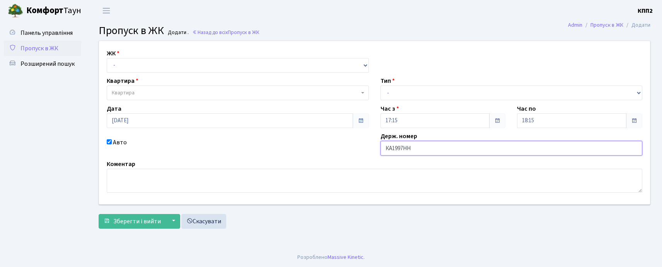
type input "КА1997НН"
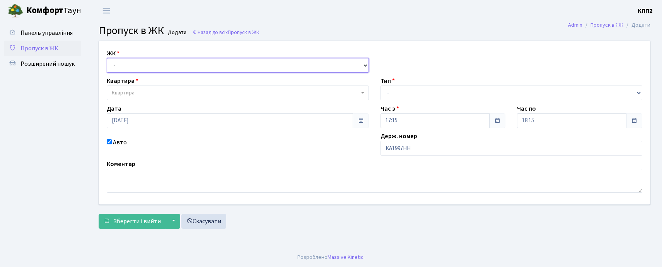
click at [115, 60] on select "- КТ, вул. Регенераторна, 4 КТ2, просп. Соборності, 17 КТ3, вул. Березнева, 16 …" at bounding box center [238, 65] width 262 height 15
select select "271"
click at [107, 58] on select "- КТ, вул. Регенераторна, 4 КТ2, просп. Соборності, 17 КТ3, вул. Березнева, 16 …" at bounding box center [238, 65] width 262 height 15
select select
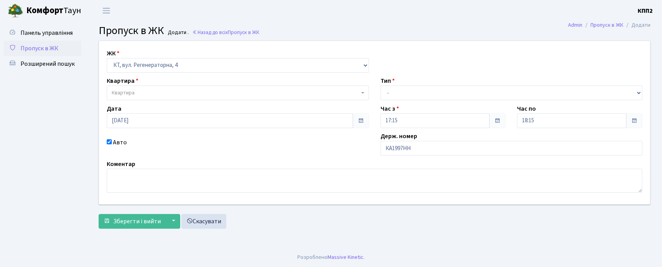
click at [120, 93] on span "Квартира" at bounding box center [123, 93] width 23 height 8
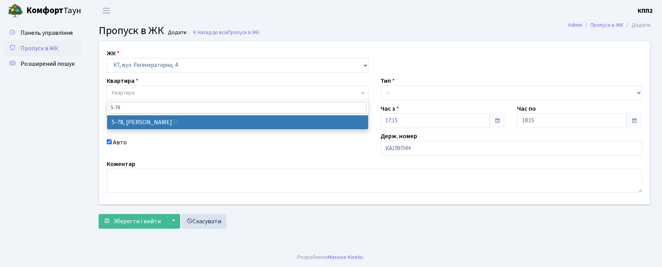
type input "5-78"
select select "2488"
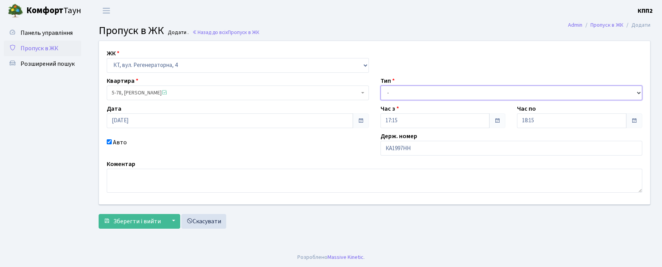
click at [439, 90] on select "- Доставка Таксі Гості Сервіс" at bounding box center [512, 92] width 262 height 15
select select "2"
click at [381, 85] on select "- Доставка Таксі Гості Сервіс" at bounding box center [512, 92] width 262 height 15
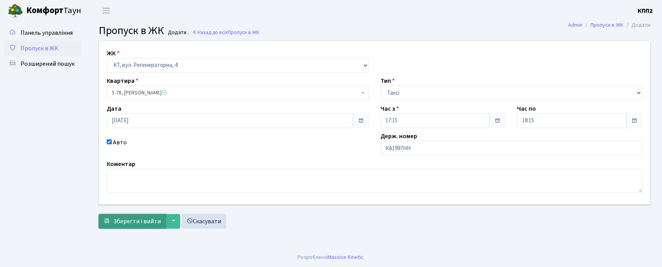
click at [139, 220] on span "Зберегти і вийти" at bounding box center [137, 221] width 48 height 9
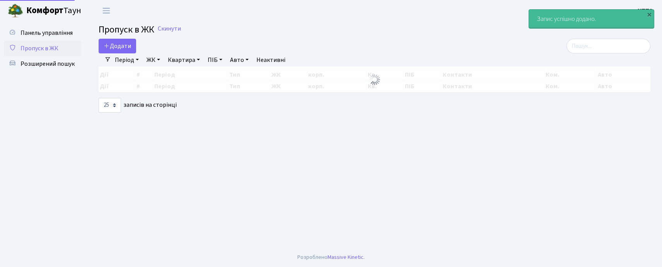
select select "25"
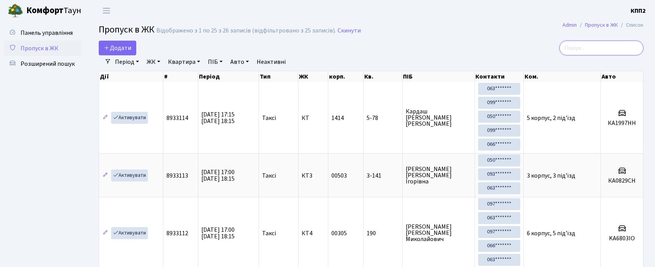
click at [584, 53] on input "search" at bounding box center [601, 48] width 84 height 15
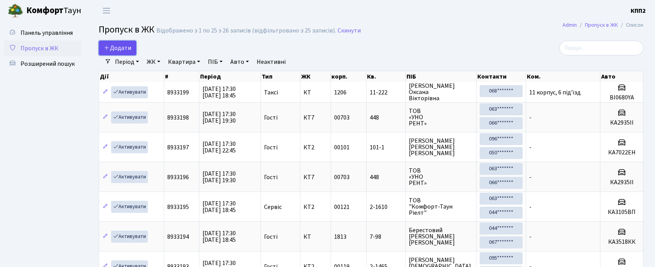
click at [121, 52] on span "Додати" at bounding box center [117, 48] width 27 height 9
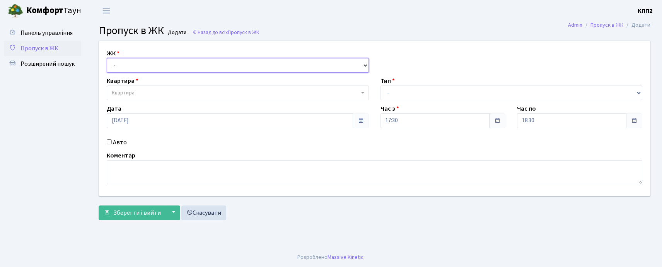
click at [120, 61] on select "- КТ, вул. Регенераторна, 4 КТ2, просп. [STREET_ADDRESS] [STREET_ADDRESS] [PERS…" at bounding box center [238, 65] width 262 height 15
select select "302"
click at [107, 58] on select "- КТ, вул. Регенераторна, 4 КТ2, просп. [STREET_ADDRESS] [STREET_ADDRESS] [PERS…" at bounding box center [238, 65] width 262 height 15
select select
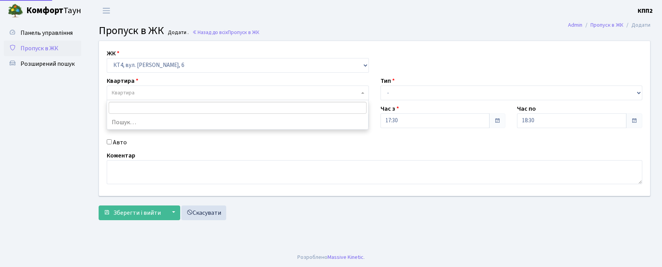
click at [127, 95] on span "Квартира" at bounding box center [123, 93] width 23 height 8
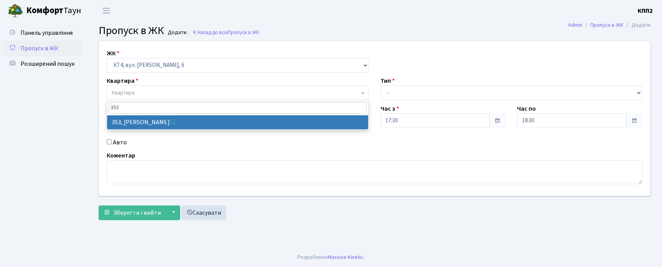
type input "353"
select select "17060"
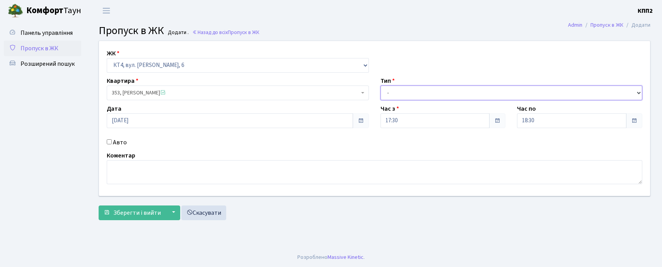
click at [388, 87] on select "- Доставка Таксі Гості Сервіс" at bounding box center [512, 92] width 262 height 15
select select "1"
click at [381, 85] on select "- Доставка Таксі Гості Сервіс" at bounding box center [512, 92] width 262 height 15
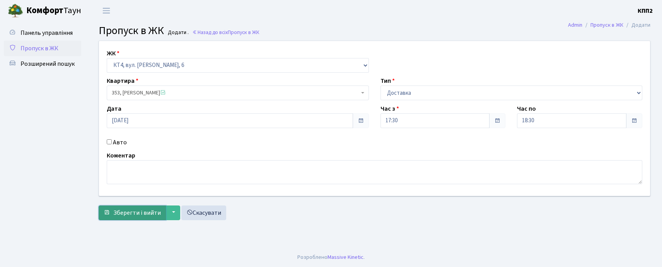
click at [130, 212] on span "Зберегти і вийти" at bounding box center [137, 213] width 48 height 9
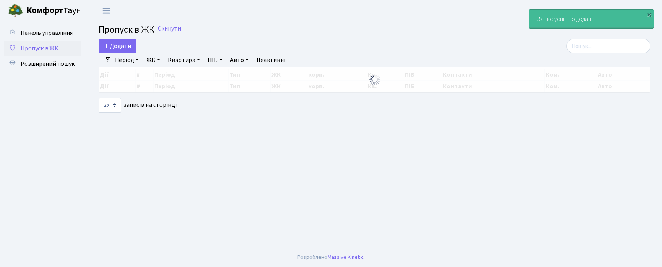
select select "25"
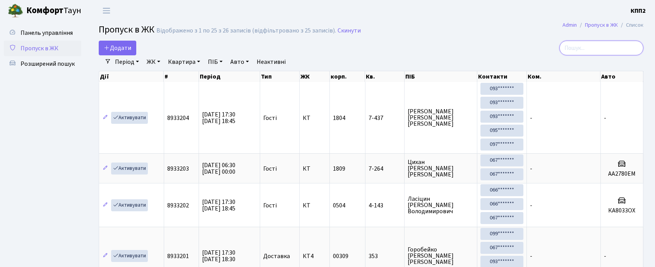
click at [579, 47] on input "search" at bounding box center [601, 48] width 84 height 15
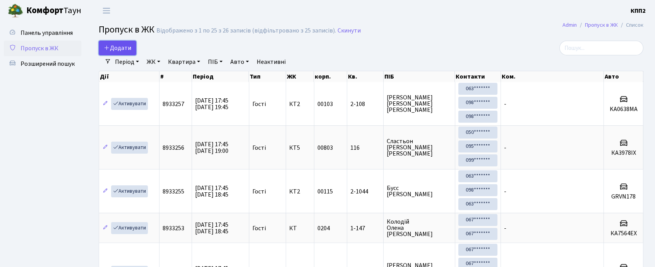
click at [121, 50] on span "Додати" at bounding box center [117, 48] width 27 height 9
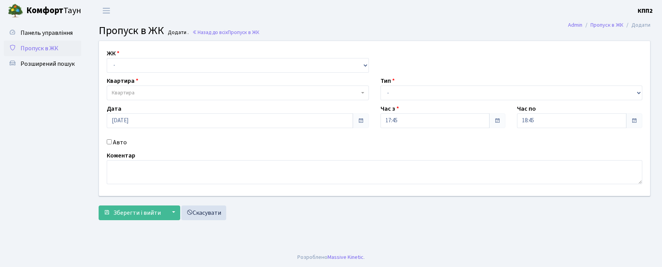
click at [109, 142] on input "Авто" at bounding box center [109, 141] width 5 height 5
checkbox input "true"
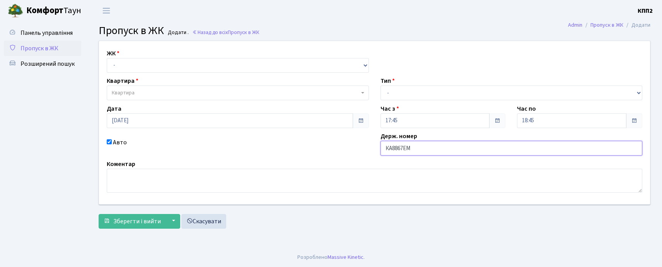
type input "КА8867ЕМ"
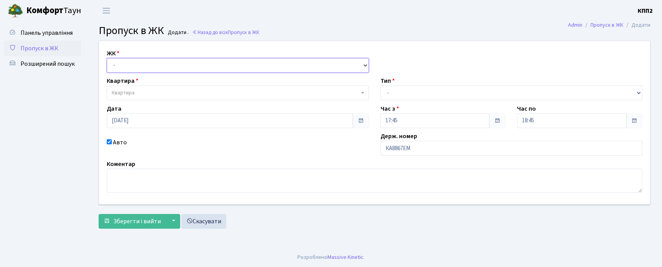
click at [118, 67] on select "- КТ, вул. Регенераторна, 4 КТ2, просп. Соборності, 17 КТ3, вул. Березнева, 16 …" at bounding box center [238, 65] width 262 height 15
select select "271"
click at [107, 58] on select "- КТ, вул. Регенераторна, 4 КТ2, просп. Соборності, 17 КТ3, вул. Березнева, 16 …" at bounding box center [238, 65] width 262 height 15
select select
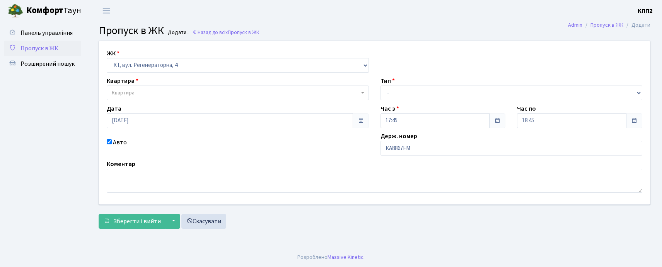
click at [129, 92] on span "Квартира" at bounding box center [123, 93] width 23 height 8
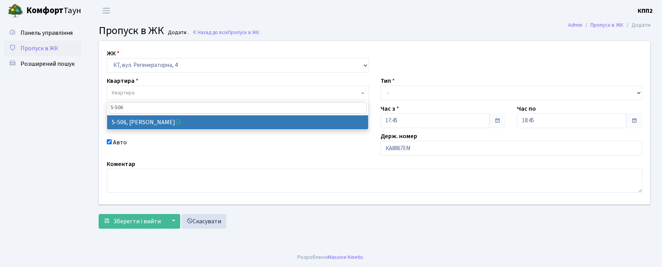
type input "5-506"
select select "2034"
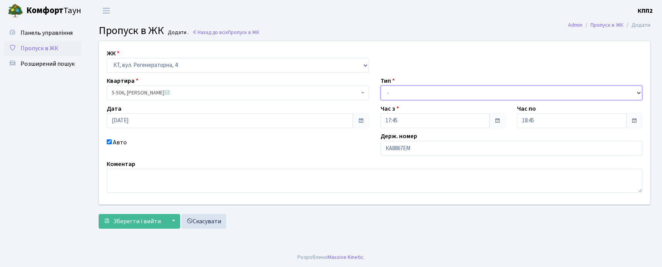
click at [429, 91] on select "- Доставка Таксі Гості Сервіс" at bounding box center [512, 92] width 262 height 15
select select "2"
click at [381, 85] on select "- Доставка Таксі Гості Сервіс" at bounding box center [512, 92] width 262 height 15
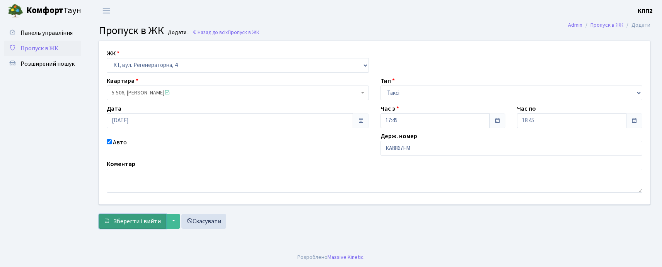
click at [125, 222] on span "Зберегти і вийти" at bounding box center [137, 221] width 48 height 9
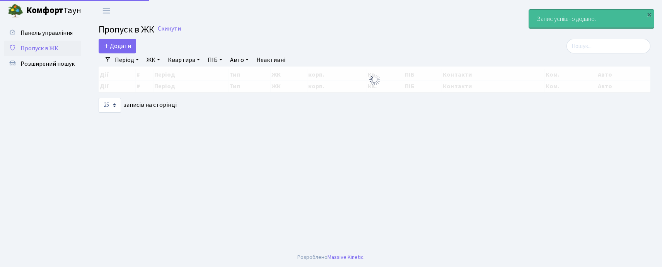
select select "25"
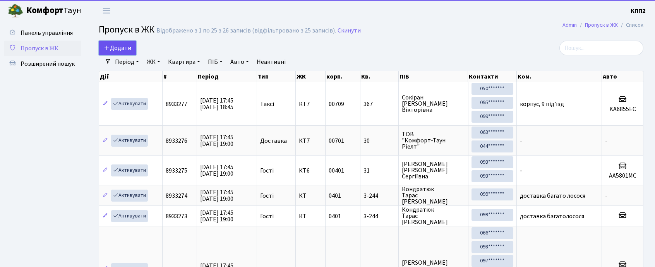
click at [124, 50] on span "Додати" at bounding box center [117, 48] width 27 height 9
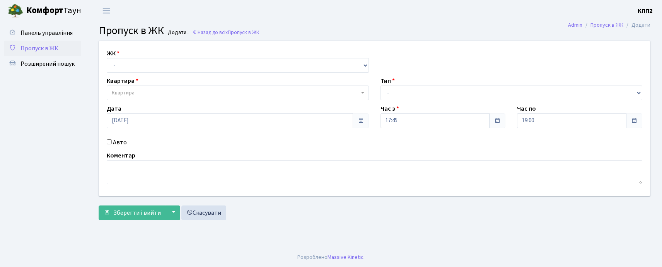
click at [108, 141] on input "Авто" at bounding box center [109, 141] width 5 height 5
checkbox input "true"
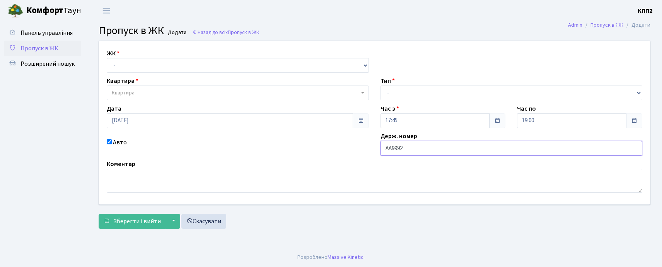
type input "АА9992ІК"
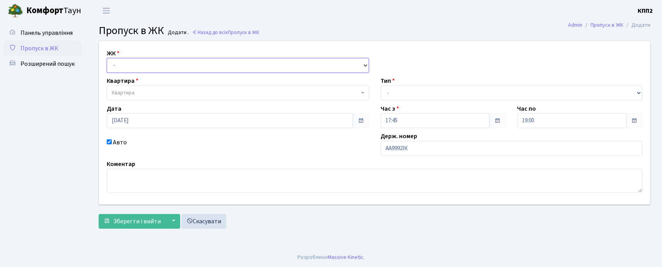
click at [121, 63] on select "- КТ, вул. Регенераторна, 4 КТ2, просп. Соборності, 17 КТ3, вул. Березнева, 16 …" at bounding box center [238, 65] width 262 height 15
select select "271"
click at [107, 58] on select "- КТ, вул. Регенераторна, 4 КТ2, просп. [STREET_ADDRESS] [STREET_ADDRESS] [PERS…" at bounding box center [238, 65] width 262 height 15
select select
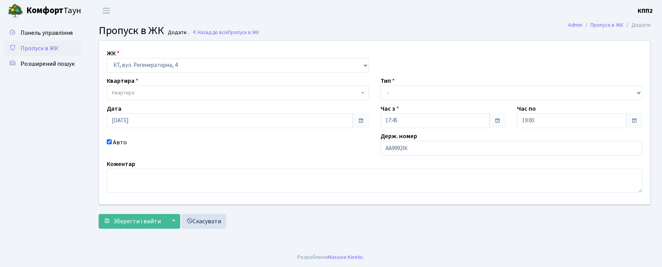
click at [130, 87] on span "Квартира" at bounding box center [238, 92] width 262 height 15
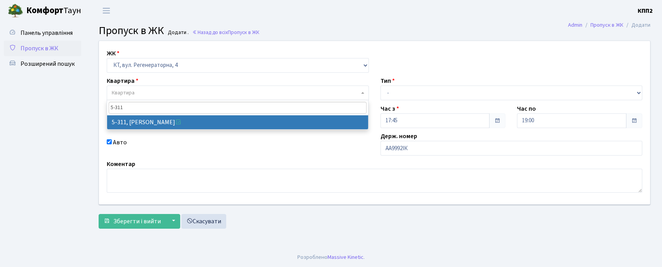
type input "5-311"
select select "2234"
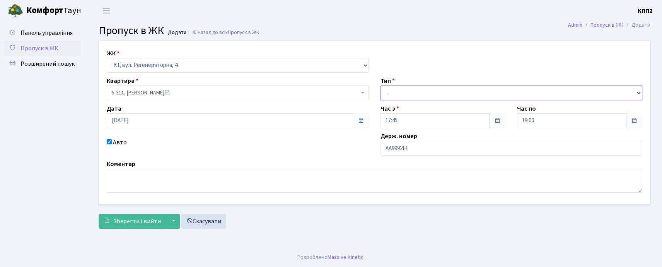
click at [412, 95] on select "- Доставка Таксі Гості Сервіс" at bounding box center [512, 92] width 262 height 15
select select "2"
click at [381, 85] on select "- Доставка Таксі Гості Сервіс" at bounding box center [512, 92] width 262 height 15
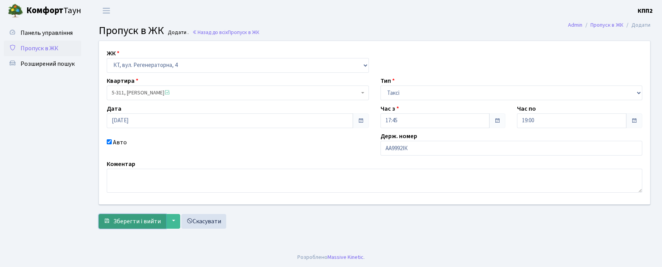
click at [135, 224] on span "Зберегти і вийти" at bounding box center [137, 221] width 48 height 9
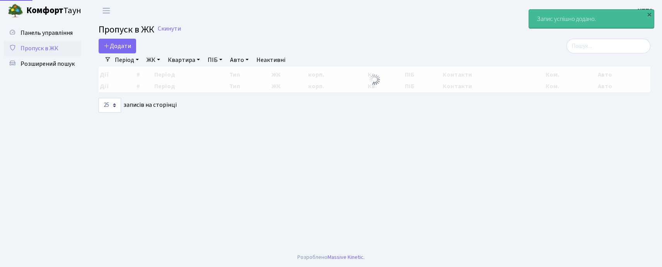
select select "25"
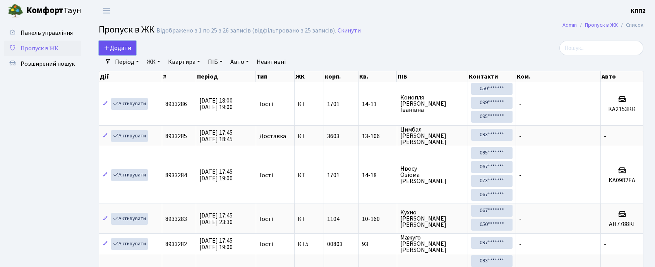
click at [123, 43] on link "Додати" at bounding box center [118, 48] width 38 height 15
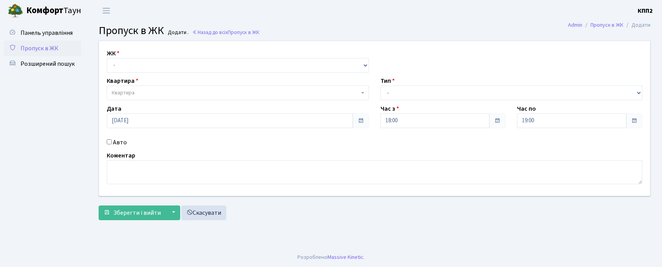
click at [110, 140] on input "Авто" at bounding box center [109, 141] width 5 height 5
checkbox input "true"
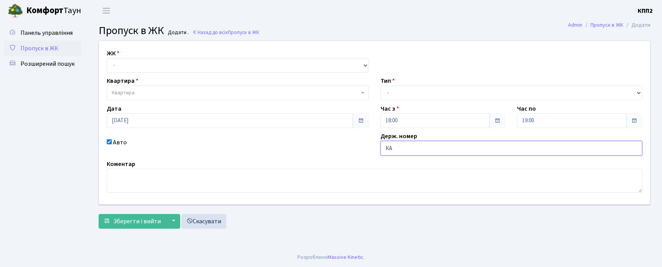
type input "[PERSON_NAME]"
type input "ХА7257МН"
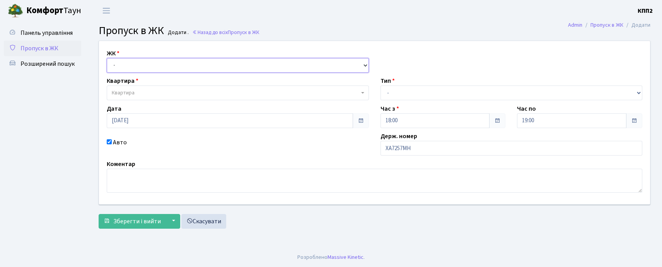
click at [124, 65] on select "- КТ, вул. Регенераторна, 4 КТ2, просп. Соборності, 17 КТ3, вул. Березнева, 16 …" at bounding box center [238, 65] width 262 height 15
select select "271"
click at [107, 58] on select "- КТ, вул. Регенераторна, 4 КТ2, просп. Соборності, 17 КТ3, вул. Березнева, 16 …" at bounding box center [238, 65] width 262 height 15
select select
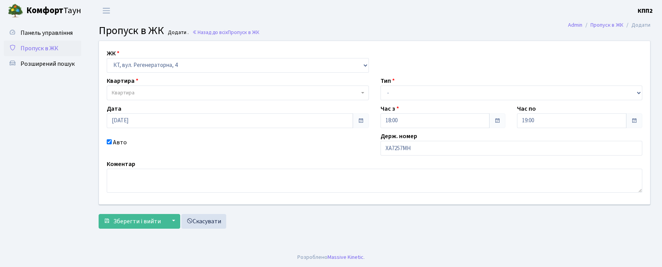
click at [124, 90] on span "Квартира" at bounding box center [123, 93] width 23 height 8
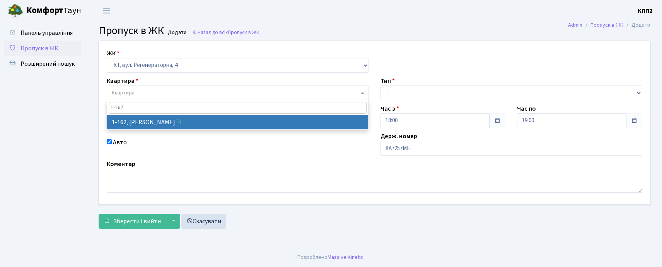
type input "1-162"
select select "162"
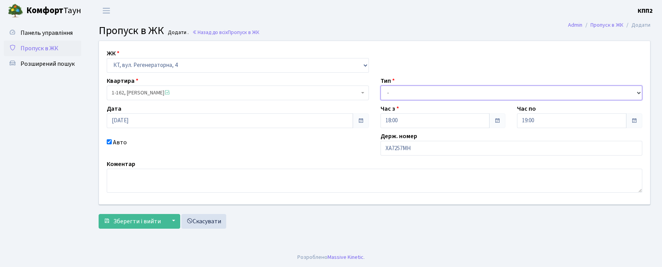
click at [392, 89] on select "- Доставка Таксі Гості Сервіс" at bounding box center [512, 92] width 262 height 15
select select "3"
click at [381, 85] on select "- Доставка Таксі Гості Сервіс" at bounding box center [512, 92] width 262 height 15
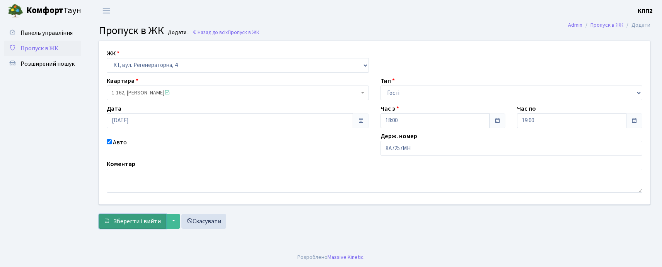
click at [149, 224] on span "Зберегти і вийти" at bounding box center [137, 221] width 48 height 9
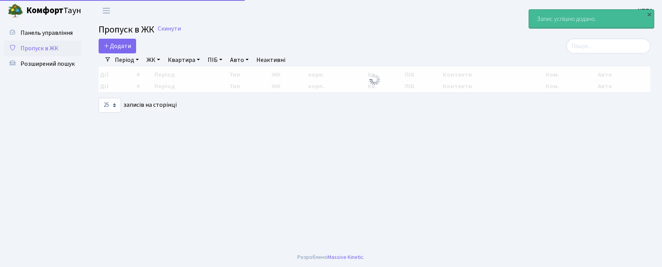
select select "25"
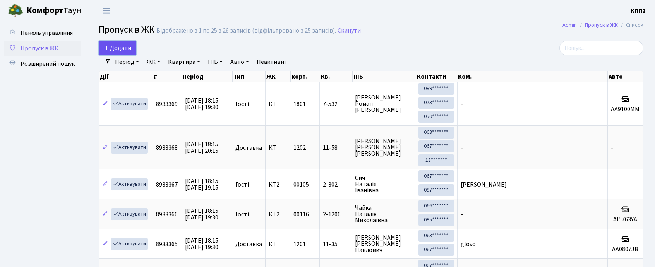
click at [123, 47] on span "Додати" at bounding box center [117, 48] width 27 height 9
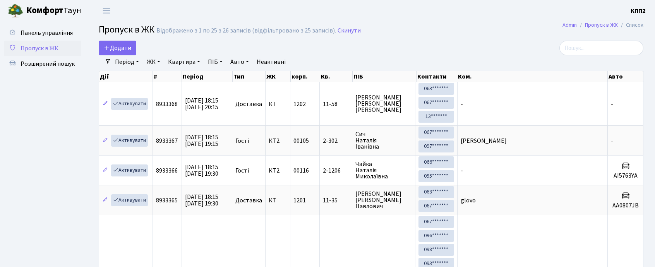
select select "25"
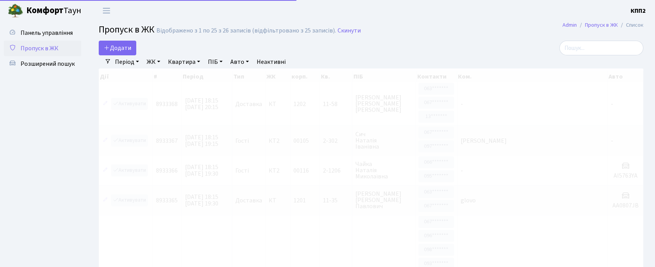
click at [578, 48] on input "search" at bounding box center [601, 48] width 84 height 15
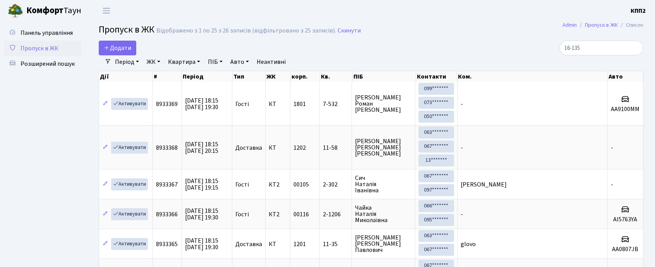
type input "16-135"
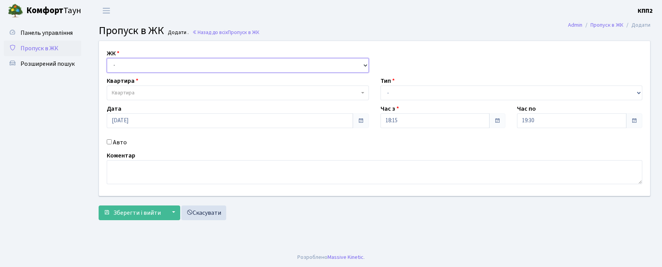
drag, startPoint x: 0, startPoint y: 0, endPoint x: 125, endPoint y: 70, distance: 143.8
click at [125, 67] on select "- КТ, вул. Регенераторна, 4 КТ2, просп. [STREET_ADDRESS] [STREET_ADDRESS] [PERS…" at bounding box center [238, 65] width 262 height 15
select select "271"
click at [107, 58] on select "- КТ, вул. Регенераторна, 4 КТ2, просп. Соборності, 17 КТ3, вул. Березнева, 16 …" at bounding box center [238, 65] width 262 height 15
select select
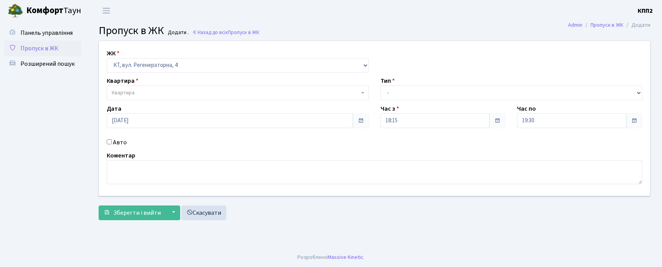
click at [115, 144] on label "Авто" at bounding box center [120, 142] width 14 height 9
click at [112, 144] on input "Авто" at bounding box center [109, 141] width 5 height 5
checkbox input "true"
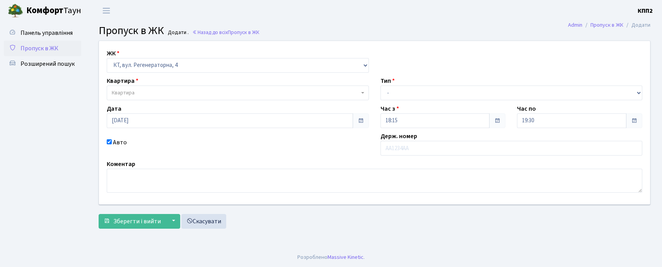
click at [135, 88] on span "Квартира" at bounding box center [238, 92] width 262 height 15
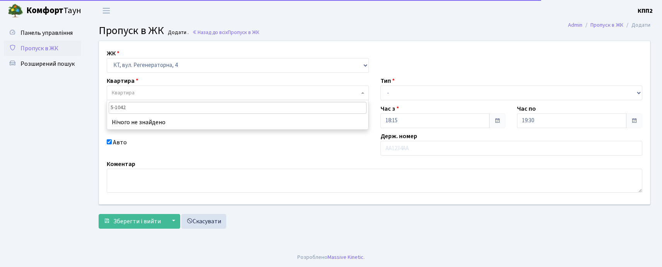
type input "5-142"
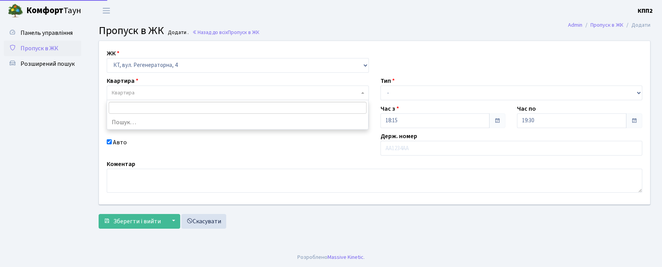
select select "2402"
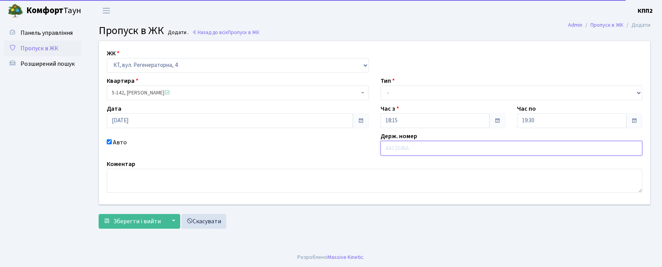
click at [443, 147] on input "text" at bounding box center [512, 148] width 262 height 15
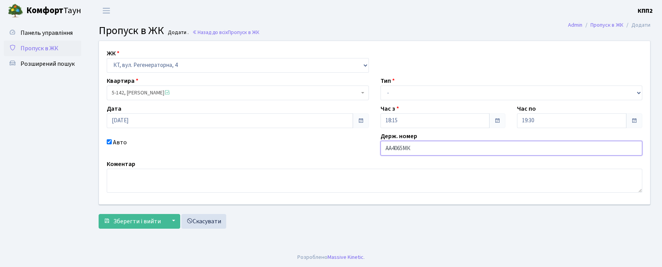
type input "АА4065МК"
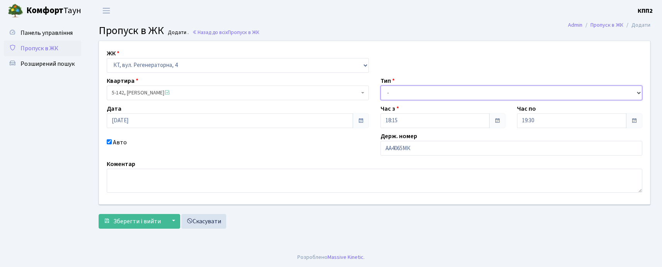
drag, startPoint x: 394, startPoint y: 92, endPoint x: 375, endPoint y: 183, distance: 93.2
click at [394, 92] on select "- Доставка Таксі Гості Сервіс" at bounding box center [512, 92] width 262 height 15
select select "3"
click at [381, 85] on select "- Доставка Таксі Гості Сервіс" at bounding box center [512, 92] width 262 height 15
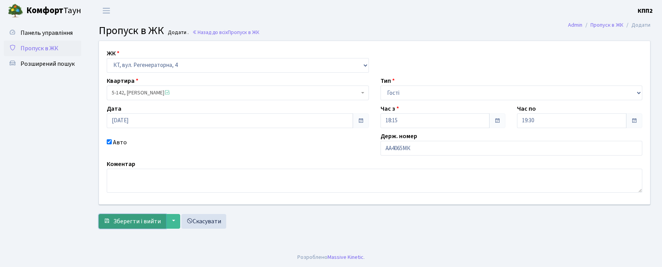
click at [146, 217] on span "Зберегти і вийти" at bounding box center [137, 221] width 48 height 9
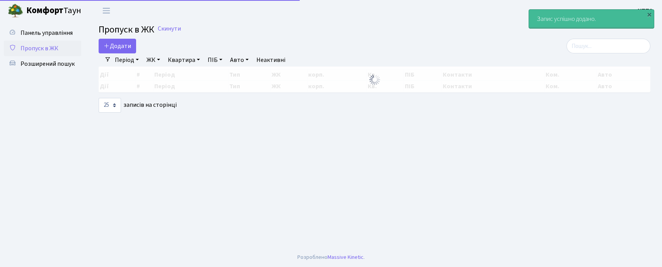
select select "25"
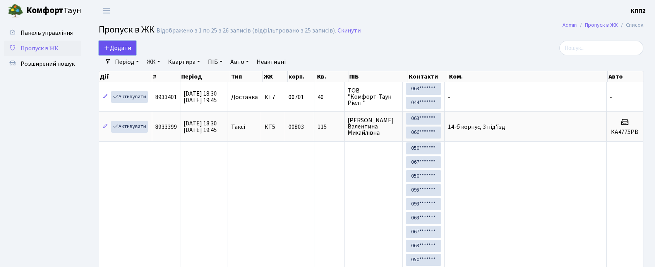
click at [116, 47] on span "Додати" at bounding box center [117, 48] width 27 height 9
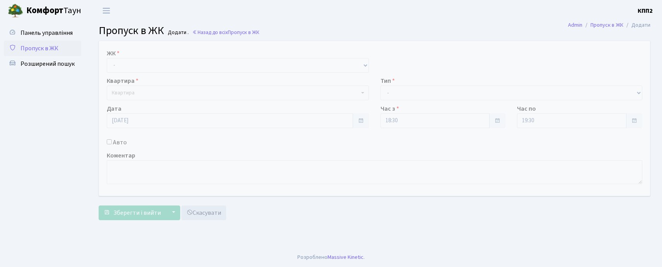
click at [115, 143] on label "Авто" at bounding box center [120, 142] width 14 height 9
click at [112, 143] on input "Авто" at bounding box center [109, 141] width 5 height 5
checkbox input "true"
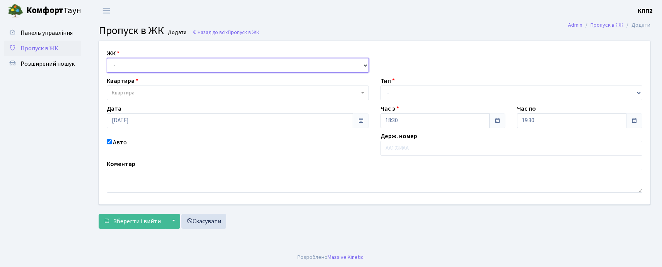
drag, startPoint x: 150, startPoint y: 65, endPoint x: 149, endPoint y: 72, distance: 6.6
click at [150, 65] on select "- КТ, вул. Регенераторна, 4 КТ2, просп. Соборності, 17 КТ3, вул. Березнева, 16 …" at bounding box center [238, 65] width 262 height 15
select select "271"
click at [107, 58] on select "- КТ, вул. Регенераторна, 4 КТ2, просп. Соборності, 17 КТ3, вул. Березнева, 16 …" at bounding box center [238, 65] width 262 height 15
select select
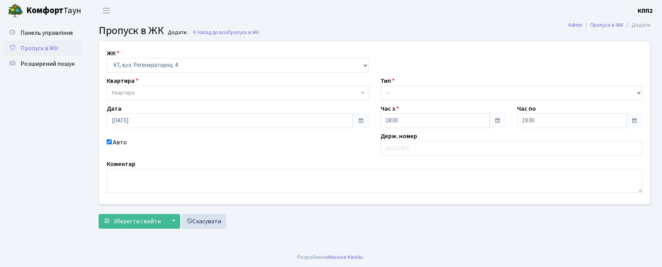
click at [142, 96] on span "Квартира" at bounding box center [236, 93] width 248 height 8
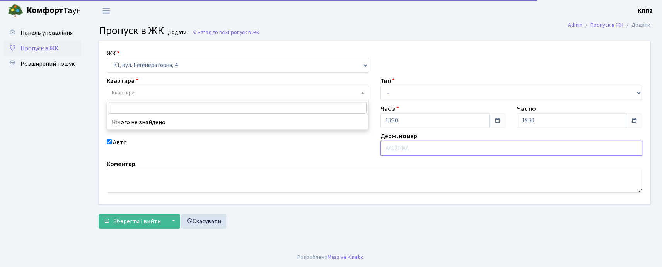
click at [412, 144] on input "text" at bounding box center [512, 148] width 262 height 15
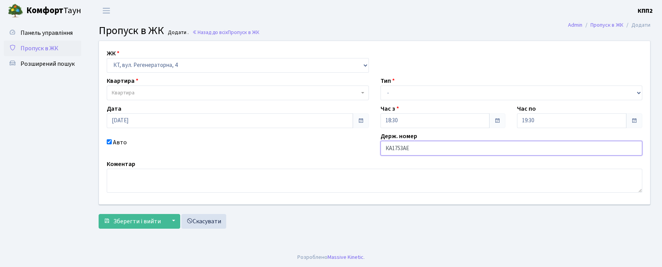
type input "КА1753АЕ"
click at [196, 85] on span "Квартира" at bounding box center [238, 92] width 262 height 15
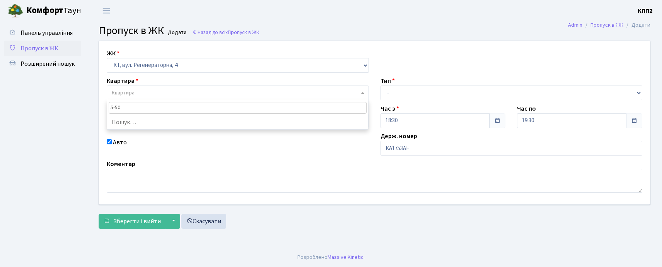
type input "5-506"
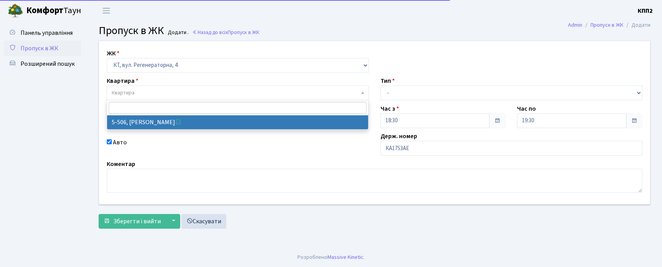
select select "2034"
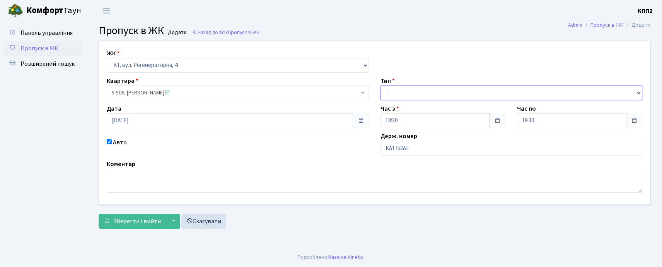
drag, startPoint x: 395, startPoint y: 97, endPoint x: 398, endPoint y: 94, distance: 5.2
click at [395, 97] on select "- Доставка Таксі Гості Сервіс" at bounding box center [512, 92] width 262 height 15
select select "2"
click at [381, 85] on select "- Доставка Таксі Гості Сервіс" at bounding box center [512, 92] width 262 height 15
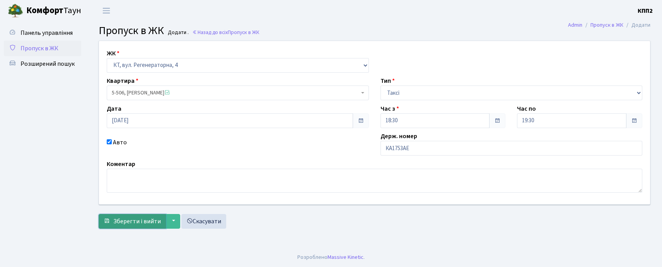
click at [124, 217] on span "Зберегти і вийти" at bounding box center [137, 221] width 48 height 9
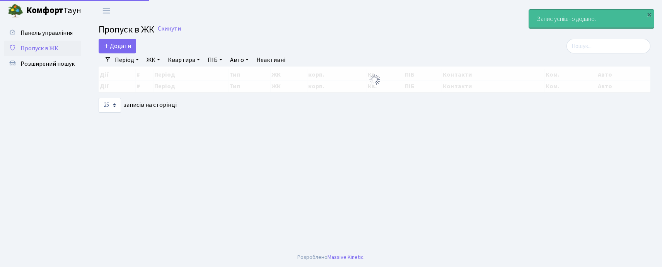
select select "25"
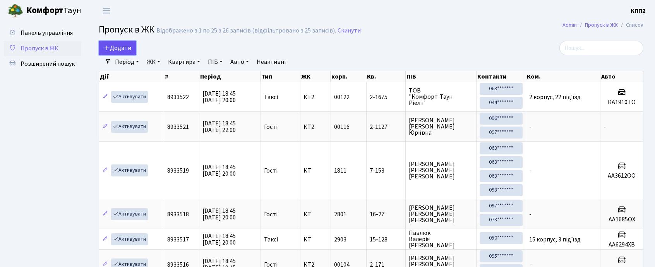
click at [121, 47] on span "Додати" at bounding box center [117, 48] width 27 height 9
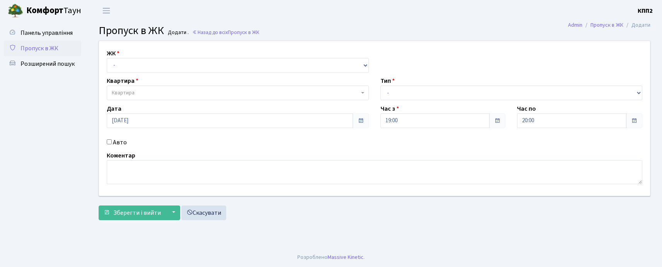
select select "271"
click at [107, 58] on select "- КТ, вул. Регенераторна, 4 КТ2, просп. [STREET_ADDRESS] [STREET_ADDRESS] [PERS…" at bounding box center [238, 65] width 262 height 15
select select
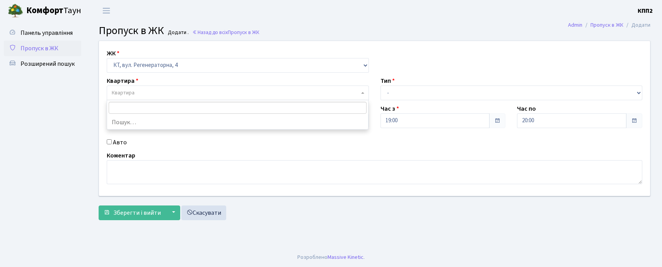
click at [129, 99] on body "Комфорт Таун КПП2 Мій обліковий запис Вийти Панель управління Пропуск в ЖК Розш…" at bounding box center [331, 133] width 662 height 267
type input "14-203"
select select "7580"
click at [123, 143] on label "Авто" at bounding box center [120, 142] width 14 height 9
click at [112, 143] on input "Авто" at bounding box center [109, 141] width 5 height 5
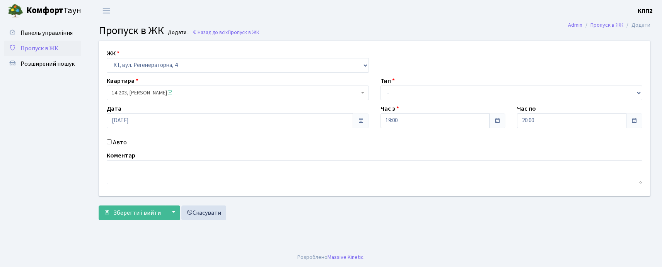
checkbox input "true"
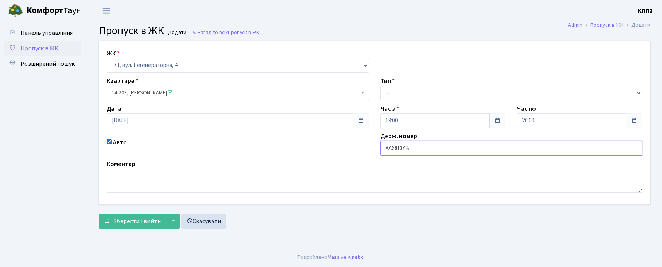
type input "АА6813YB"
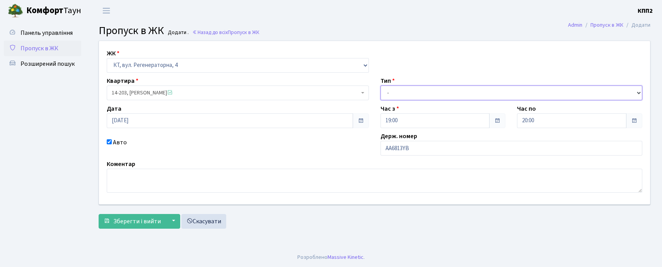
drag, startPoint x: 386, startPoint y: 91, endPoint x: 397, endPoint y: 98, distance: 13.3
click at [386, 91] on select "- Доставка Таксі Гості Сервіс" at bounding box center [512, 92] width 262 height 15
select select "3"
click at [381, 85] on select "- Доставка Таксі Гості Сервіс" at bounding box center [512, 92] width 262 height 15
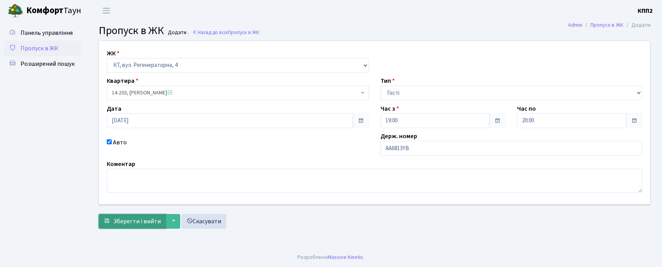
click at [122, 215] on button "Зберегти і вийти" at bounding box center [132, 221] width 67 height 15
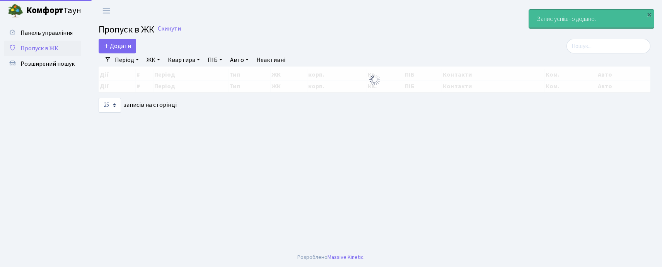
select select "25"
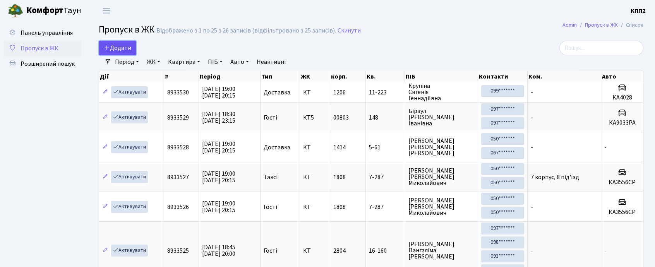
click at [128, 50] on span "Додати" at bounding box center [117, 48] width 27 height 9
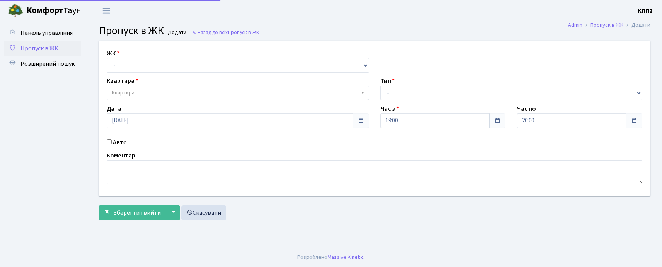
click at [107, 58] on select "- КТ, вул. Регенераторна, 4 КТ2, просп. [STREET_ADDRESS] [STREET_ADDRESS] [PERS…" at bounding box center [238, 65] width 262 height 15
drag, startPoint x: 131, startPoint y: 65, endPoint x: 131, endPoint y: 70, distance: 5.0
click at [131, 67] on select "- КТ, вул. Регенераторна, 4 КТ2, просп. [STREET_ADDRESS] [STREET_ADDRESS] [PERS…" at bounding box center [238, 65] width 262 height 15
select select "271"
click at [107, 58] on select "- КТ, вул. Регенераторна, 4 КТ2, просп. [STREET_ADDRESS] [STREET_ADDRESS] [PERS…" at bounding box center [238, 65] width 262 height 15
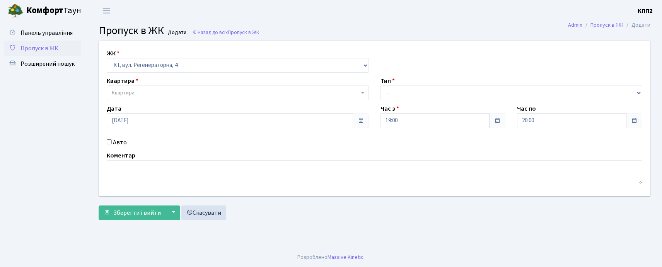
select select
type input "5-77"
select select "2487"
click at [112, 141] on div "Авто" at bounding box center [238, 142] width 274 height 9
click at [114, 144] on label "Авто" at bounding box center [120, 142] width 14 height 9
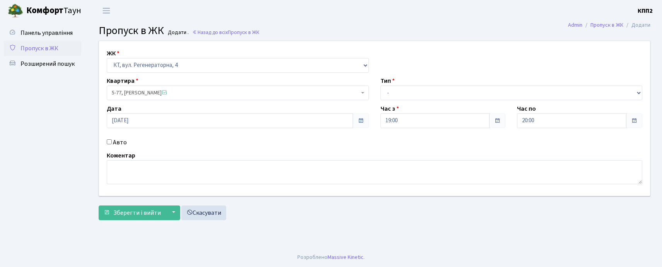
click at [112, 144] on input "Авто" at bounding box center [109, 141] width 5 height 5
checkbox input "true"
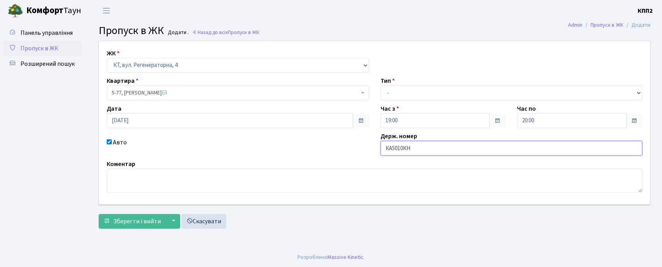
type input "КА5010КН"
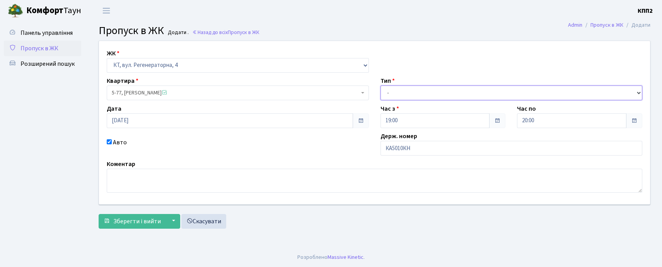
drag, startPoint x: 397, startPoint y: 91, endPoint x: 398, endPoint y: 98, distance: 7.1
click at [397, 91] on select "- Доставка Таксі Гості Сервіс" at bounding box center [512, 92] width 262 height 15
select select "3"
click at [381, 85] on select "- Доставка Таксі Гості Сервіс" at bounding box center [512, 92] width 262 height 15
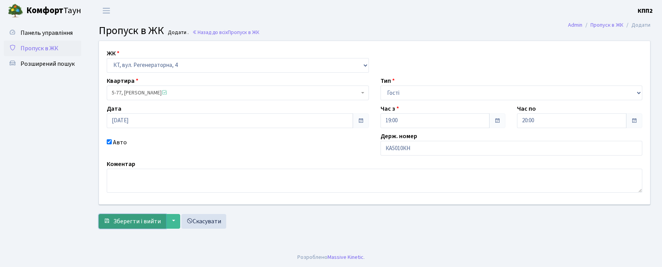
click at [146, 220] on span "Зберегти і вийти" at bounding box center [137, 221] width 48 height 9
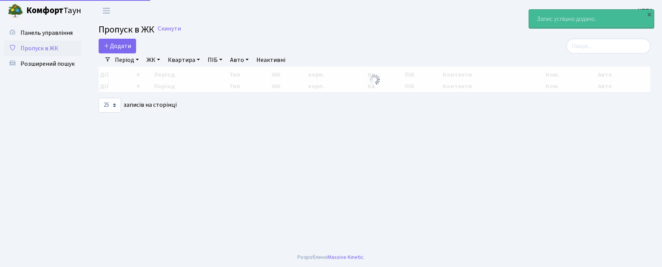
select select "25"
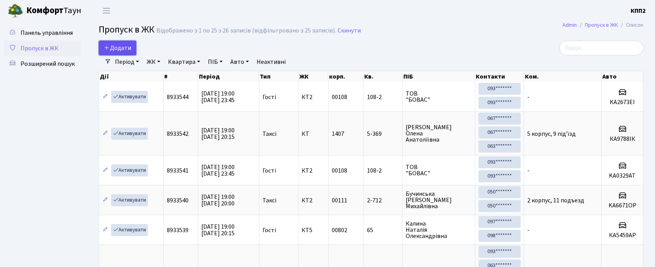
click at [130, 44] on span "Додати" at bounding box center [117, 48] width 27 height 9
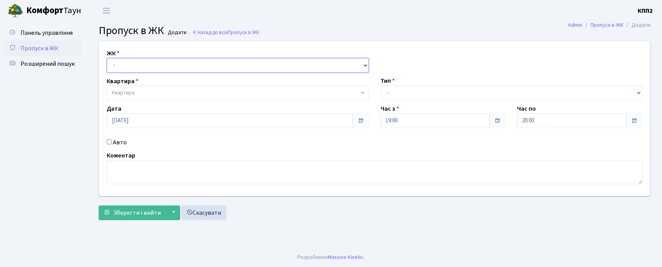
click at [121, 66] on select "- КТ, вул. Регенераторна, 4 КТ2, просп. [STREET_ADDRESS] [STREET_ADDRESS] [PERS…" at bounding box center [238, 65] width 262 height 15
select select "271"
click at [107, 58] on select "- КТ, вул. Регенераторна, 4 КТ2, просп. [STREET_ADDRESS] [STREET_ADDRESS] [PERS…" at bounding box center [238, 65] width 262 height 15
select select
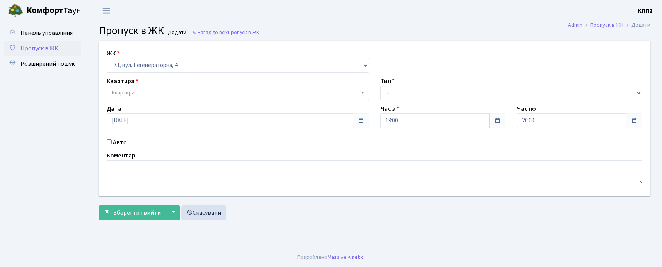
click at [124, 94] on span "Квартира" at bounding box center [123, 93] width 23 height 8
type input "5-213"
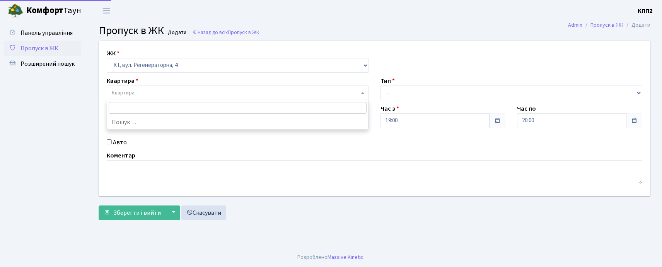
select select "2371"
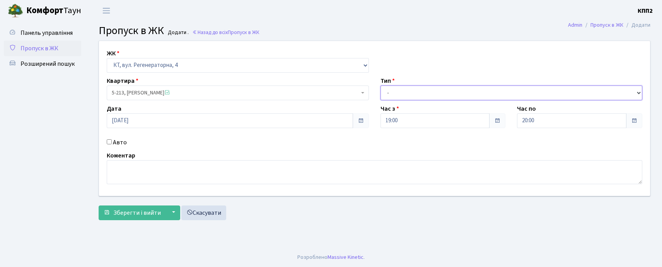
click at [414, 97] on select "- Доставка Таксі Гості Сервіс" at bounding box center [512, 92] width 262 height 15
select select "2"
click at [381, 85] on select "- Доставка Таксі Гості Сервіс" at bounding box center [512, 92] width 262 height 15
click at [124, 141] on label "Авто" at bounding box center [120, 142] width 14 height 9
click at [112, 141] on input "Авто" at bounding box center [109, 141] width 5 height 5
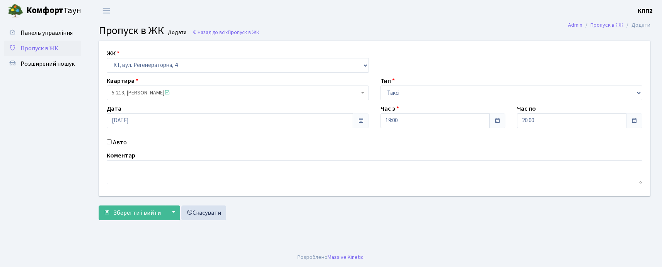
checkbox input "true"
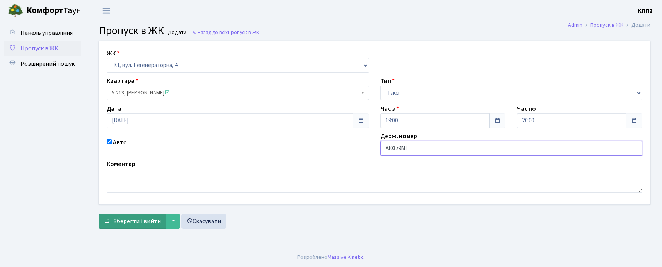
type input "АІ0379МІ"
click at [137, 219] on span "Зберегти і вийти" at bounding box center [137, 221] width 48 height 9
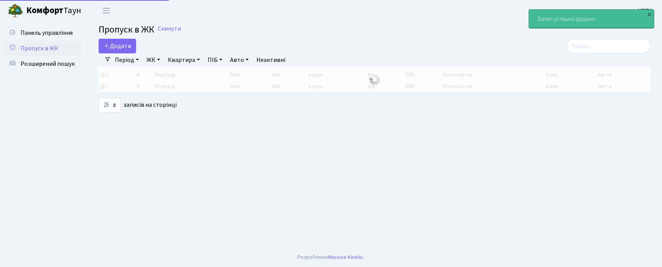
select select "25"
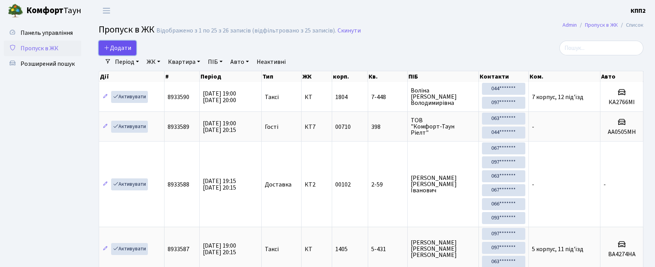
click at [124, 47] on span "Додати" at bounding box center [117, 48] width 27 height 9
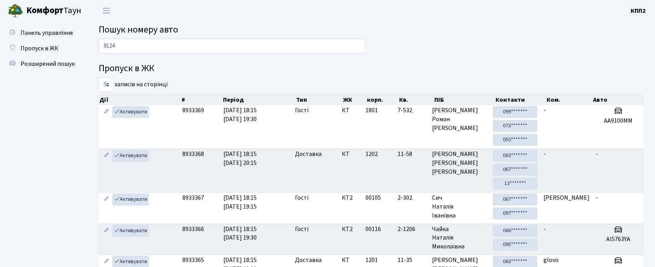
type input "8124"
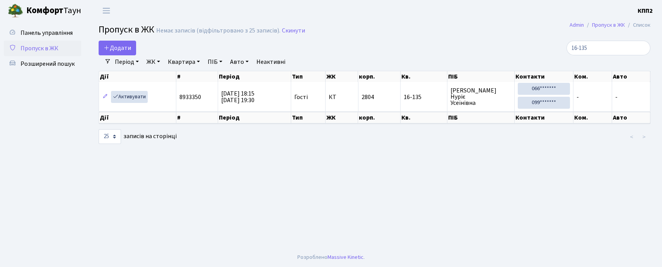
select select "25"
click at [600, 48] on input "16-135" at bounding box center [609, 48] width 84 height 15
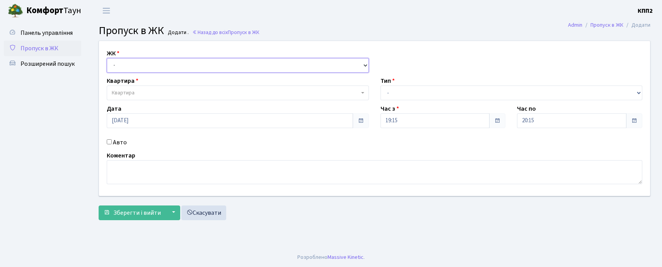
drag, startPoint x: 0, startPoint y: 0, endPoint x: 125, endPoint y: 67, distance: 141.4
click at [125, 67] on select "- КТ, вул. Регенераторна, 4 КТ2, просп. [STREET_ADDRESS] [STREET_ADDRESS] [PERS…" at bounding box center [238, 65] width 262 height 15
select select "271"
click at [107, 58] on select "- КТ, вул. Регенераторна, 4 КТ2, просп. Соборності, 17 КТ3, вул. Березнева, 16 …" at bounding box center [238, 65] width 262 height 15
select select
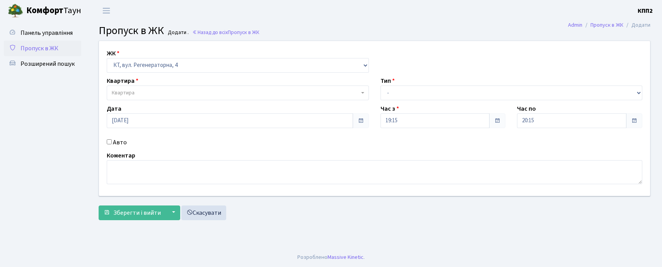
click at [125, 90] on span "Квартира" at bounding box center [123, 93] width 23 height 8
type input "5-77"
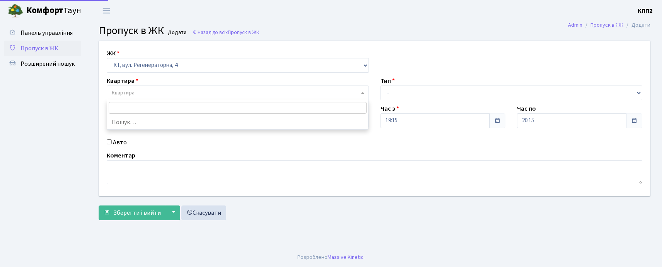
select select "2487"
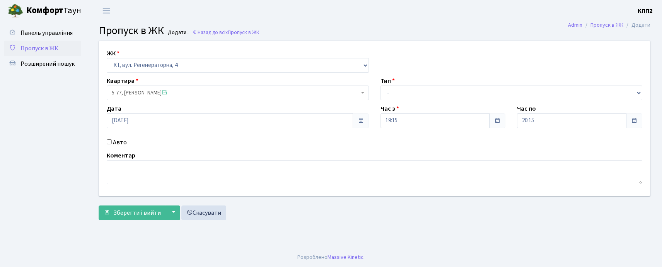
click at [124, 144] on label "Авто" at bounding box center [120, 142] width 14 height 9
click at [112, 144] on input "Авто" at bounding box center [109, 141] width 5 height 5
checkbox input "true"
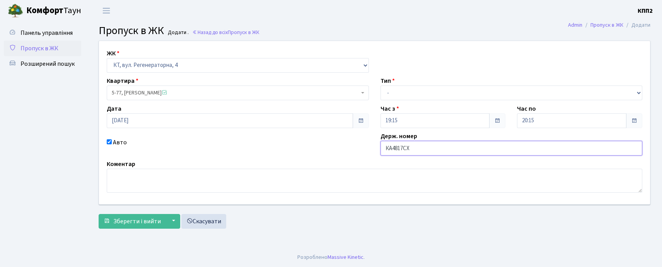
type input "КА4817СХ"
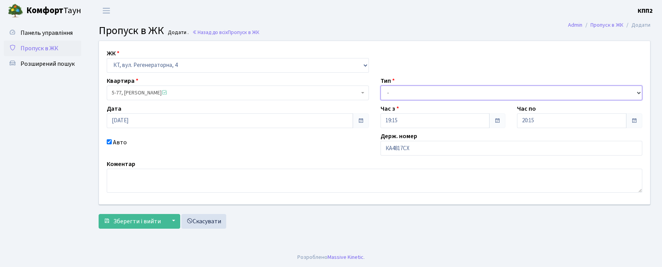
click at [407, 94] on select "- Доставка Таксі Гості Сервіс" at bounding box center [512, 92] width 262 height 15
select select "2"
click at [381, 85] on select "- Доставка Таксі Гості Сервіс" at bounding box center [512, 92] width 262 height 15
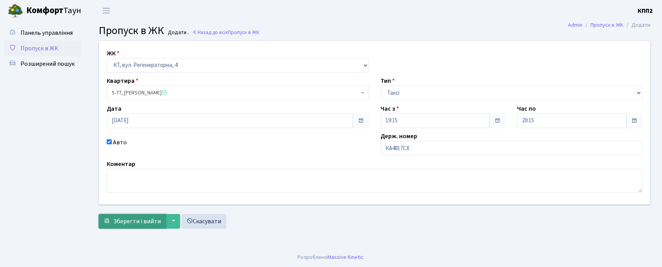
click at [154, 222] on span "Зберегти і вийти" at bounding box center [137, 221] width 48 height 9
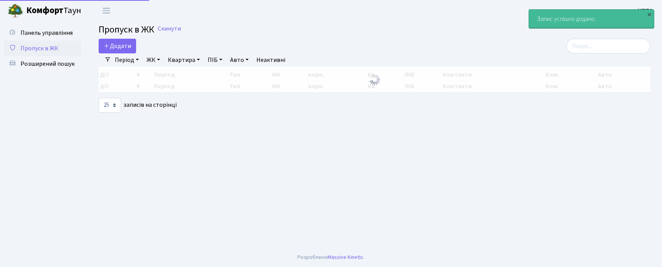
select select "25"
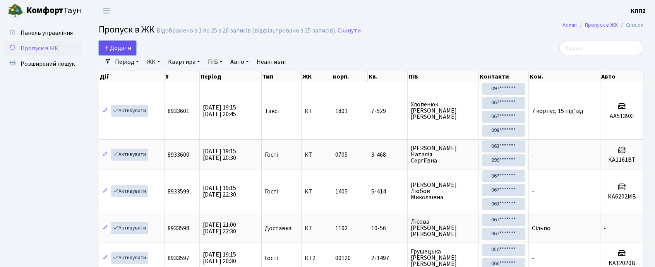
click at [107, 44] on span "Додати" at bounding box center [117, 48] width 27 height 9
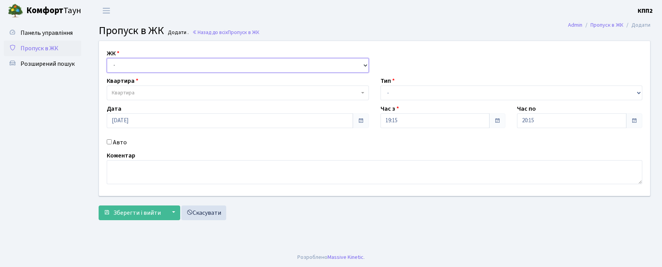
click at [131, 58] on select "- КТ, вул. Регенераторна, 4 КТ2, просп. Соборності, 17 КТ3, вул. Березнева, 16 …" at bounding box center [238, 65] width 262 height 15
select select "271"
click at [107, 58] on select "- КТ, вул. Регенераторна, 4 КТ2, просп. Соборності, 17 КТ3, вул. Березнева, 16 …" at bounding box center [238, 65] width 262 height 15
select select
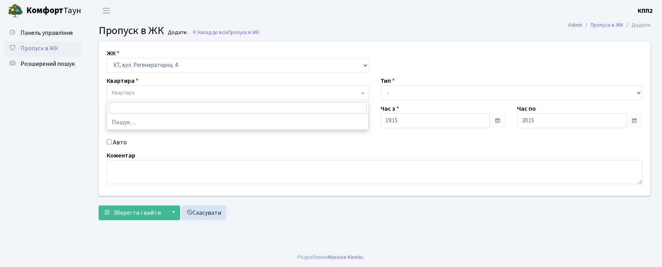
click at [124, 90] on span "Квартира" at bounding box center [123, 93] width 23 height 8
type input "5-139"
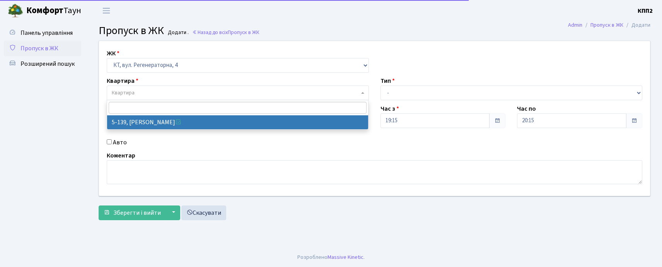
select select "2399"
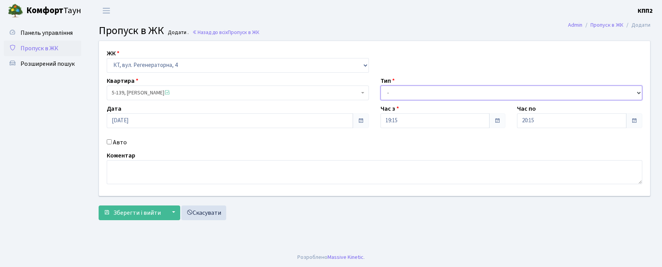
click at [405, 95] on select "- Доставка Таксі Гості Сервіс" at bounding box center [512, 92] width 262 height 15
select select "1"
click at [381, 85] on select "- Доставка Таксі Гості Сервіс" at bounding box center [512, 92] width 262 height 15
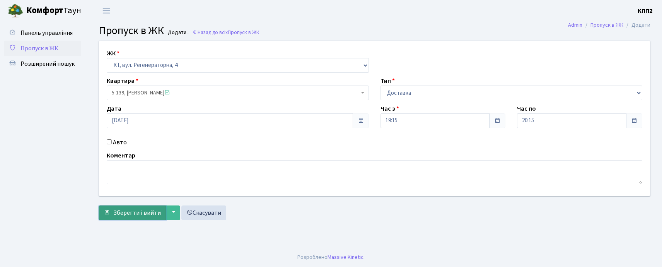
click at [130, 209] on span "Зберегти і вийти" at bounding box center [137, 213] width 48 height 9
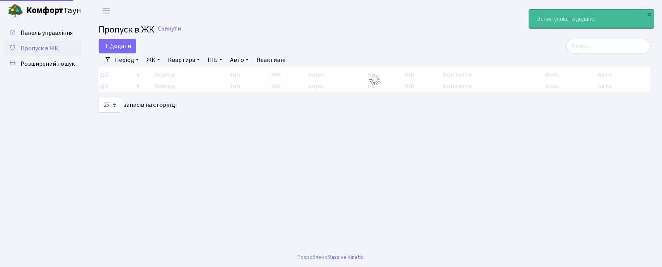
select select "25"
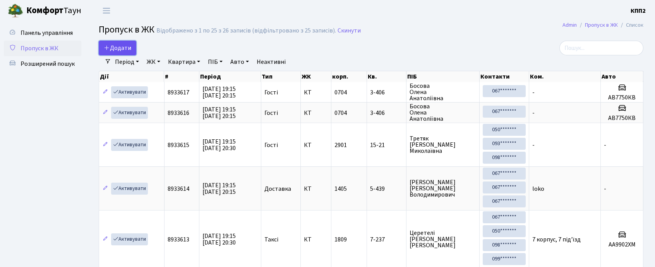
click at [121, 51] on span "Додати" at bounding box center [117, 48] width 27 height 9
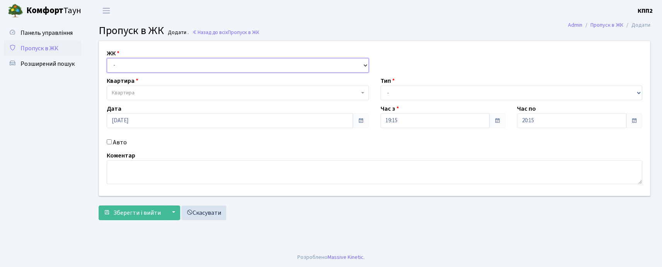
drag, startPoint x: 0, startPoint y: 0, endPoint x: 121, endPoint y: 67, distance: 138.0
click at [121, 67] on select "- КТ, вул. Регенераторна, 4 КТ2, просп. Соборності, 17 КТ3, вул. Березнева, 16 …" at bounding box center [238, 65] width 262 height 15
select select "271"
click at [107, 58] on select "- КТ, вул. Регенераторна, 4 КТ2, просп. Соборності, 17 КТ3, вул. Березнева, 16 …" at bounding box center [238, 65] width 262 height 15
select select
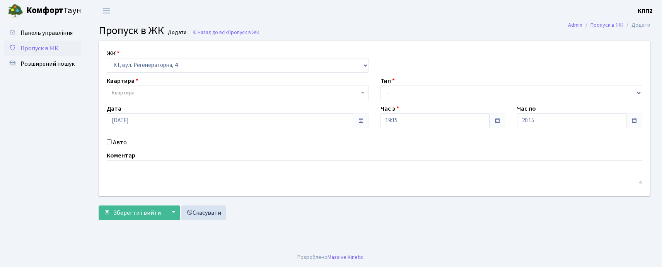
click at [126, 87] on span "Квартира" at bounding box center [238, 92] width 262 height 15
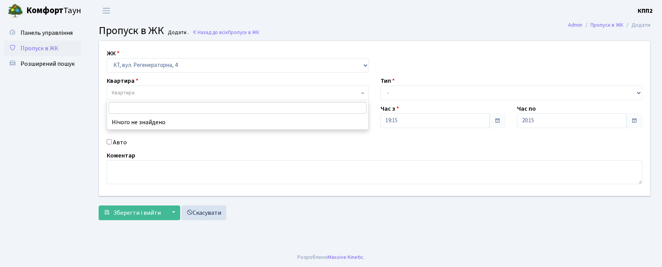
type input "5"
type input "14-203"
select select "7580"
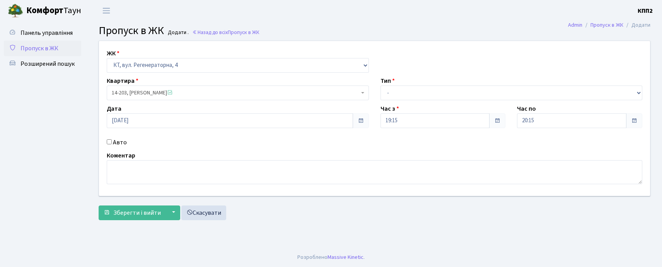
click at [123, 147] on label "Авто" at bounding box center [120, 142] width 14 height 9
click at [112, 144] on input "Авто" at bounding box center [109, 141] width 5 height 5
checkbox input "true"
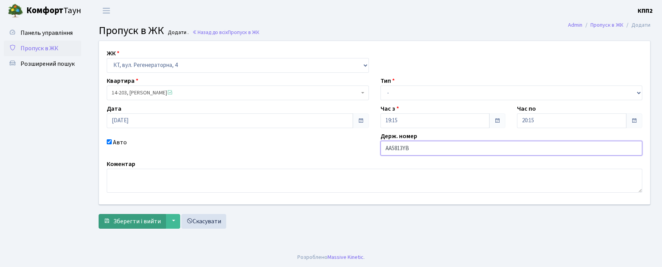
type input "АА5813YB"
click at [135, 219] on span "Зберегти і вийти" at bounding box center [137, 221] width 48 height 9
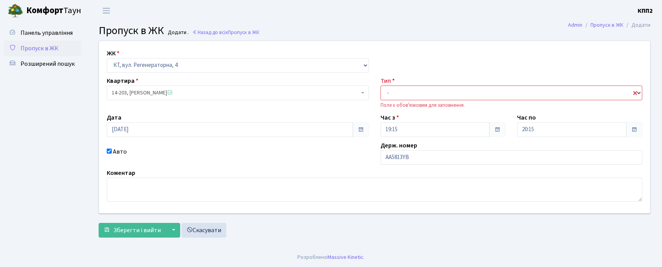
drag, startPoint x: 422, startPoint y: 92, endPoint x: 422, endPoint y: 99, distance: 7.0
click at [422, 92] on select "- Доставка Таксі Гості Сервіс" at bounding box center [512, 92] width 262 height 15
select select "2"
click at [381, 85] on select "- Доставка Таксі Гості Сервіс" at bounding box center [512, 92] width 262 height 15
click at [121, 228] on span "Зберегти і вийти" at bounding box center [137, 230] width 48 height 9
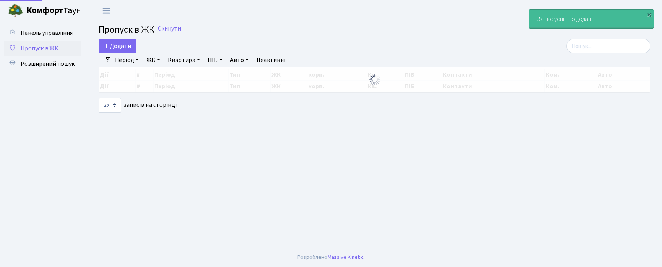
select select "25"
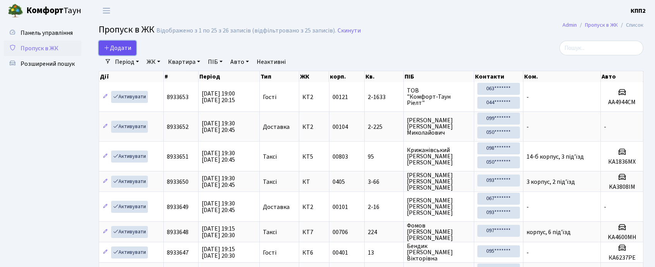
click at [128, 50] on span "Додати" at bounding box center [117, 48] width 27 height 9
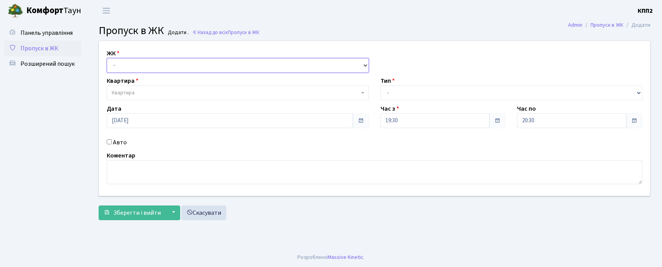
drag, startPoint x: 0, startPoint y: 0, endPoint x: 130, endPoint y: 70, distance: 147.5
click at [130, 67] on select "- КТ, вул. Регенераторна, 4 КТ2, просп. [STREET_ADDRESS] [STREET_ADDRESS] [PERS…" at bounding box center [238, 65] width 262 height 15
click at [107, 58] on select "- КТ, вул. Регенераторна, 4 КТ2, просп. [STREET_ADDRESS] [STREET_ADDRESS] [PERS…" at bounding box center [238, 65] width 262 height 15
click at [127, 67] on select "- КТ, вул. Регенераторна, 4 КТ2, просп. [STREET_ADDRESS] [STREET_ADDRESS] [PERS…" at bounding box center [238, 65] width 262 height 15
select select "271"
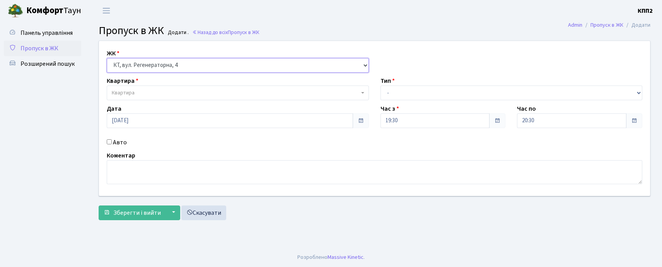
click at [107, 58] on select "- КТ, вул. Регенераторна, 4 КТ2, просп. Соборності, 17 КТ3, вул. Березнева, 16 …" at bounding box center [238, 65] width 262 height 15
select select
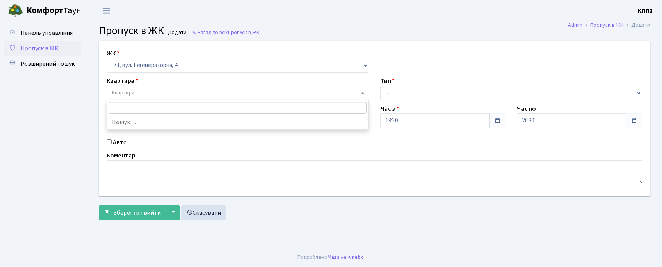
click at [129, 91] on span "Квартира" at bounding box center [123, 93] width 23 height 8
type input "5-77"
select select "2487"
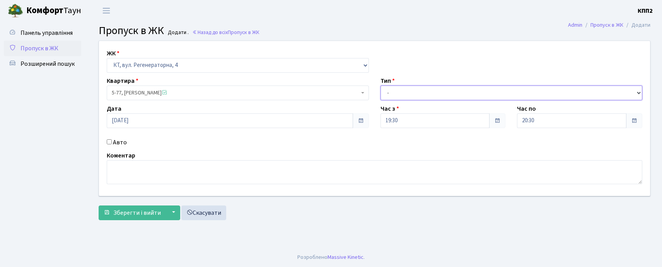
click at [393, 94] on select "- Доставка Таксі Гості Сервіс" at bounding box center [512, 92] width 262 height 15
select select "3"
click at [381, 85] on select "- Доставка Таксі Гості Сервіс" at bounding box center [512, 92] width 262 height 15
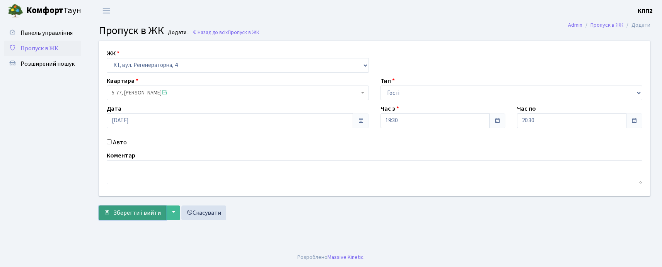
click at [126, 214] on span "Зберегти і вийти" at bounding box center [137, 213] width 48 height 9
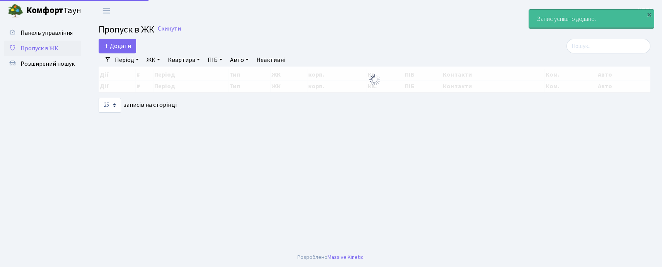
select select "25"
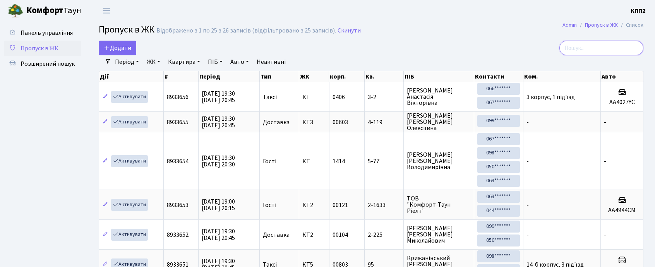
click at [591, 53] on input "search" at bounding box center [601, 48] width 84 height 15
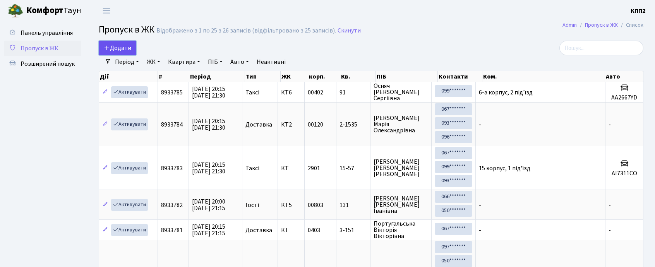
click at [135, 44] on link "Додати" at bounding box center [118, 48] width 38 height 15
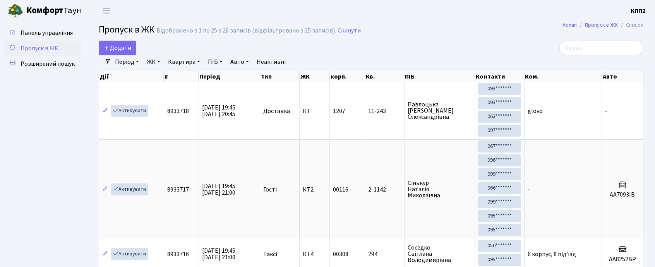
select select "25"
click at [47, 29] on span "Панель управління" at bounding box center [47, 33] width 52 height 9
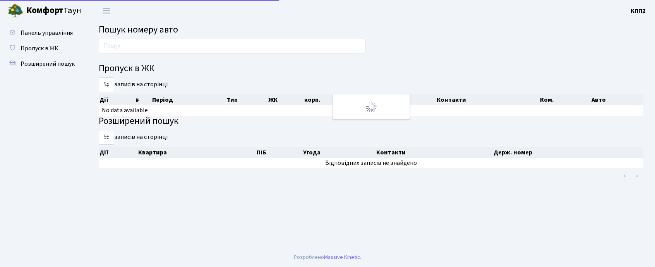
click at [43, 62] on span "Розширений пошук" at bounding box center [48, 64] width 54 height 9
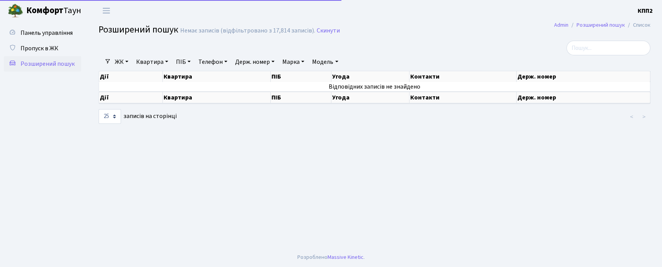
select select "25"
click at [147, 62] on link "Квартира" at bounding box center [152, 61] width 38 height 13
drag, startPoint x: 150, startPoint y: 83, endPoint x: 157, endPoint y: 73, distance: 12.0
click at [150, 83] on input "text" at bounding box center [155, 77] width 45 height 15
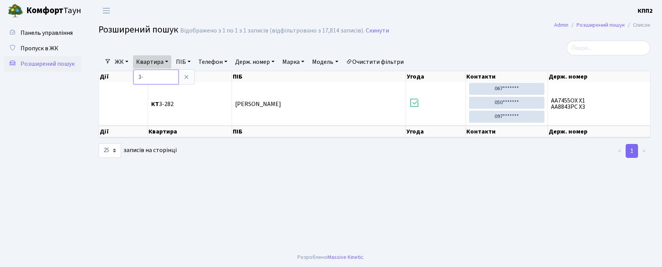
type input "3"
click at [186, 76] on icon at bounding box center [186, 77] width 6 height 6
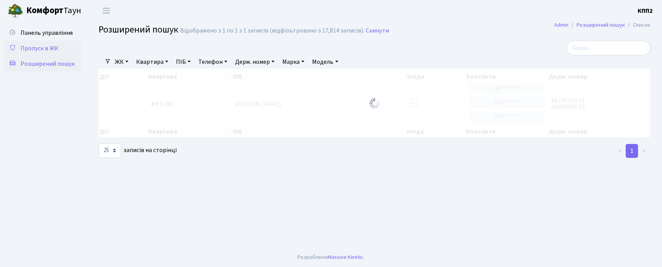
click at [26, 46] on span "Пропуск в ЖК" at bounding box center [40, 48] width 38 height 9
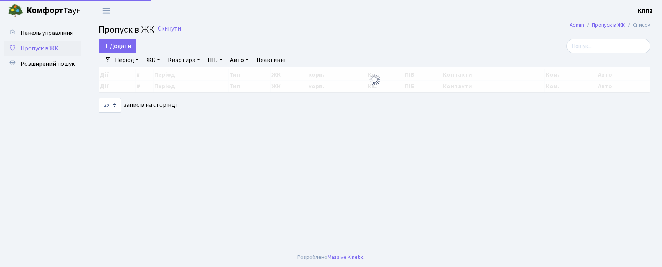
select select "25"
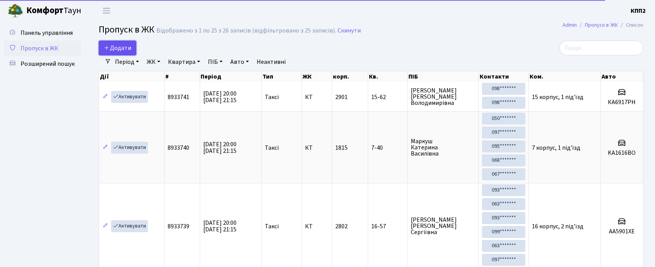
click at [115, 46] on span "Додати" at bounding box center [117, 48] width 27 height 9
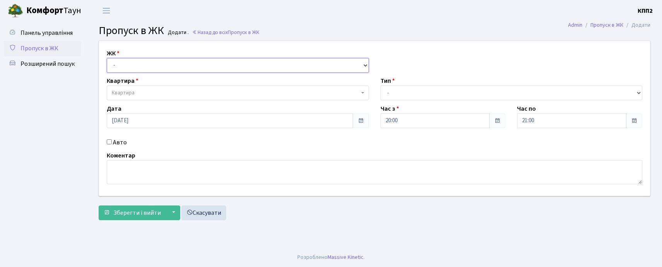
click at [147, 65] on select "- КТ, вул. Регенераторна, 4 КТ2, просп. Соборності, 17 КТ3, вул. Березнева, 16 …" at bounding box center [238, 65] width 262 height 15
select select "271"
click at [107, 58] on select "- КТ, вул. Регенераторна, 4 КТ2, просп. Соборності, 17 КТ3, вул. Березнева, 16 …" at bounding box center [238, 65] width 262 height 15
select select
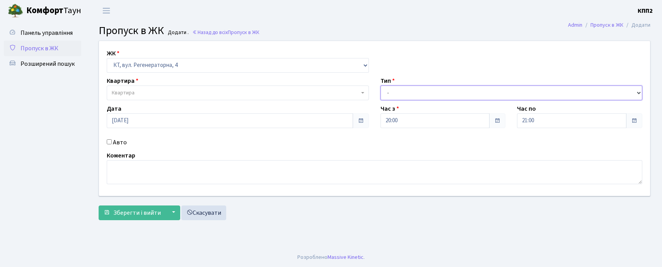
click at [404, 98] on select "- Доставка Таксі Гості Сервіс" at bounding box center [512, 92] width 262 height 15
select select "3"
click at [381, 85] on select "- Доставка Таксі Гості Сервіс" at bounding box center [512, 92] width 262 height 15
click at [163, 95] on span "Квартира" at bounding box center [236, 93] width 248 height 8
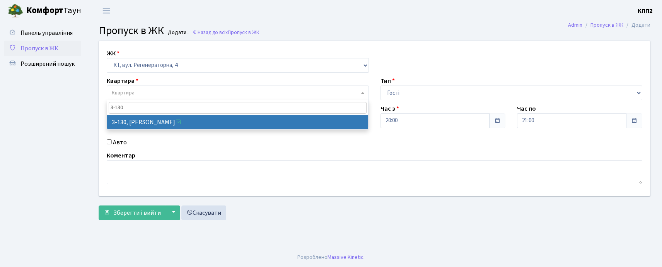
type input "3-130"
select select "939"
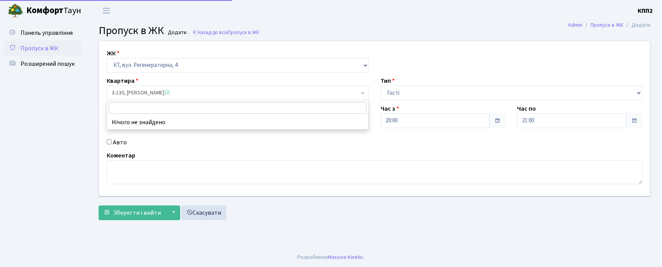
click at [116, 91] on span "3-130, Ковальов Володимир Миколайович" at bounding box center [236, 93] width 248 height 8
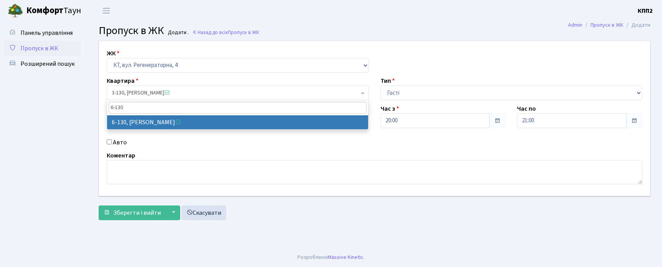
type input "6-130"
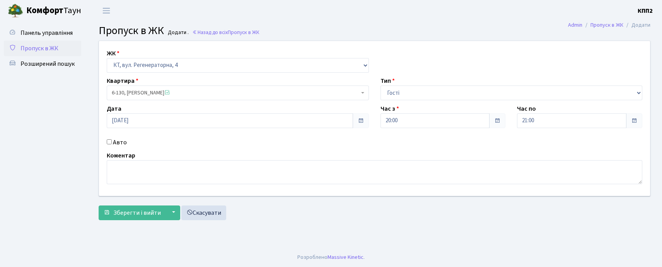
select select "5266"
click at [428, 91] on select "- Доставка Таксі Гості Сервіс" at bounding box center [512, 92] width 262 height 15
select select "1"
click at [381, 85] on select "- Доставка Таксі Гості Сервіс" at bounding box center [512, 92] width 262 height 15
click at [188, 171] on textarea at bounding box center [375, 172] width 536 height 24
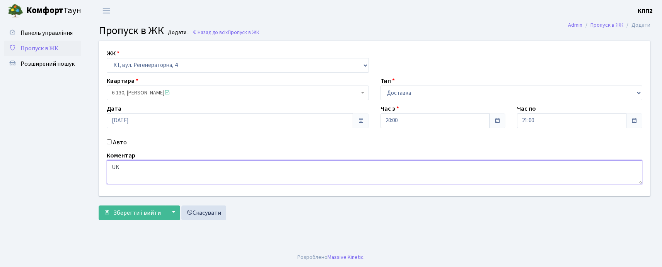
type textarea "U"
type textarea "Г"
type textarea "ГЛОВОО"
click at [108, 207] on button "Зберегти і вийти" at bounding box center [132, 212] width 67 height 15
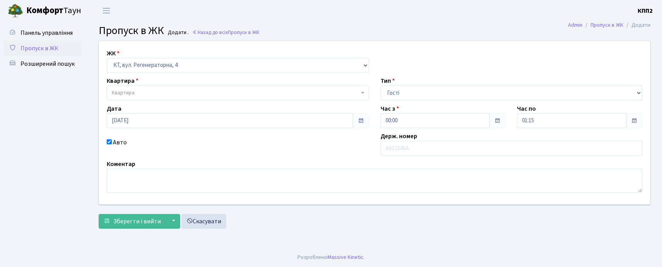
select select "271"
select select "3"
click at [51, 36] on span "Панель управління" at bounding box center [47, 33] width 52 height 9
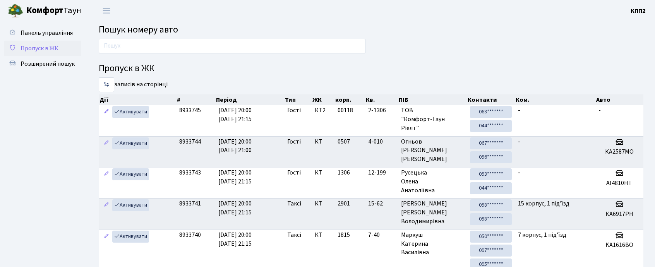
click at [28, 48] on span "Пропуск в ЖК" at bounding box center [40, 48] width 38 height 9
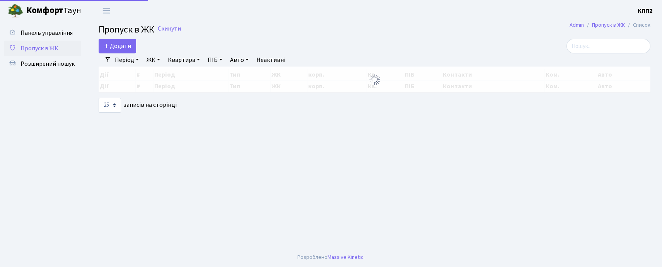
select select "25"
click at [601, 48] on input "search" at bounding box center [609, 46] width 84 height 15
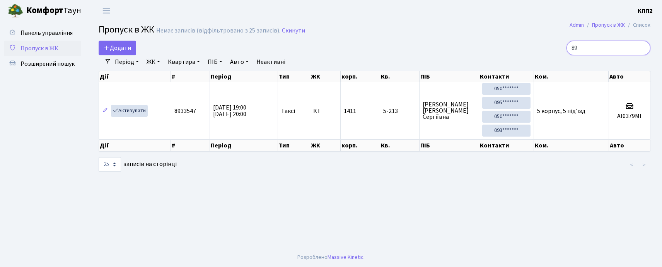
type input "8"
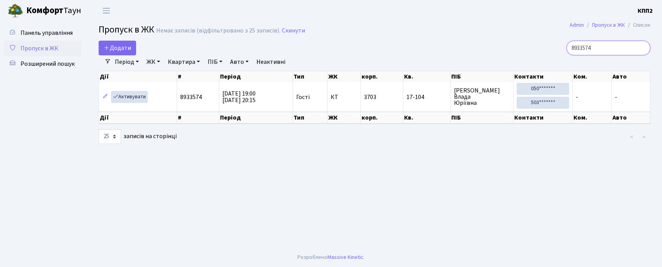
type input "8933574"
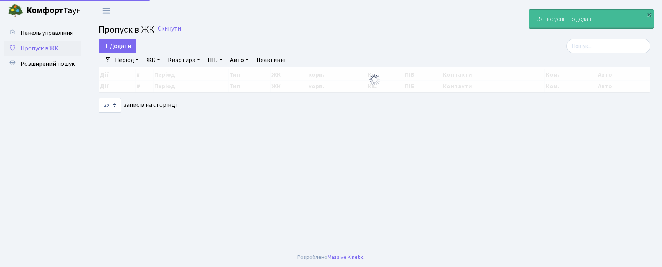
select select "25"
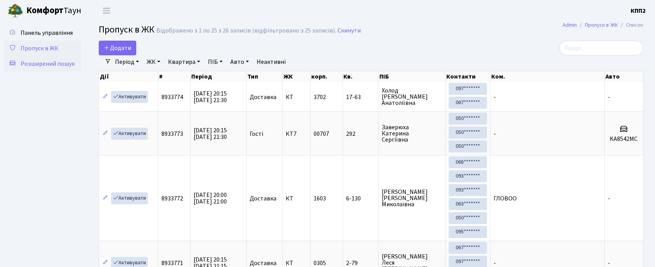
click at [47, 63] on span "Розширений пошук" at bounding box center [48, 64] width 54 height 9
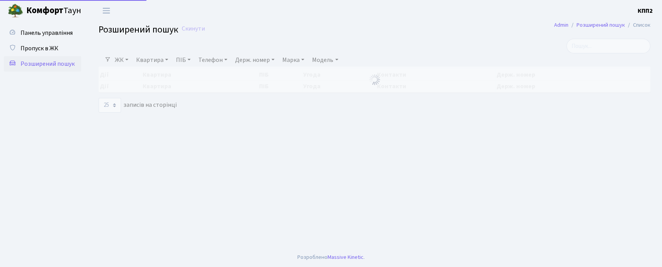
select select "25"
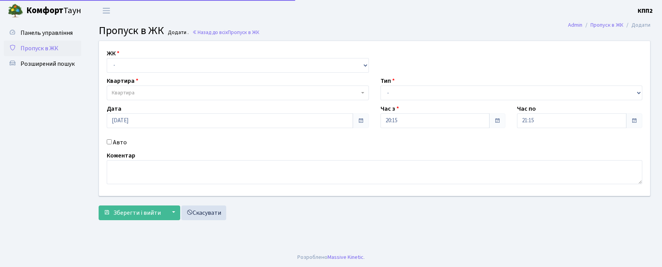
select select "271"
click at [107, 58] on select "- КТ, вул. Регенераторна, 4 КТ2, просп. Соборності, 17 КТ3, вул. Березнева, 16 …" at bounding box center [238, 65] width 262 height 15
select select
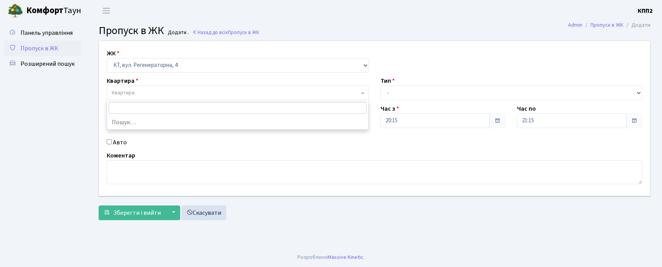
click at [152, 90] on span "Квартира" at bounding box center [236, 93] width 248 height 8
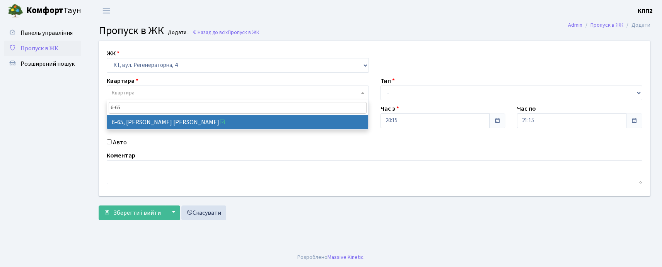
type input "6-65"
select select "5290"
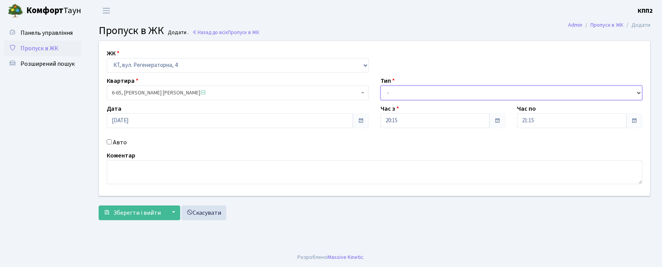
click at [392, 95] on select "- Доставка Таксі Гості Сервіс" at bounding box center [512, 92] width 262 height 15
select select "3"
click at [381, 85] on select "- Доставка Таксі Гості Сервіс" at bounding box center [512, 92] width 262 height 15
click at [110, 140] on input "Авто" at bounding box center [109, 141] width 5 height 5
checkbox input "true"
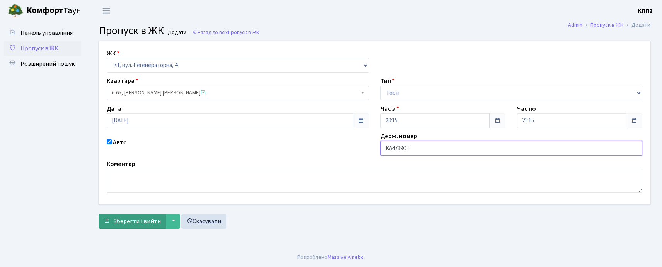
type input "КА4739СТ"
click at [115, 221] on span "Зберегти і вийти" at bounding box center [137, 221] width 48 height 9
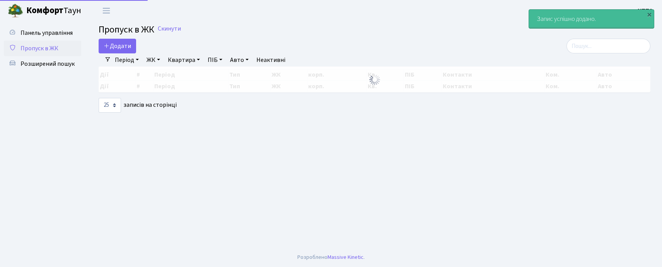
select select "25"
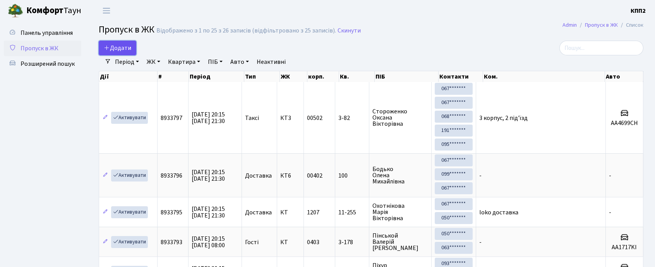
click at [117, 53] on link "Додати" at bounding box center [118, 48] width 38 height 15
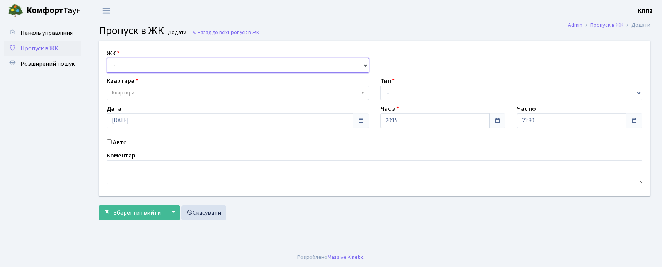
click at [140, 61] on select "- КТ, вул. Регенераторна, 4 КТ2, просп. [STREET_ADDRESS] [STREET_ADDRESS] [PERS…" at bounding box center [238, 65] width 262 height 15
select select "271"
click at [107, 58] on select "- КТ, вул. Регенераторна, 4 КТ2, просп. [STREET_ADDRESS] [STREET_ADDRESS] [PERS…" at bounding box center [238, 65] width 262 height 15
select select
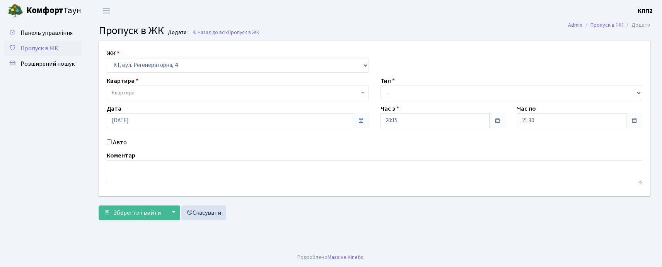
click at [153, 90] on span "Квартира" at bounding box center [236, 93] width 248 height 8
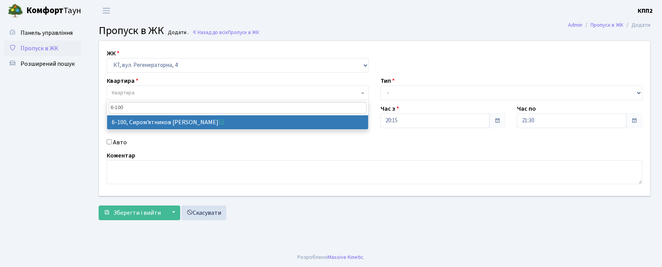
type input "6-100"
select select "5236"
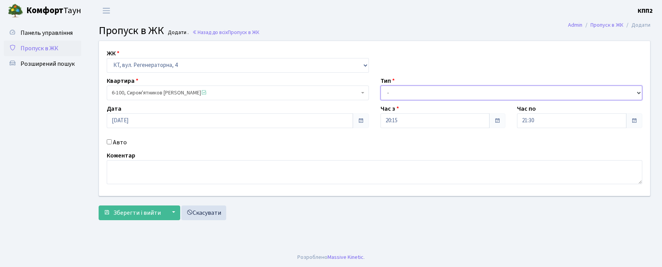
click at [430, 99] on select "- Доставка Таксі Гості Сервіс" at bounding box center [512, 92] width 262 height 15
select select "2"
click at [381, 85] on select "- Доставка Таксі Гості Сервіс" at bounding box center [512, 92] width 262 height 15
click at [107, 144] on input "Авто" at bounding box center [109, 141] width 5 height 5
checkbox input "true"
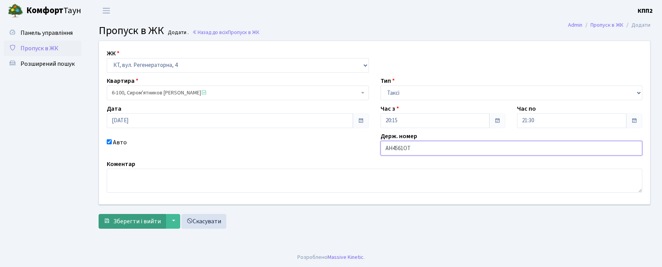
type input "АН4561ОТ"
click at [137, 219] on span "Зберегти і вийти" at bounding box center [137, 221] width 48 height 9
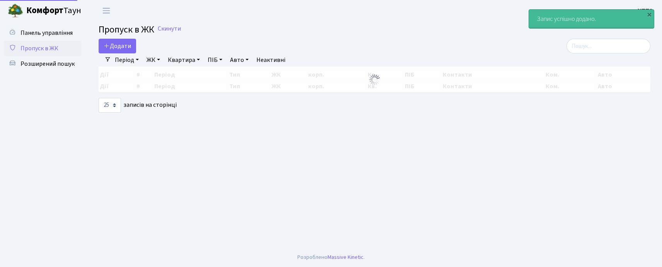
select select "25"
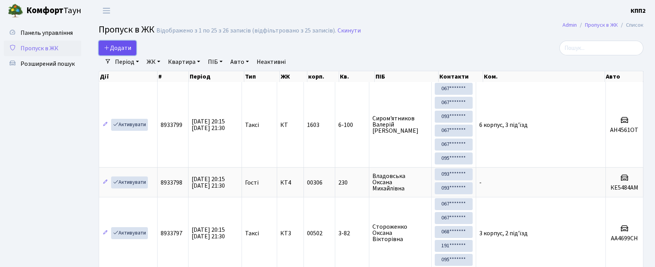
click at [114, 47] on span "Додати" at bounding box center [117, 48] width 27 height 9
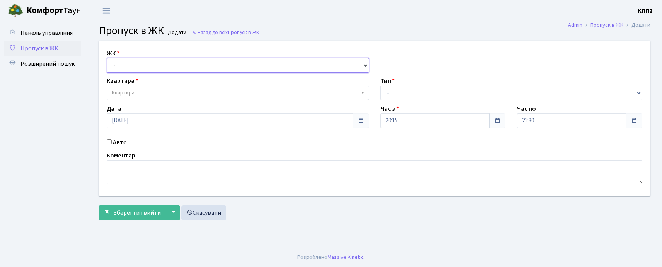
click at [141, 60] on select "- КТ, вул. Регенераторна, 4 КТ2, просп. [STREET_ADDRESS] [STREET_ADDRESS] [PERS…" at bounding box center [238, 65] width 262 height 15
select select "271"
click at [107, 58] on select "- КТ, вул. Регенераторна, 4 КТ2, просп. [STREET_ADDRESS] [STREET_ADDRESS] [PERS…" at bounding box center [238, 65] width 262 height 15
select select
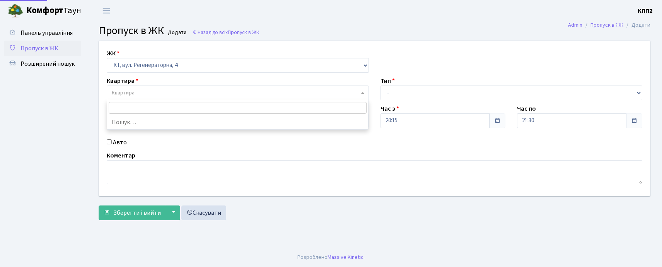
click at [172, 96] on span "Квартира" at bounding box center [236, 93] width 248 height 8
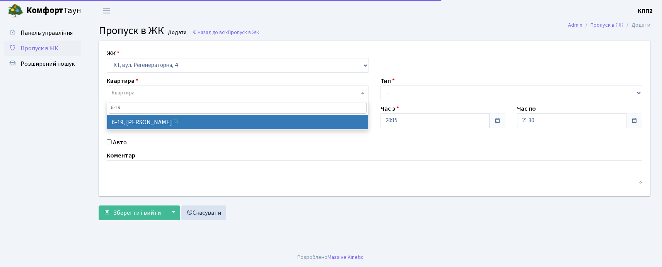
type input "6-19"
select select "5199"
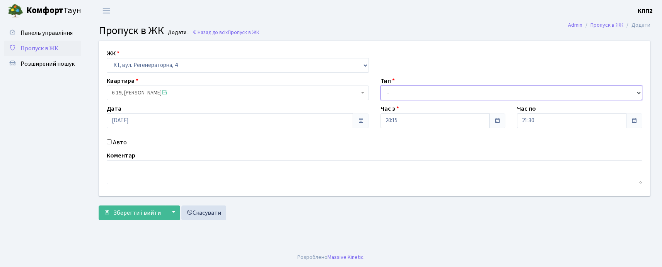
click at [443, 89] on select "- Доставка Таксі Гості Сервіс" at bounding box center [512, 92] width 262 height 15
select select "3"
click at [381, 85] on select "- Доставка Таксі Гості Сервіс" at bounding box center [512, 92] width 262 height 15
click at [106, 142] on div "Авто" at bounding box center [238, 142] width 274 height 9
click at [110, 140] on input "Авто" at bounding box center [109, 141] width 5 height 5
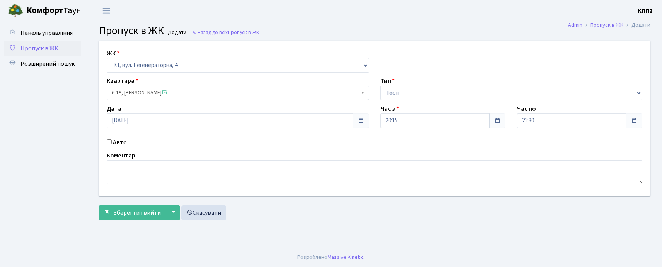
checkbox input "true"
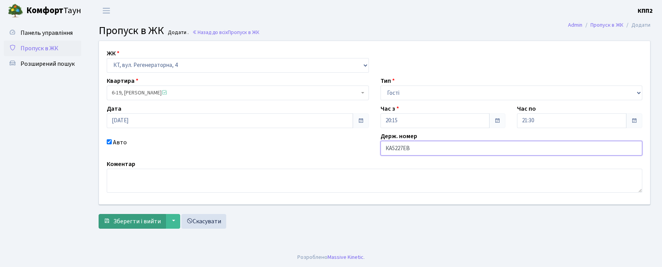
type input "КА5227ЕВ"
click at [135, 219] on span "Зберегти і вийти" at bounding box center [137, 221] width 48 height 9
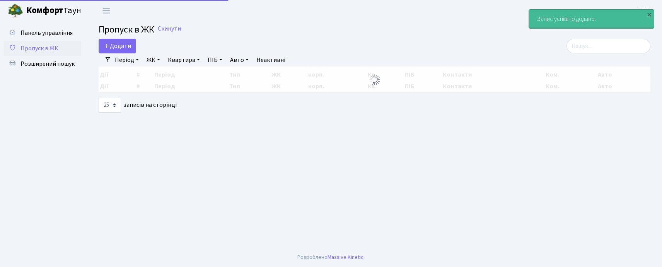
select select "25"
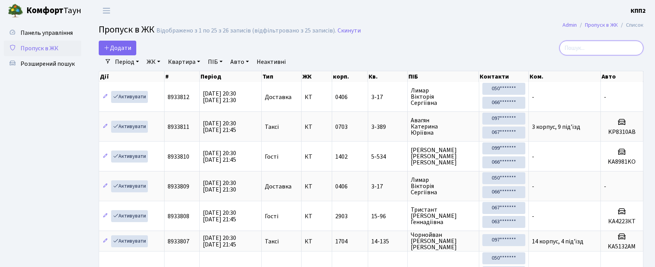
click at [587, 51] on input "search" at bounding box center [601, 48] width 84 height 15
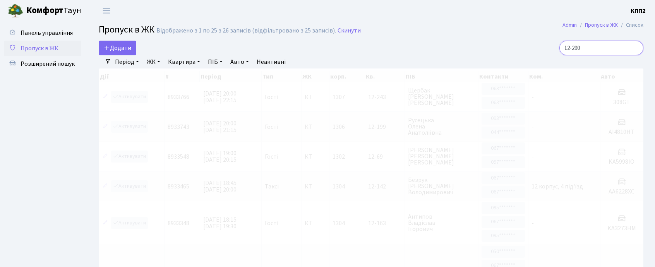
type input "12-290"
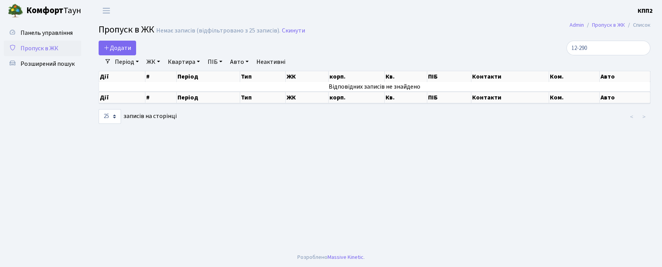
click at [37, 44] on span "Пропуск в ЖК" at bounding box center [40, 48] width 38 height 9
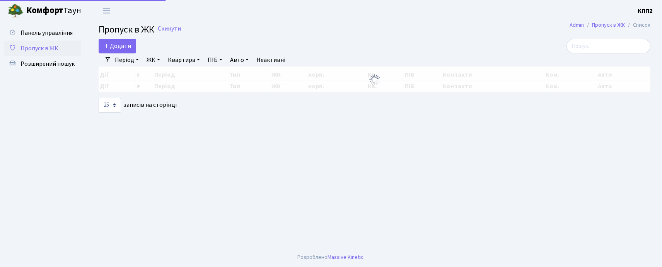
select select "25"
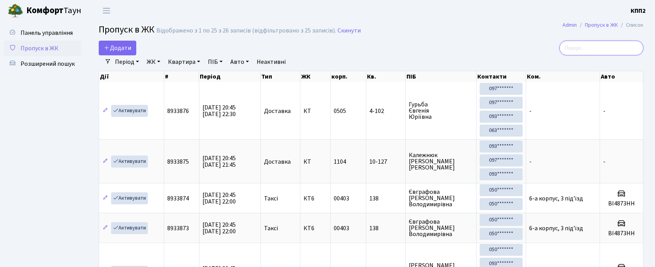
click at [583, 53] on input "search" at bounding box center [601, 48] width 84 height 15
type input "-"
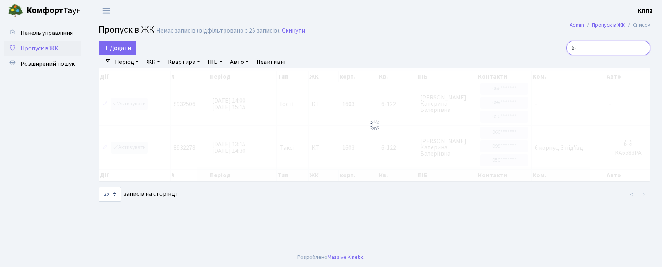
type input "6"
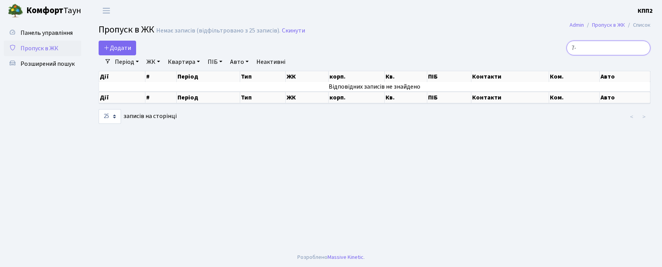
type input "7"
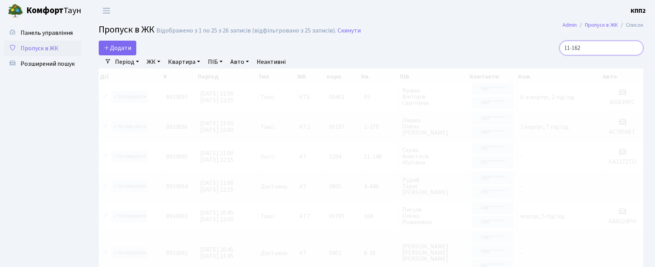
type input "11-162"
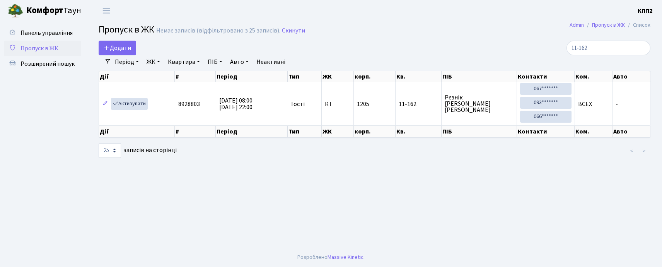
drag, startPoint x: 111, startPoint y: 33, endPoint x: 113, endPoint y: 40, distance: 7.3
click at [111, 33] on span "Пропуск в ЖК" at bounding box center [127, 30] width 56 height 14
click at [115, 44] on span "Додати" at bounding box center [117, 48] width 27 height 9
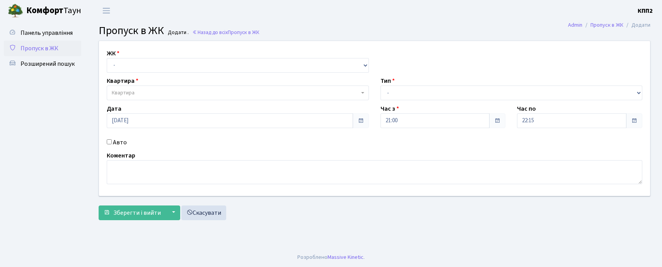
click at [125, 56] on div "ЖК - КТ, вул. Регенераторна, 4 КТ2, просп. Соборності, 17 КТ3, вул. Березнева, …" at bounding box center [238, 61] width 274 height 24
click at [134, 76] on div "ЖК - КТ, вул. Регенераторна, 4 КТ2, просп. Соборності, 17 КТ3, вул. Березнева, …" at bounding box center [374, 118] width 563 height 155
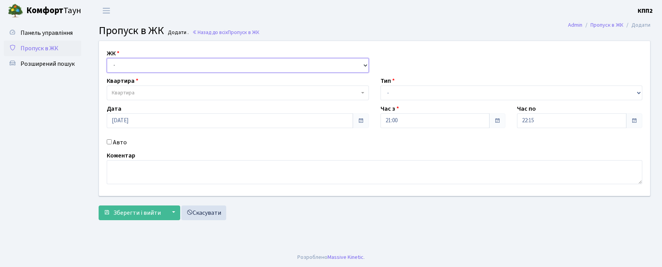
click at [139, 68] on select "- КТ, вул. Регенераторна, 4 КТ2, просп. Соборності, 17 КТ3, вул. Березнева, 16 …" at bounding box center [238, 65] width 262 height 15
click at [107, 58] on select "- КТ, вул. Регенераторна, 4 КТ2, просп. Соборності, 17 КТ3, вул. Березнева, 16 …" at bounding box center [238, 65] width 262 height 15
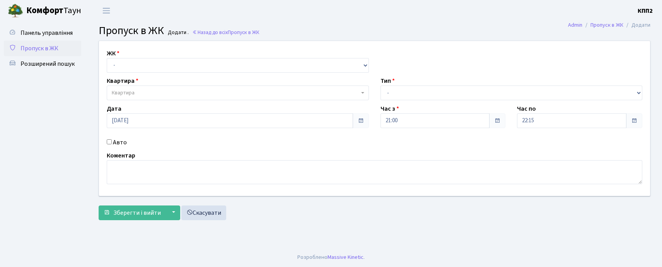
click at [161, 73] on div "ЖК - КТ, вул. Регенераторна, 4 КТ2, просп. Соборності, 17 КТ3, вул. Березнева, …" at bounding box center [374, 118] width 563 height 155
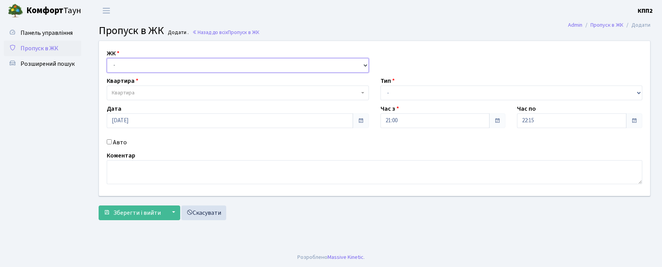
click at [162, 69] on select "- КТ, вул. Регенераторна, 4 КТ2, просп. [STREET_ADDRESS] [STREET_ADDRESS] [PERS…" at bounding box center [238, 65] width 262 height 15
select select "271"
click at [107, 58] on select "- КТ, вул. Регенераторна, 4 КТ2, просп. [STREET_ADDRESS] [STREET_ADDRESS] [PERS…" at bounding box center [238, 65] width 262 height 15
select select
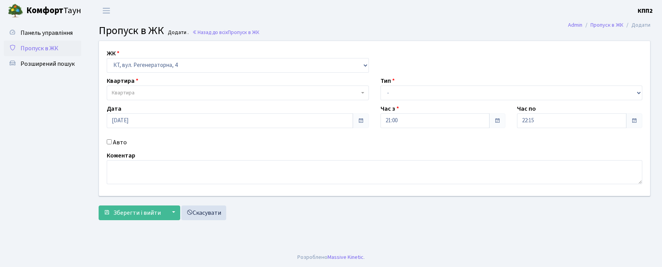
click at [158, 89] on span "Квартира" at bounding box center [238, 92] width 262 height 15
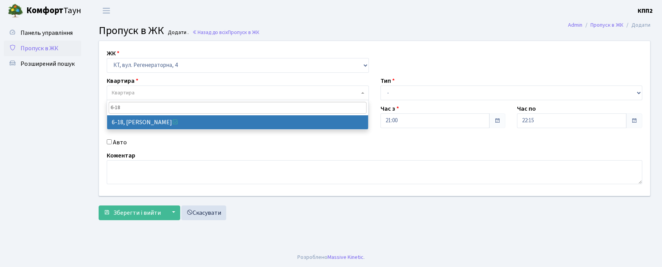
type input "6-18"
select select "5198"
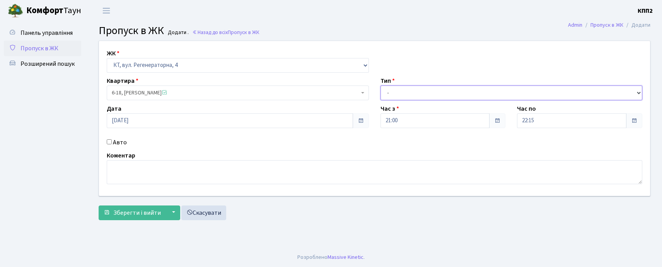
click at [386, 89] on select "- Доставка Таксі Гості Сервіс" at bounding box center [512, 92] width 262 height 15
select select "2"
click at [381, 85] on select "- Доставка Таксі Гості Сервіс" at bounding box center [512, 92] width 262 height 15
click at [111, 143] on input "Авто" at bounding box center [109, 141] width 5 height 5
checkbox input "true"
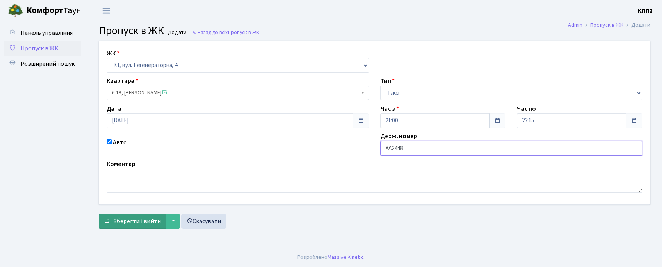
type input "АА2448"
click at [140, 220] on span "Зберегти і вийти" at bounding box center [137, 221] width 48 height 9
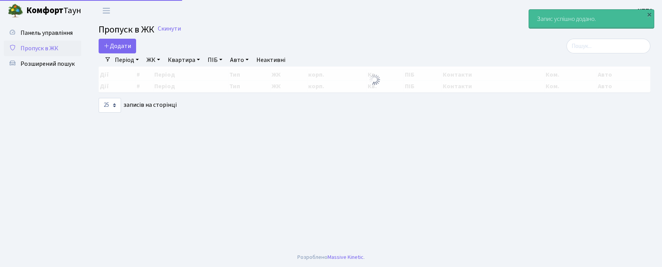
select select "25"
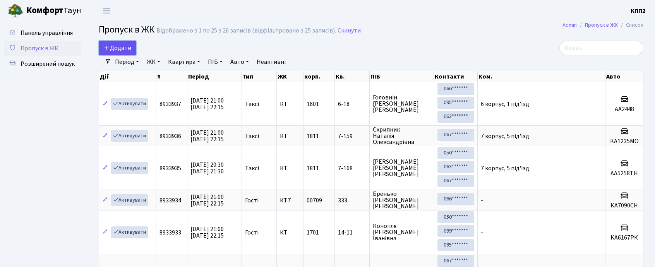
click at [104, 47] on icon at bounding box center [107, 47] width 6 height 6
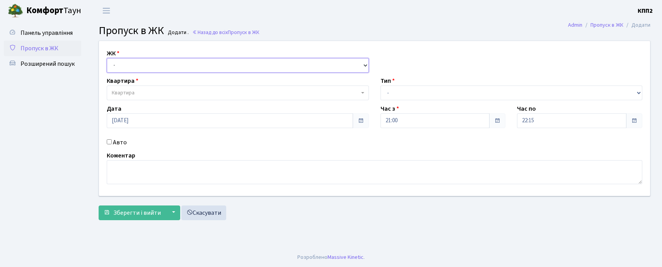
click at [136, 65] on select "- КТ, вул. Регенераторна, 4 КТ2, просп. [STREET_ADDRESS] [STREET_ADDRESS] [PERS…" at bounding box center [238, 65] width 262 height 15
select select "271"
click at [107, 58] on select "- КТ, вул. Регенераторна, 4 КТ2, просп. [STREET_ADDRESS] [STREET_ADDRESS] [PERS…" at bounding box center [238, 65] width 262 height 15
select select
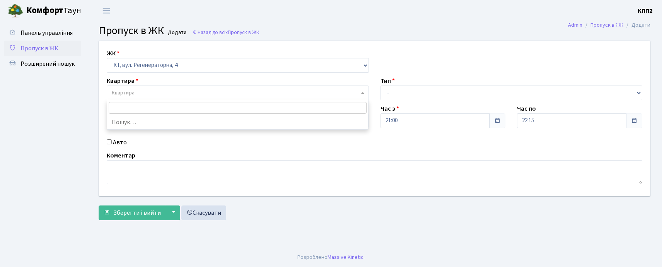
click at [142, 87] on span "Квартира" at bounding box center [238, 92] width 262 height 15
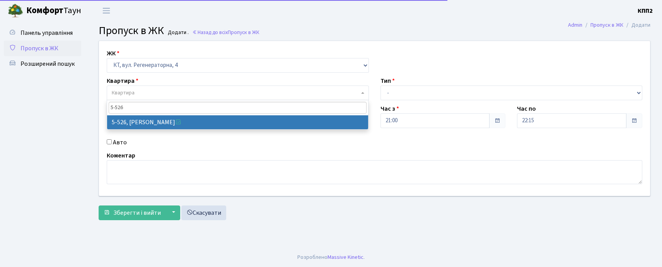
type input "5-526"
select select "1992"
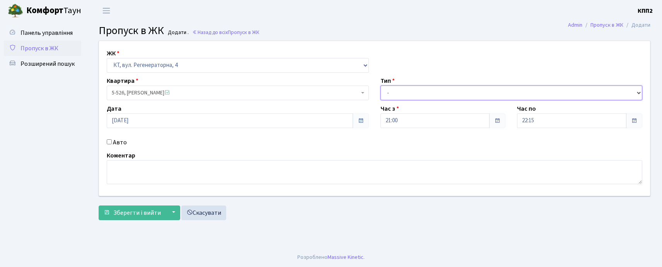
click at [423, 98] on select "- Доставка Таксі Гості Сервіс" at bounding box center [512, 92] width 262 height 15
select select "2"
click at [381, 85] on select "- Доставка Таксі Гості Сервіс" at bounding box center [512, 92] width 262 height 15
click at [109, 143] on input "Авто" at bounding box center [109, 141] width 5 height 5
checkbox input "true"
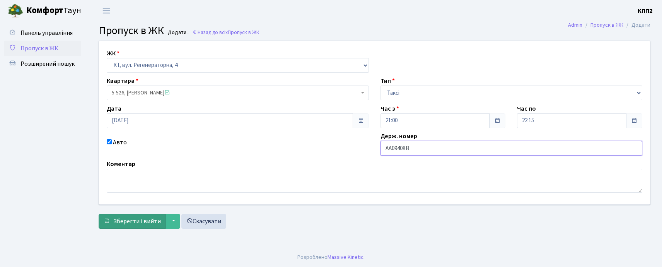
type input "АА0940ХВ"
click at [124, 222] on span "Зберегти і вийти" at bounding box center [137, 221] width 48 height 9
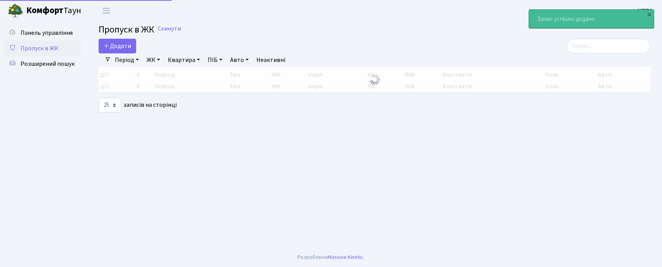
select select "25"
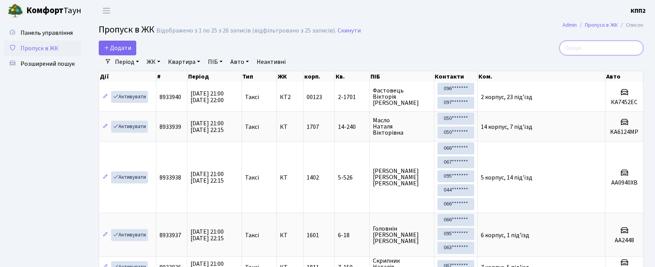
click at [600, 46] on input "search" at bounding box center [601, 48] width 84 height 15
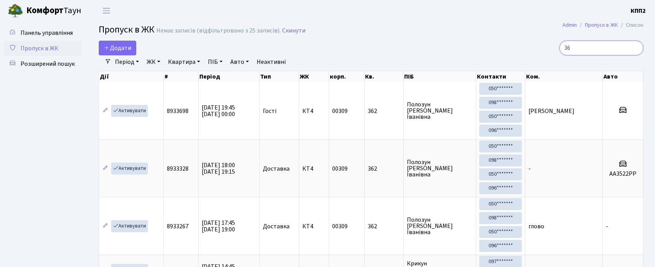
type input "3"
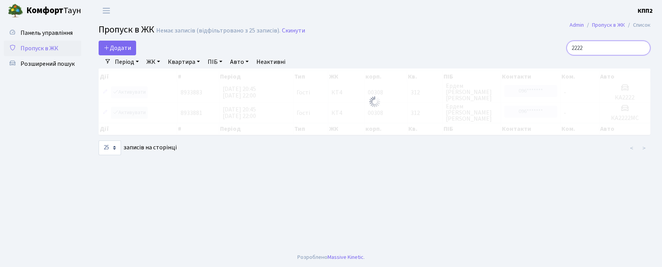
type input "2222"
click at [428, 115] on div at bounding box center [375, 101] width 552 height 67
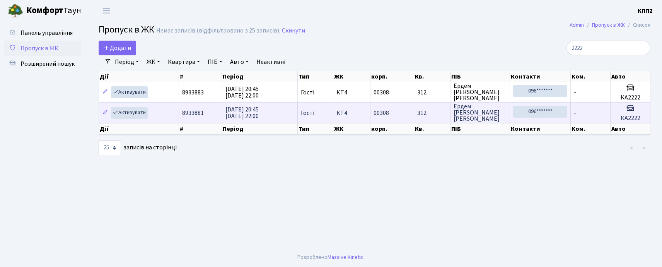
click at [391, 112] on td "00308" at bounding box center [393, 112] width 44 height 21
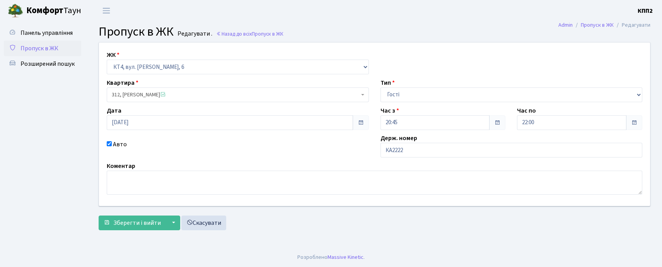
click at [58, 50] on span "Пропуск в ЖК" at bounding box center [40, 48] width 38 height 9
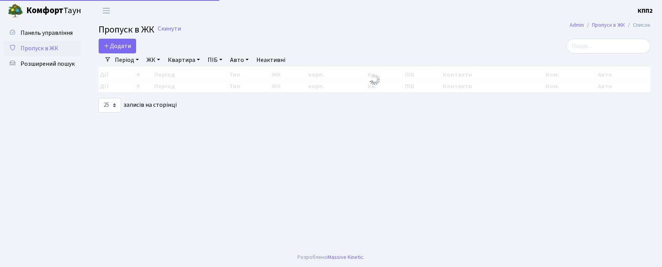
select select "25"
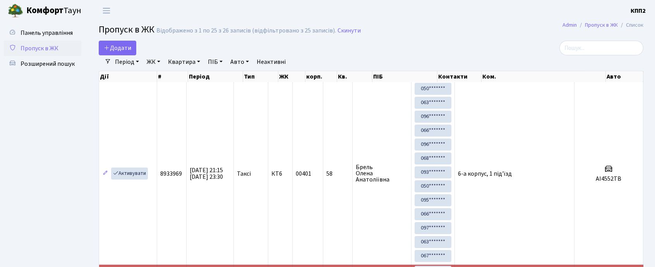
click at [587, 50] on input "search" at bounding box center [601, 48] width 84 height 15
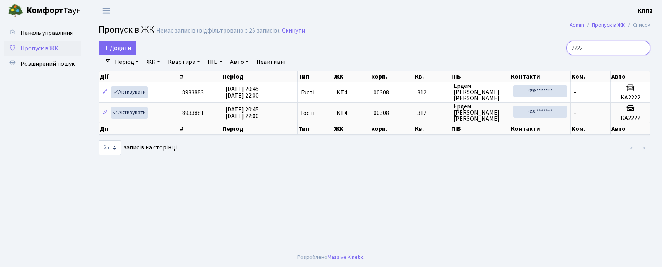
type input "2222"
click at [61, 46] on link "Пропуск в ЖК" at bounding box center [42, 48] width 77 height 15
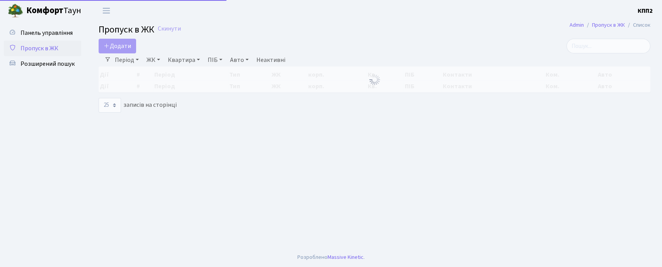
select select "25"
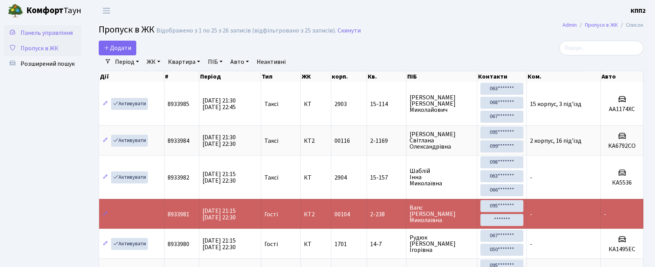
click at [30, 26] on link "Панель управління" at bounding box center [42, 32] width 77 height 15
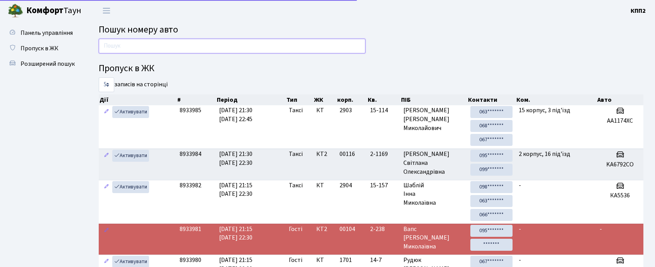
click at [112, 50] on input "text" at bounding box center [232, 46] width 267 height 15
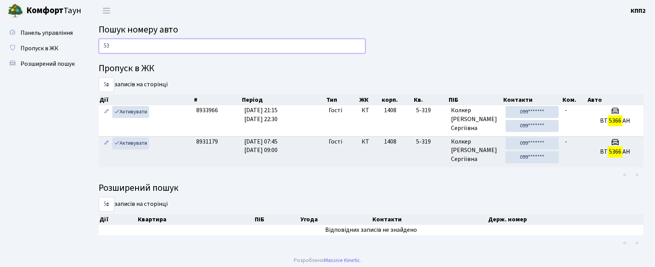
type input "5"
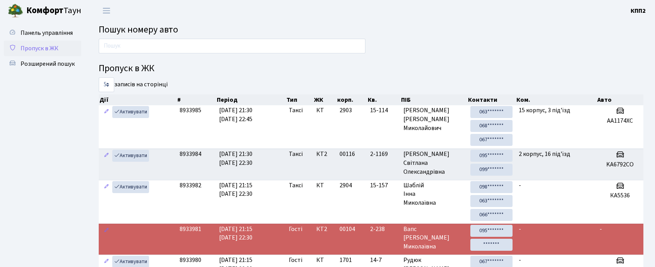
click at [55, 48] on span "Пропуск в ЖК" at bounding box center [40, 48] width 38 height 9
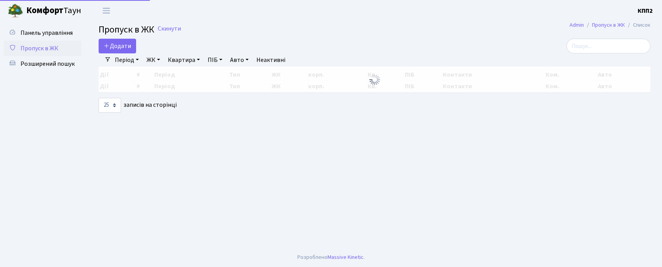
select select "25"
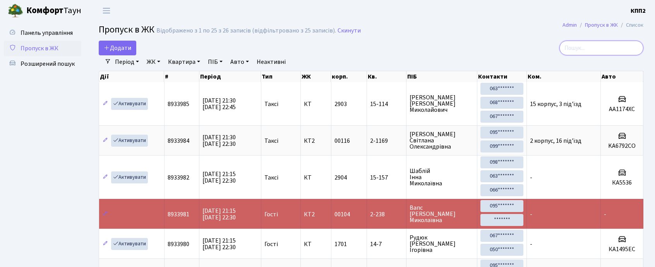
click at [596, 49] on input "search" at bounding box center [601, 48] width 84 height 15
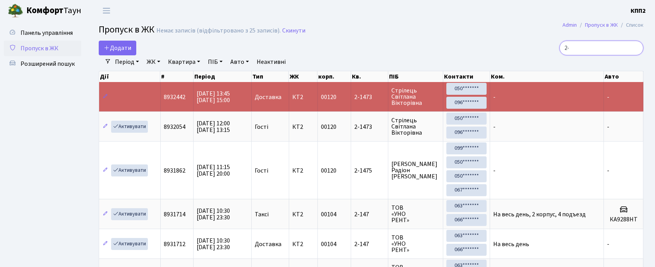
type input "2"
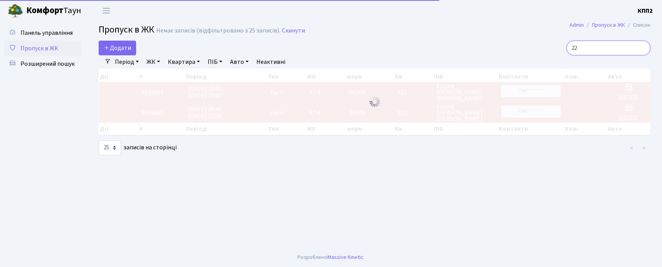
type input "2"
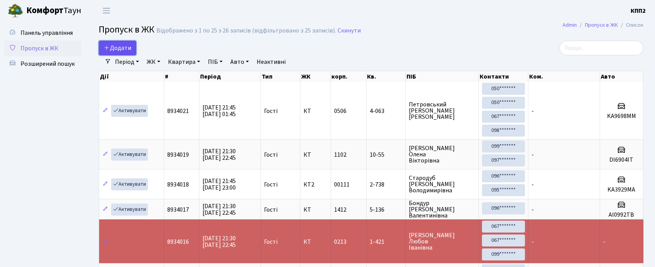
click at [116, 48] on span "Додати" at bounding box center [117, 48] width 27 height 9
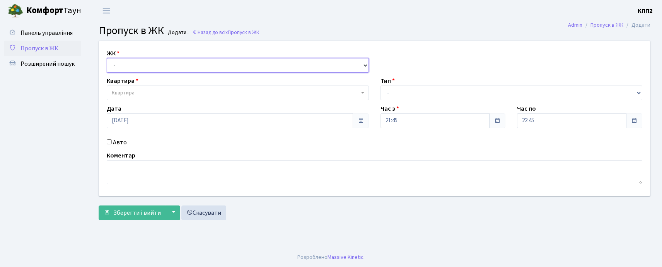
click at [149, 60] on select "- КТ, вул. Регенераторна, 4 КТ2, просп. [STREET_ADDRESS] [STREET_ADDRESS] [PERS…" at bounding box center [238, 65] width 262 height 15
select select "271"
click at [107, 58] on select "- КТ, вул. Регенераторна, 4 КТ2, просп. [STREET_ADDRESS] [STREET_ADDRESS] [PERS…" at bounding box center [238, 65] width 262 height 15
select select
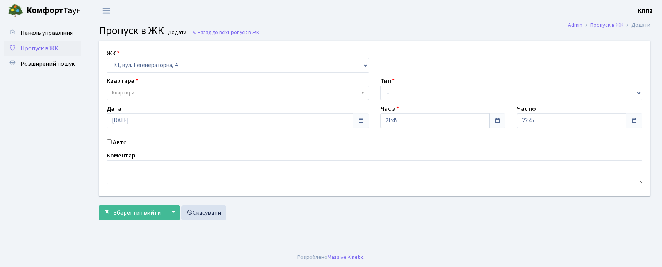
click at [159, 92] on span "Квартира" at bounding box center [236, 93] width 248 height 8
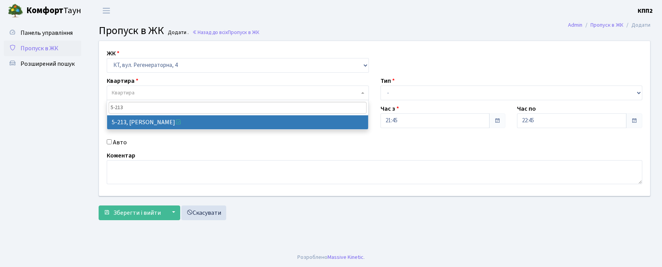
type input "5-213"
select select "2371"
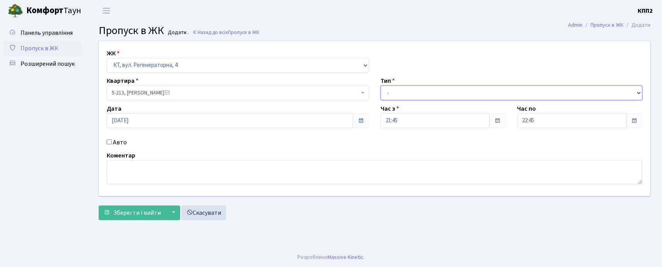
click at [444, 93] on select "- Доставка Таксі Гості Сервіс" at bounding box center [512, 92] width 262 height 15
select select "1"
click at [381, 85] on select "- Доставка Таксі Гості Сервіс" at bounding box center [512, 92] width 262 height 15
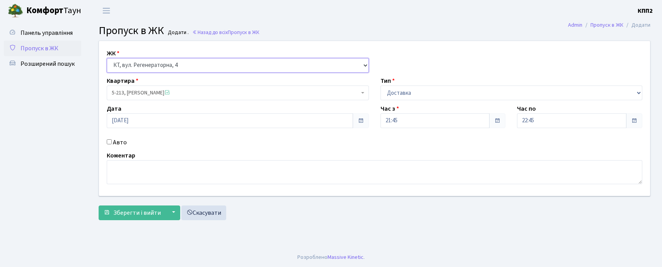
click at [197, 66] on select "- КТ, вул. Регенераторна, 4 КТ2, просп. Соборності, 17 КТ3, вул. Березнева, 16 …" at bounding box center [238, 65] width 262 height 15
select select "305"
click at [107, 58] on select "- КТ, вул. Регенераторна, 4 КТ2, просп. Соборності, 17 КТ3, вул. Березнева, 16 …" at bounding box center [238, 65] width 262 height 15
select select
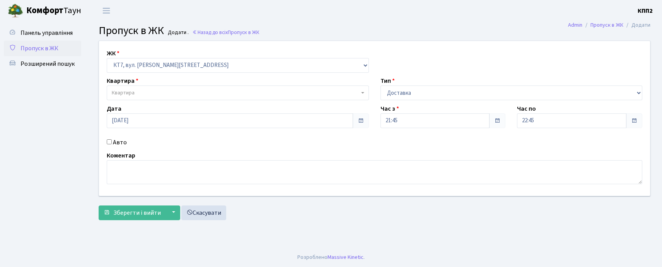
drag, startPoint x: 183, startPoint y: 101, endPoint x: 184, endPoint y: 97, distance: 4.4
click at [184, 97] on div "ЖК - КТ, вул. Регенераторна, 4 КТ2, просп. Соборності, 17 КТ3, вул. Березнева, …" at bounding box center [374, 118] width 563 height 155
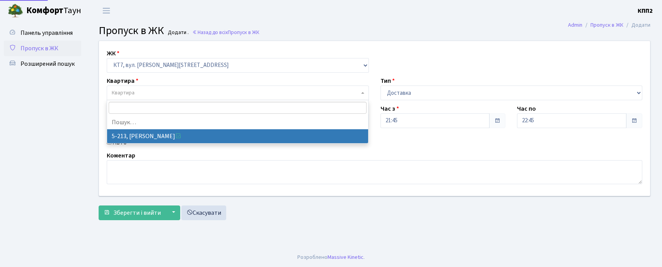
click at [184, 92] on span "Квартира" at bounding box center [236, 93] width 248 height 8
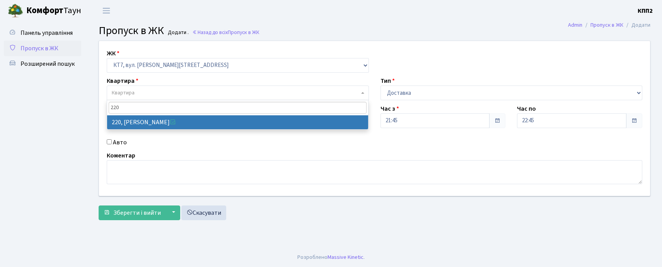
type input "220"
select select "18672"
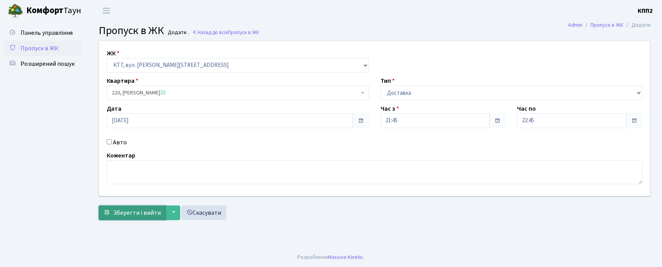
click at [145, 210] on span "Зберегти і вийти" at bounding box center [137, 213] width 48 height 9
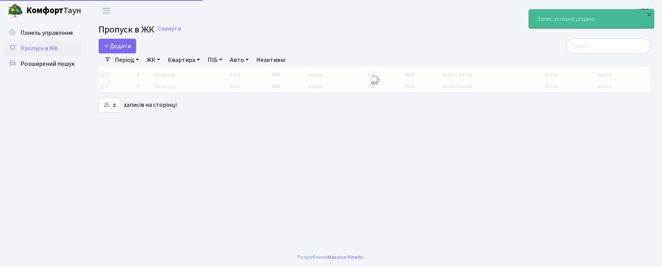
select select "25"
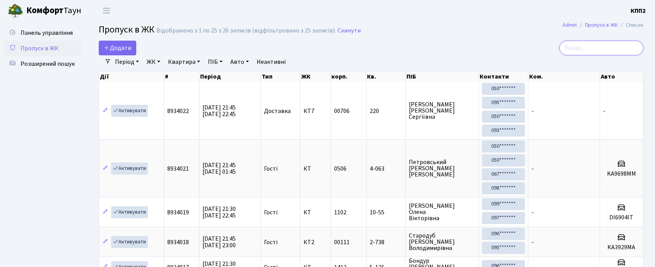
click at [599, 51] on input "search" at bounding box center [601, 48] width 84 height 15
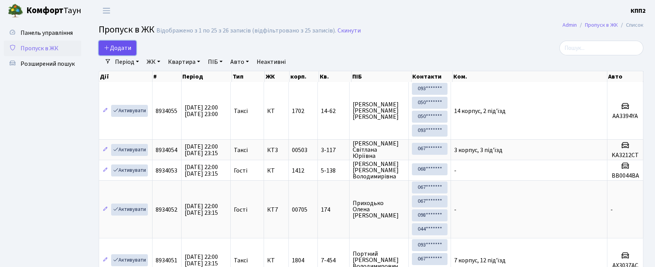
click at [108, 48] on icon at bounding box center [107, 47] width 6 height 6
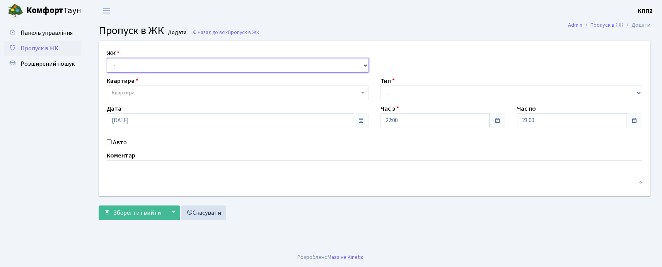
drag, startPoint x: 0, startPoint y: 0, endPoint x: 140, endPoint y: 60, distance: 152.2
click at [140, 60] on select "- КТ, вул. Регенераторна, 4 КТ2, просп. Соборності, 17 КТ3, вул. Березнева, 16 …" at bounding box center [238, 65] width 262 height 15
select select "271"
click at [107, 58] on select "- КТ, вул. Регенераторна, 4 КТ2, просп. Соборності, 17 КТ3, вул. Березнева, 16 …" at bounding box center [238, 65] width 262 height 15
select select
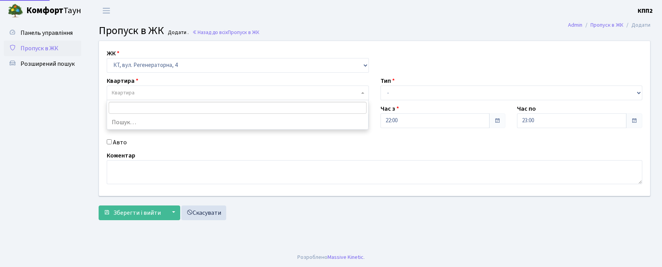
click at [151, 89] on span "Квартира" at bounding box center [238, 92] width 262 height 15
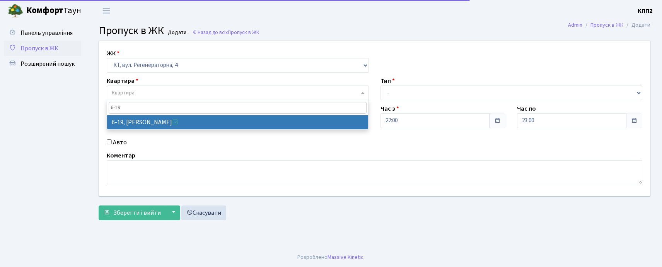
type input "6-19"
select select "5199"
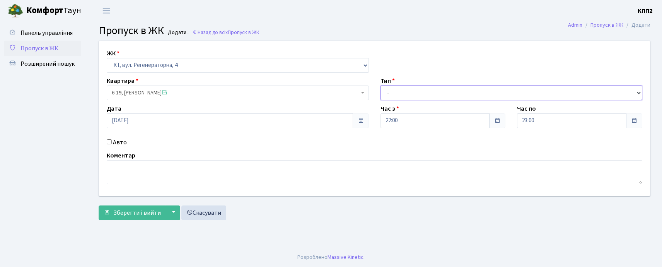
drag, startPoint x: 419, startPoint y: 89, endPoint x: 419, endPoint y: 101, distance: 12.8
click at [419, 101] on div "ЖК - КТ, вул. Регенераторна, 4 КТ2, просп. Соборності, 17 КТ3, вул. Березнева, …" at bounding box center [374, 118] width 563 height 155
select select "3"
click at [381, 85] on select "- Доставка Таксі Гості Сервіс" at bounding box center [512, 92] width 262 height 15
click at [108, 143] on input "Авто" at bounding box center [109, 141] width 5 height 5
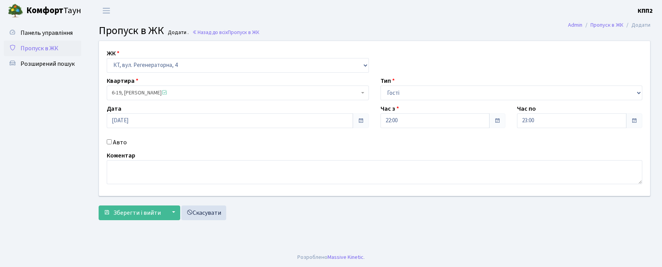
checkbox input "true"
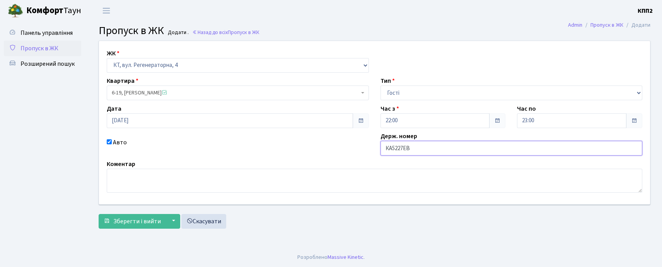
type input "КА5227ЕВ"
click at [118, 211] on form "ЖК - КТ, вул. Регенераторна, 4 КТ2, просп. Соборності, 17 КТ3, вул. Березнева, …" at bounding box center [375, 135] width 552 height 188
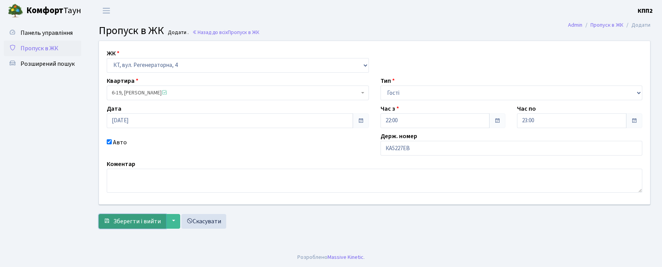
click at [116, 217] on span "Зберегти і вийти" at bounding box center [137, 221] width 48 height 9
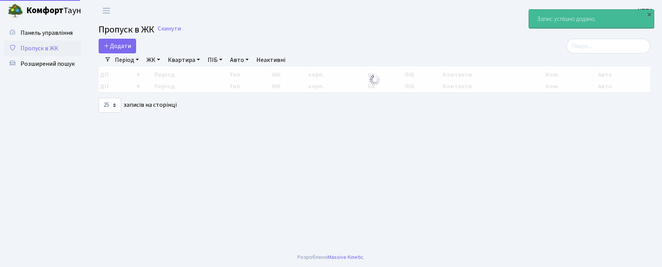
select select "25"
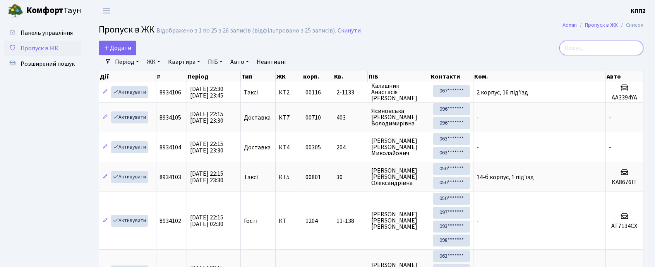
click at [575, 50] on input "search" at bounding box center [601, 48] width 84 height 15
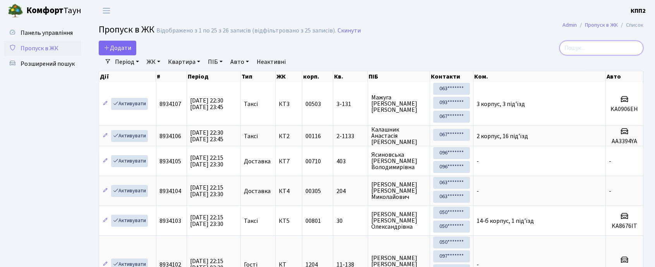
type input "3"
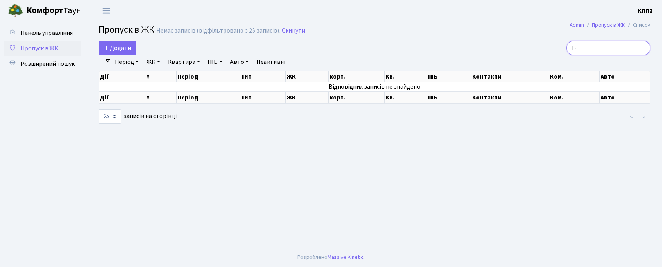
type input "1"
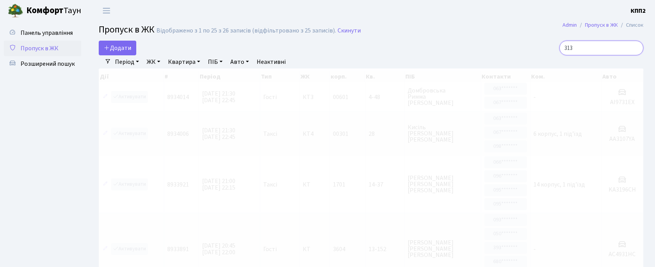
type input "313"
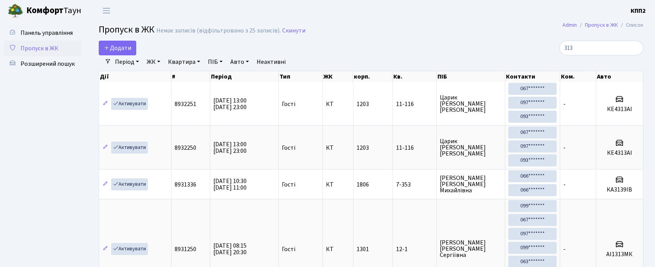
click at [51, 50] on span "Пропуск в ЖК" at bounding box center [40, 48] width 38 height 9
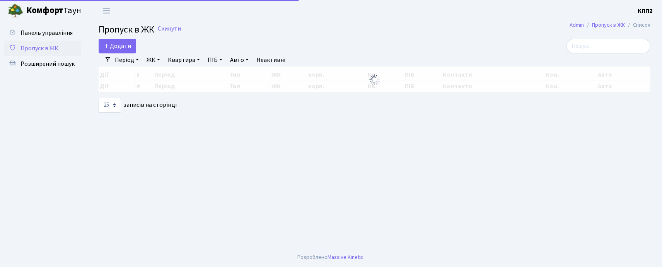
select select "25"
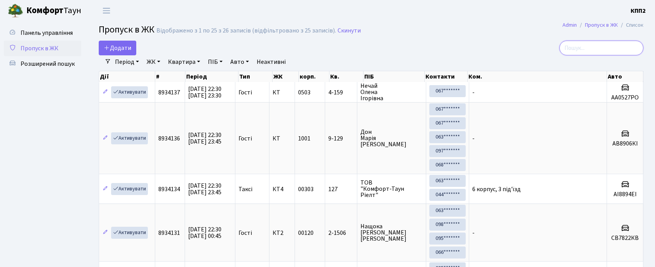
click at [587, 49] on input "search" at bounding box center [601, 48] width 84 height 15
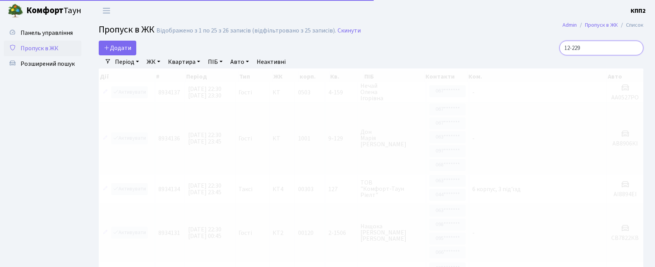
type input "12-229"
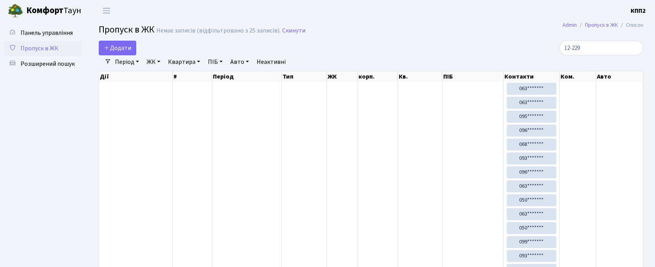
click at [30, 44] on span "Пропуск в ЖК" at bounding box center [40, 48] width 38 height 9
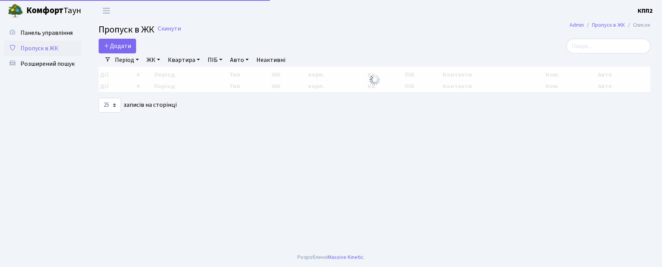
select select "25"
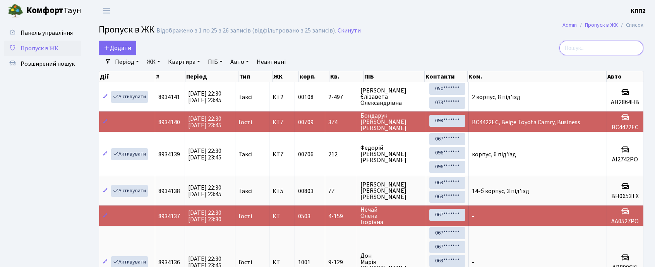
drag, startPoint x: 617, startPoint y: 44, endPoint x: 599, endPoint y: 57, distance: 22.1
click at [622, 42] on input "search" at bounding box center [601, 48] width 84 height 15
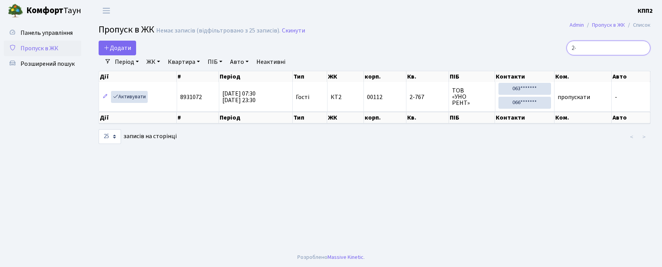
type input "2"
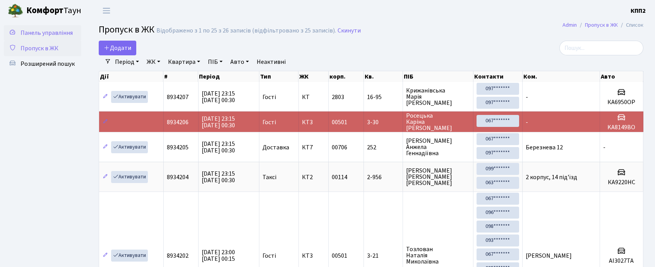
click at [48, 35] on span "Панель управління" at bounding box center [47, 33] width 52 height 9
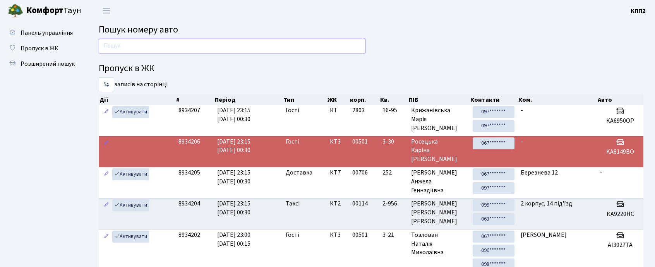
click at [173, 47] on input "text" at bounding box center [232, 46] width 267 height 15
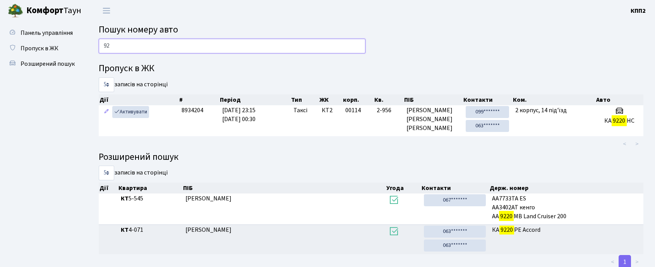
type input "9"
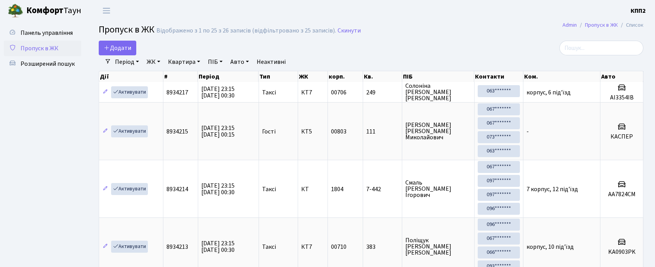
select select "25"
click at [114, 50] on span "Додати" at bounding box center [117, 48] width 27 height 9
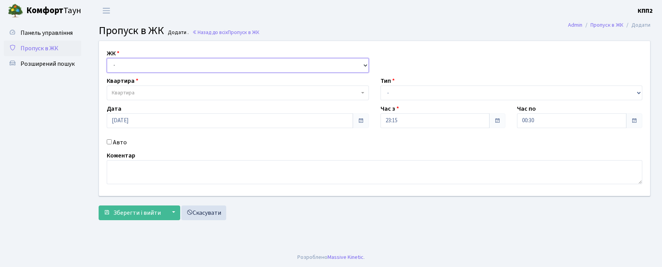
click at [125, 61] on select "- КТ, вул. Регенераторна, 4 КТ2, просп. [STREET_ADDRESS] [STREET_ADDRESS] [STRE…" at bounding box center [238, 65] width 262 height 15
select select "271"
click at [107, 58] on select "- КТ, вул. Регенераторна, 4 КТ2, просп. Соборності, 17 КТ3, вул. Березнева, 16 …" at bounding box center [238, 65] width 262 height 15
select select
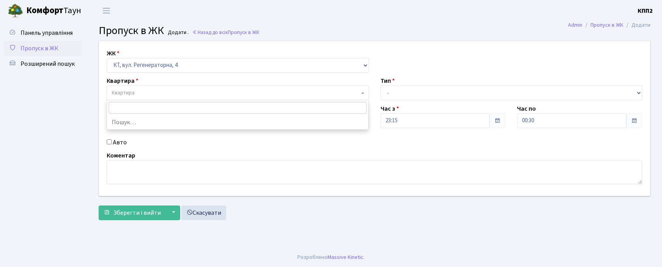
click at [138, 95] on span "Квартира" at bounding box center [236, 93] width 248 height 8
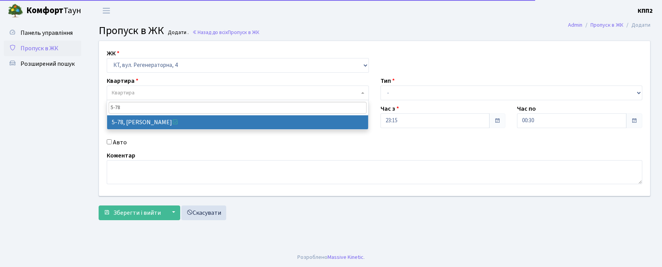
type input "5-78"
select select "2488"
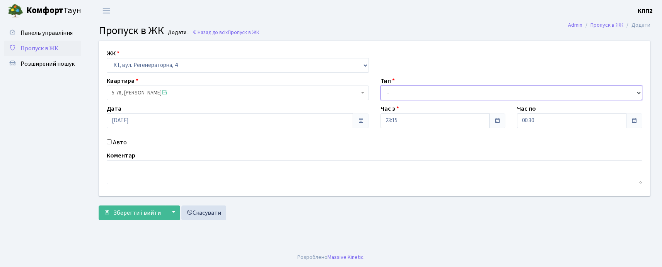
drag, startPoint x: 412, startPoint y: 88, endPoint x: 409, endPoint y: 99, distance: 11.2
click at [412, 93] on select "- Доставка Таксі Гості Сервіс" at bounding box center [512, 92] width 262 height 15
select select "2"
click at [381, 85] on select "- Доставка Таксі Гості Сервіс" at bounding box center [512, 92] width 262 height 15
click at [109, 142] on input "Авто" at bounding box center [109, 141] width 5 height 5
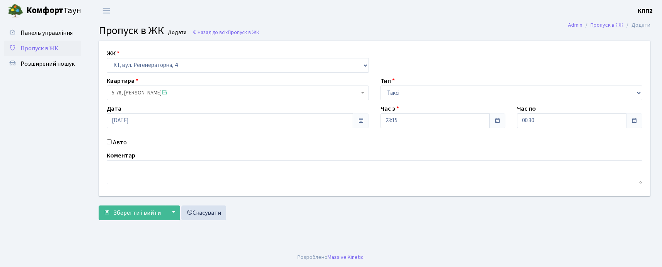
checkbox input "true"
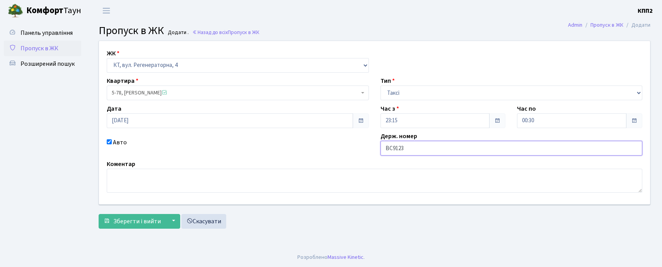
type input "ВС9123"
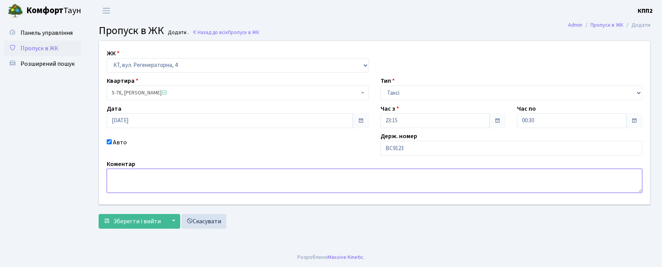
click at [255, 180] on textarea at bounding box center [375, 181] width 536 height 24
type textarea "ЧЕЛОВЕК ПЯН НЕ СКАЗАЛ ТОЧНИЙ НОМЕР"
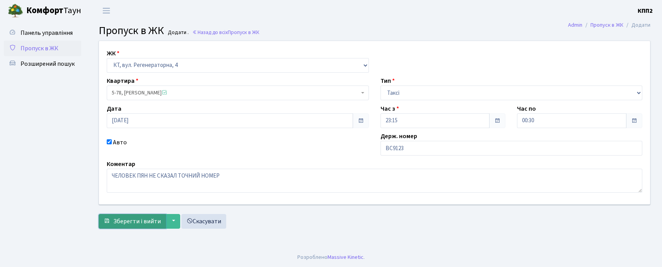
click at [124, 222] on span "Зберегти і вийти" at bounding box center [137, 221] width 48 height 9
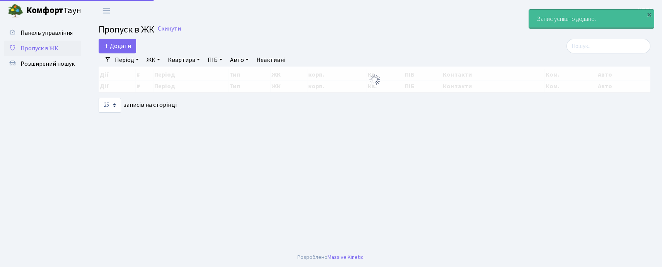
select select "25"
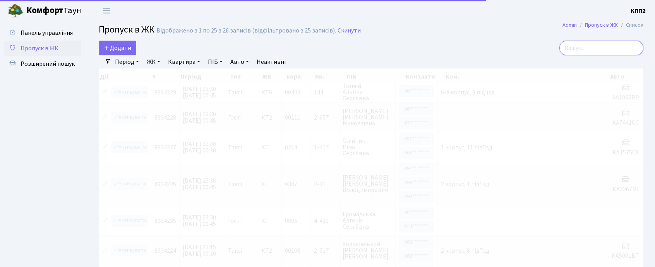
click at [617, 49] on input "search" at bounding box center [601, 48] width 84 height 15
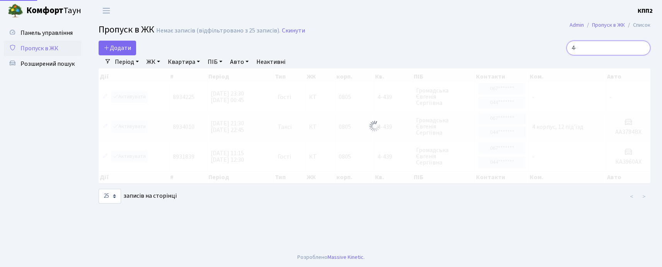
type input "4"
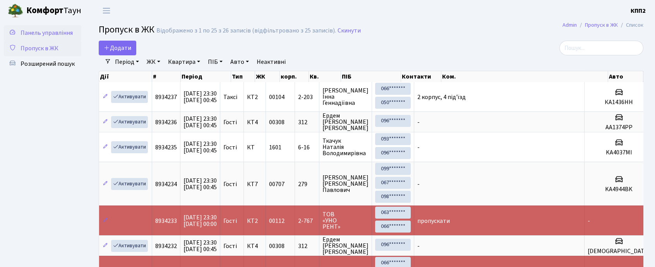
click at [55, 25] on link "Панель управління" at bounding box center [42, 32] width 77 height 15
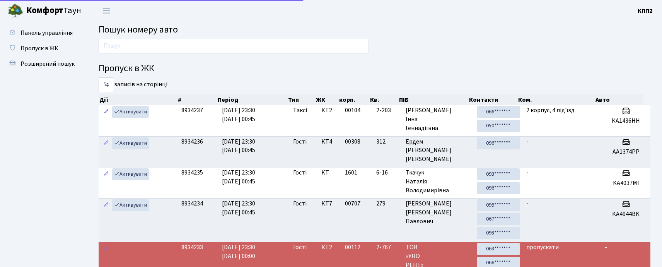
click at [55, 30] on span "Панель управління" at bounding box center [47, 33] width 52 height 9
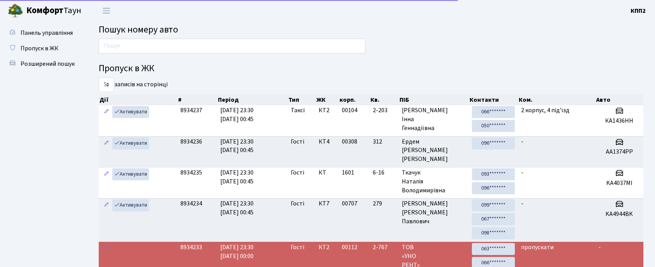
click at [156, 36] on main "Пошук номеру авто Пропуск в ЖК 5 10 25 50 записів на сторінці Дії # Період Тип …" at bounding box center [370, 188] width 567 height 335
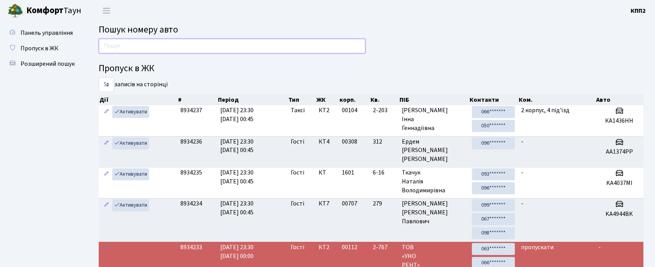
drag, startPoint x: 153, startPoint y: 38, endPoint x: 152, endPoint y: 43, distance: 4.9
click at [152, 39] on input "text" at bounding box center [232, 46] width 267 height 15
click at [175, 50] on input "text" at bounding box center [232, 46] width 267 height 15
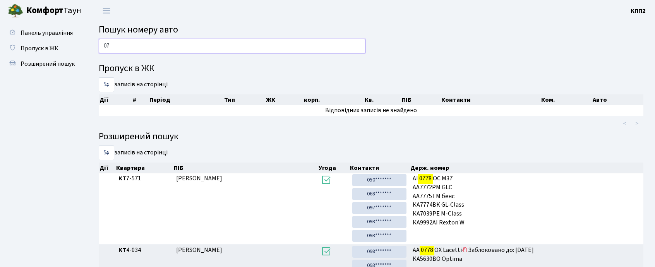
type input "0"
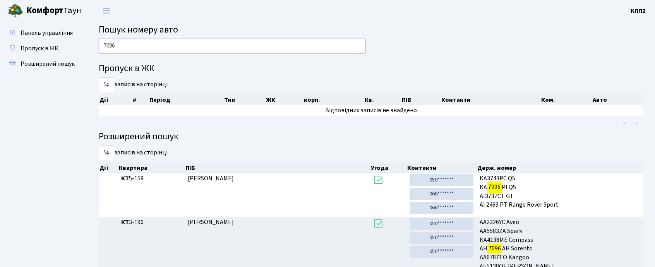
drag, startPoint x: 220, startPoint y: 53, endPoint x: 230, endPoint y: 48, distance: 11.1
click at [230, 48] on input "7096" at bounding box center [232, 46] width 267 height 15
type input "7"
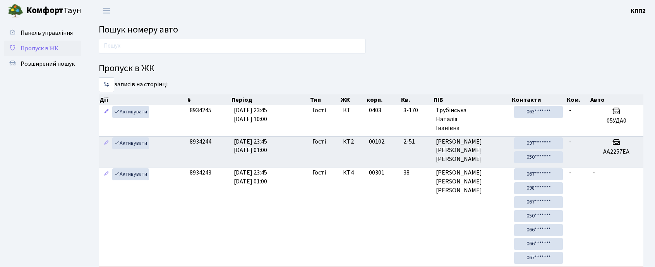
click at [59, 47] on link "Пропуск в ЖК" at bounding box center [42, 48] width 77 height 15
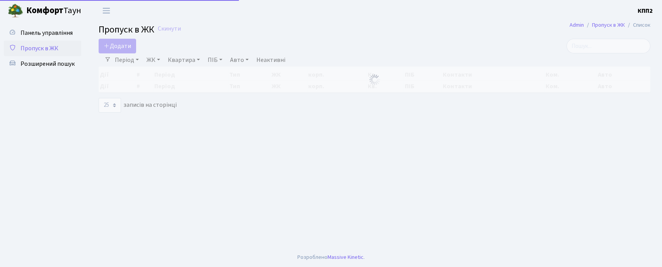
select select "25"
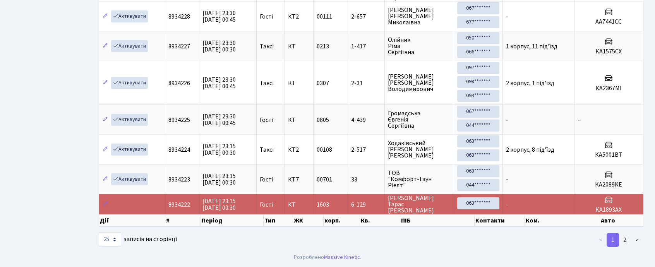
scroll to position [779, 0]
click at [626, 244] on link "2" at bounding box center [624, 240] width 12 height 14
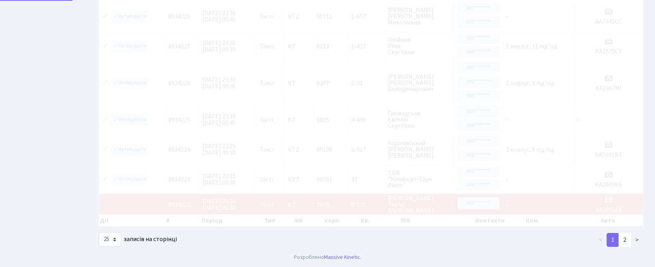
click at [626, 244] on link "2" at bounding box center [624, 240] width 12 height 14
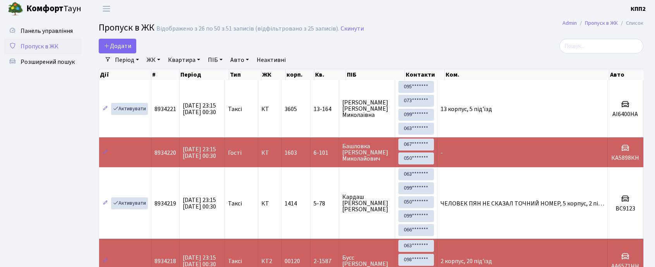
scroll to position [0, 0]
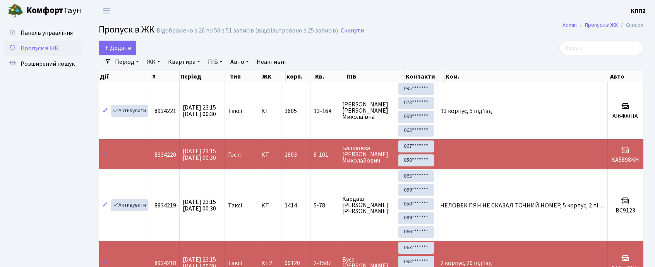
click at [47, 48] on span "Пропуск в ЖК" at bounding box center [40, 48] width 38 height 9
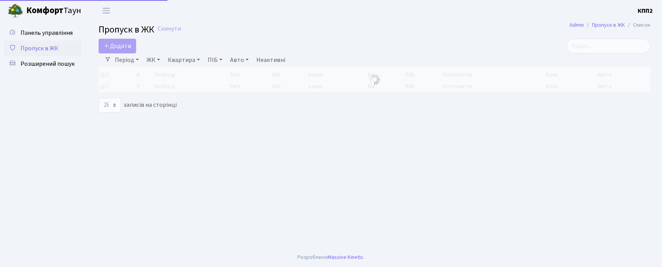
select select "25"
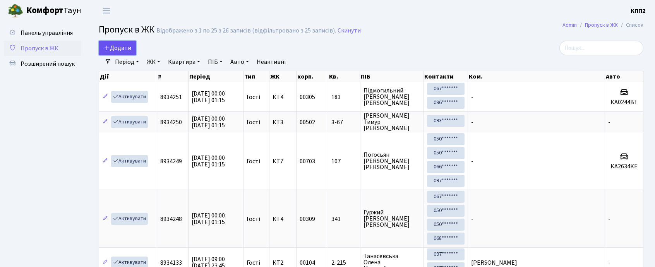
click at [115, 50] on span "Додати" at bounding box center [117, 48] width 27 height 9
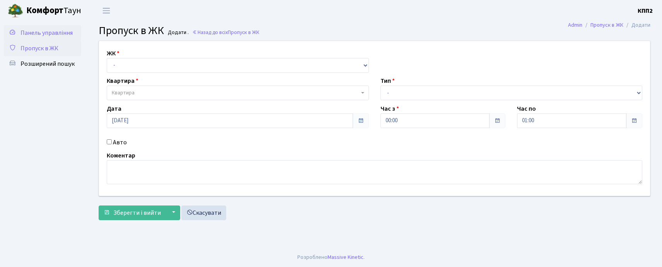
click at [52, 34] on span "Панель управління" at bounding box center [47, 33] width 52 height 9
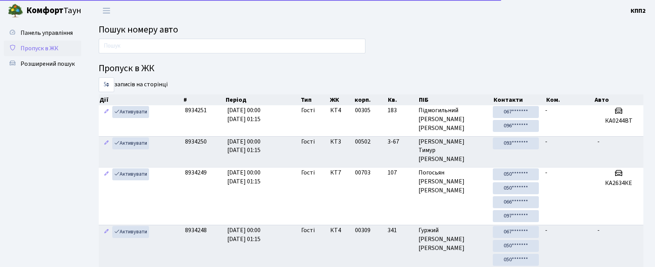
click at [53, 44] on span "Пропуск в ЖК" at bounding box center [40, 48] width 38 height 9
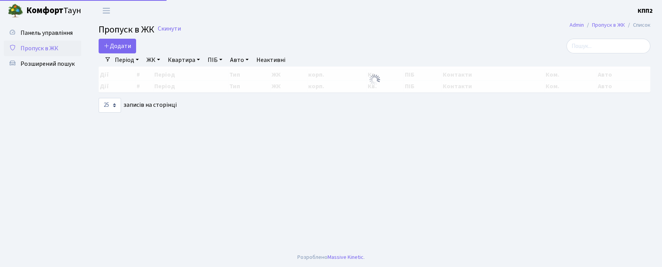
select select "25"
